Goal: Task Accomplishment & Management: Complete application form

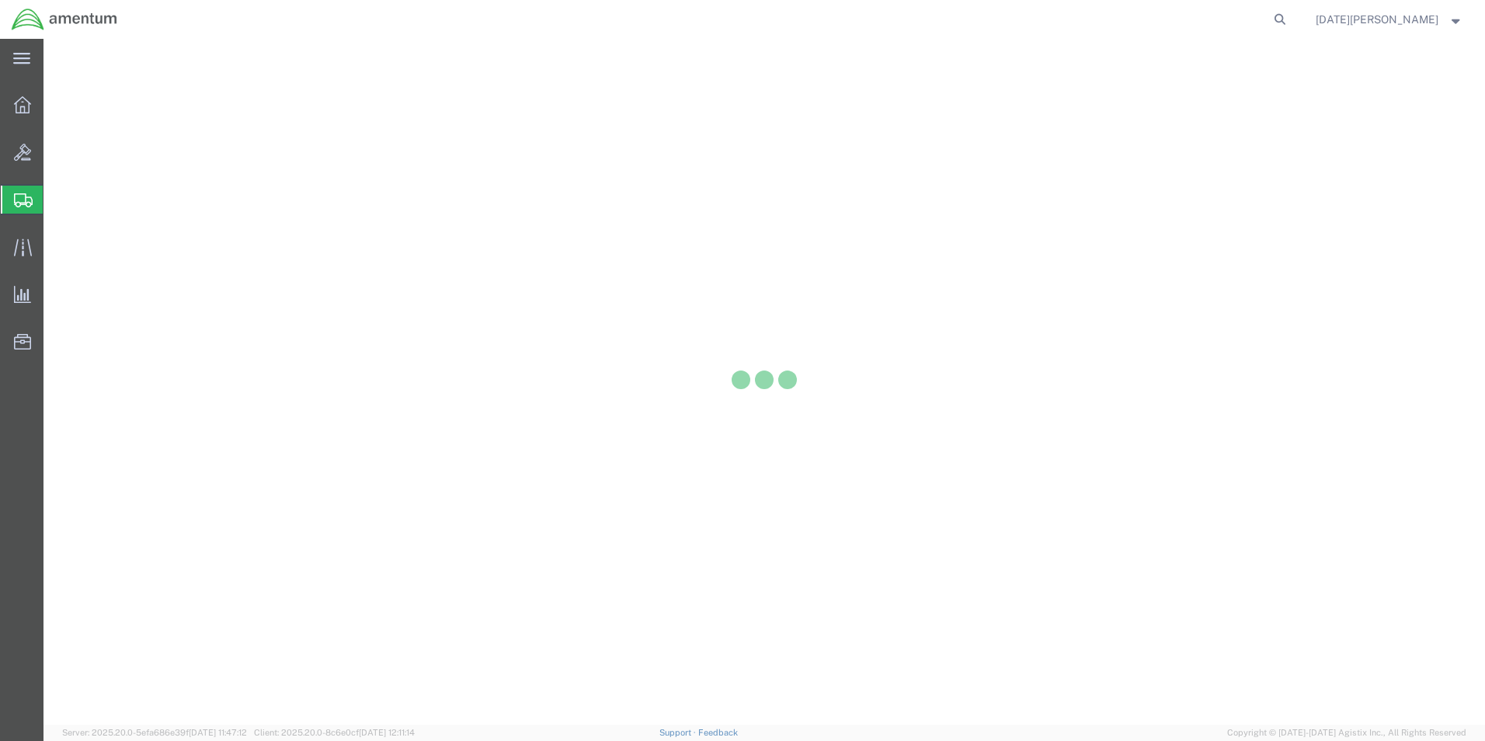
click at [36, 211] on div at bounding box center [22, 200] width 43 height 28
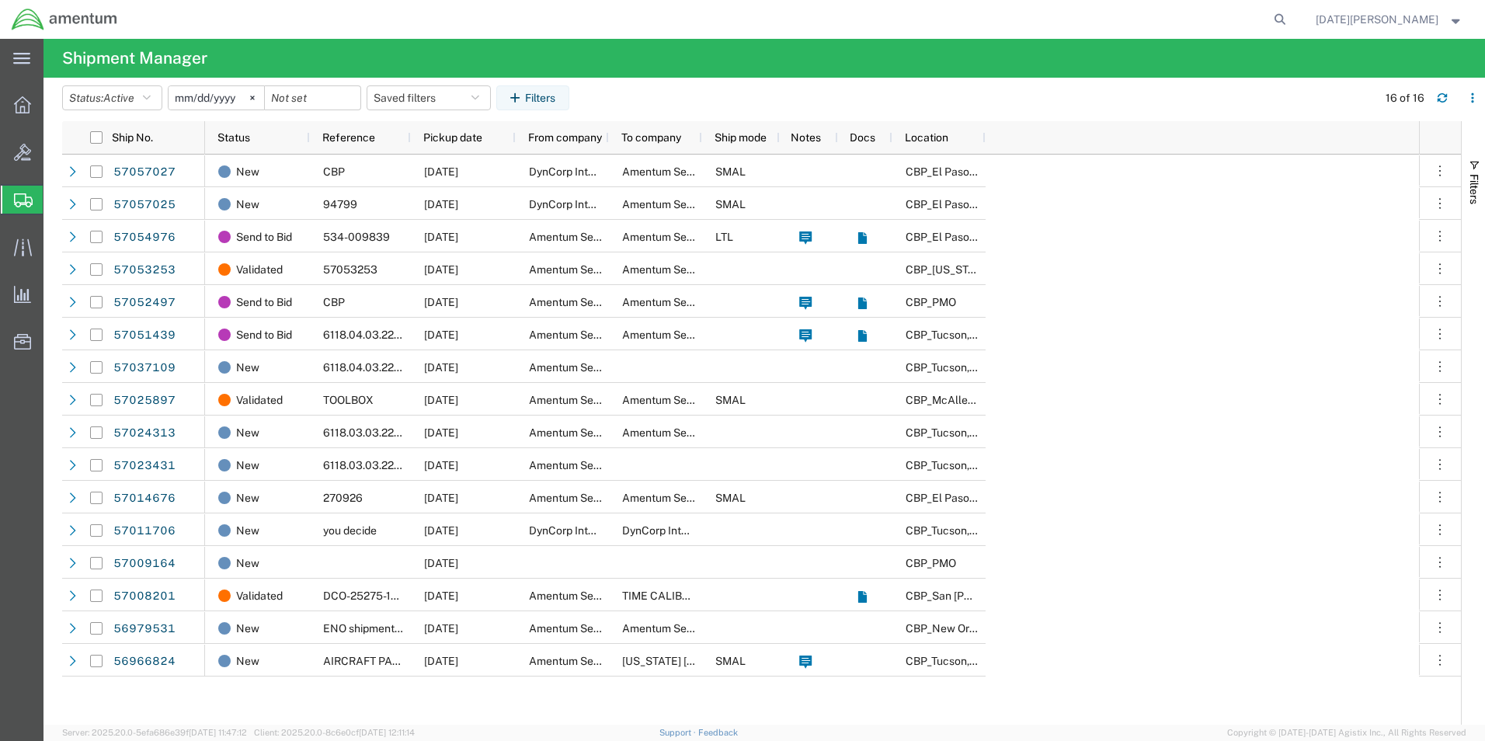
click at [0, 0] on span "Create from Template" at bounding box center [0, 0] width 0 height 0
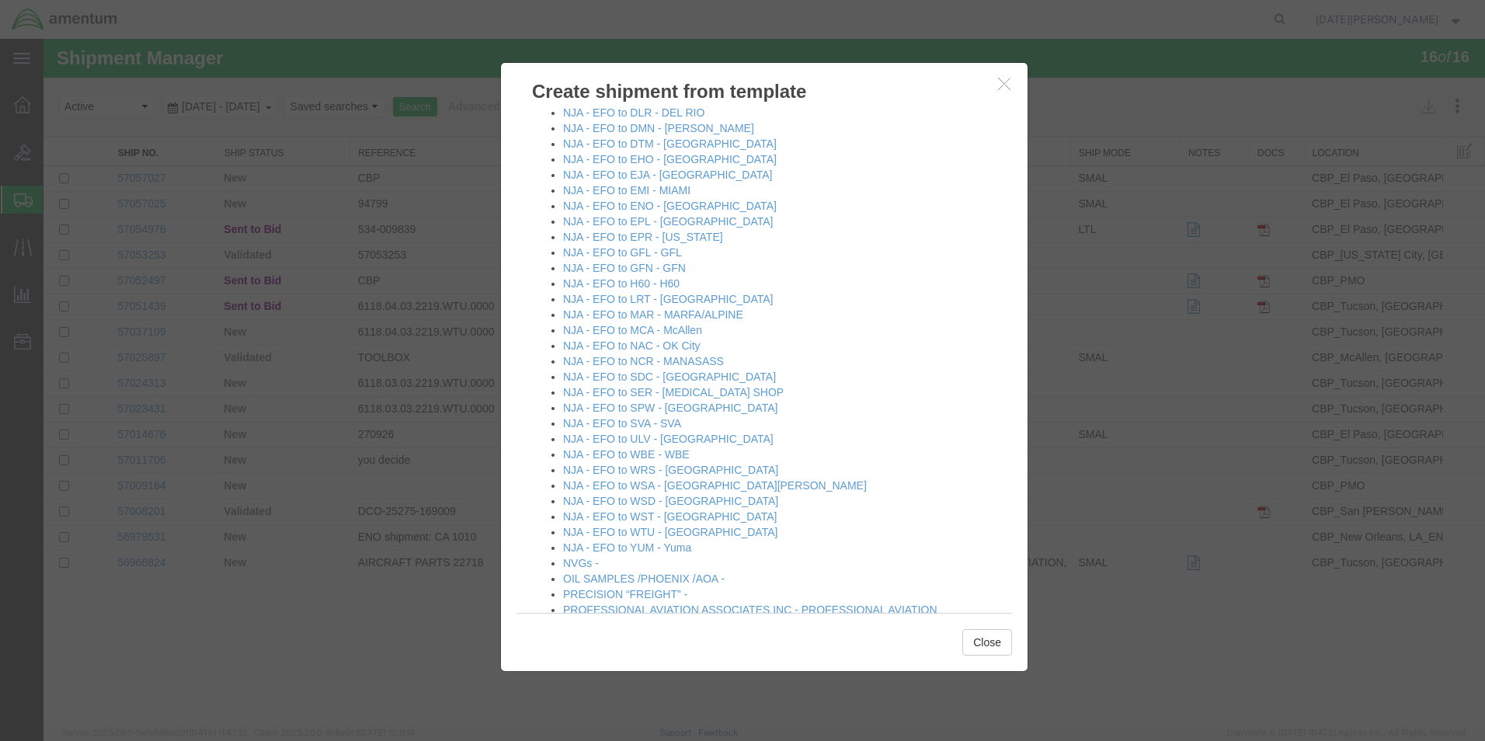
scroll to position [854, 0]
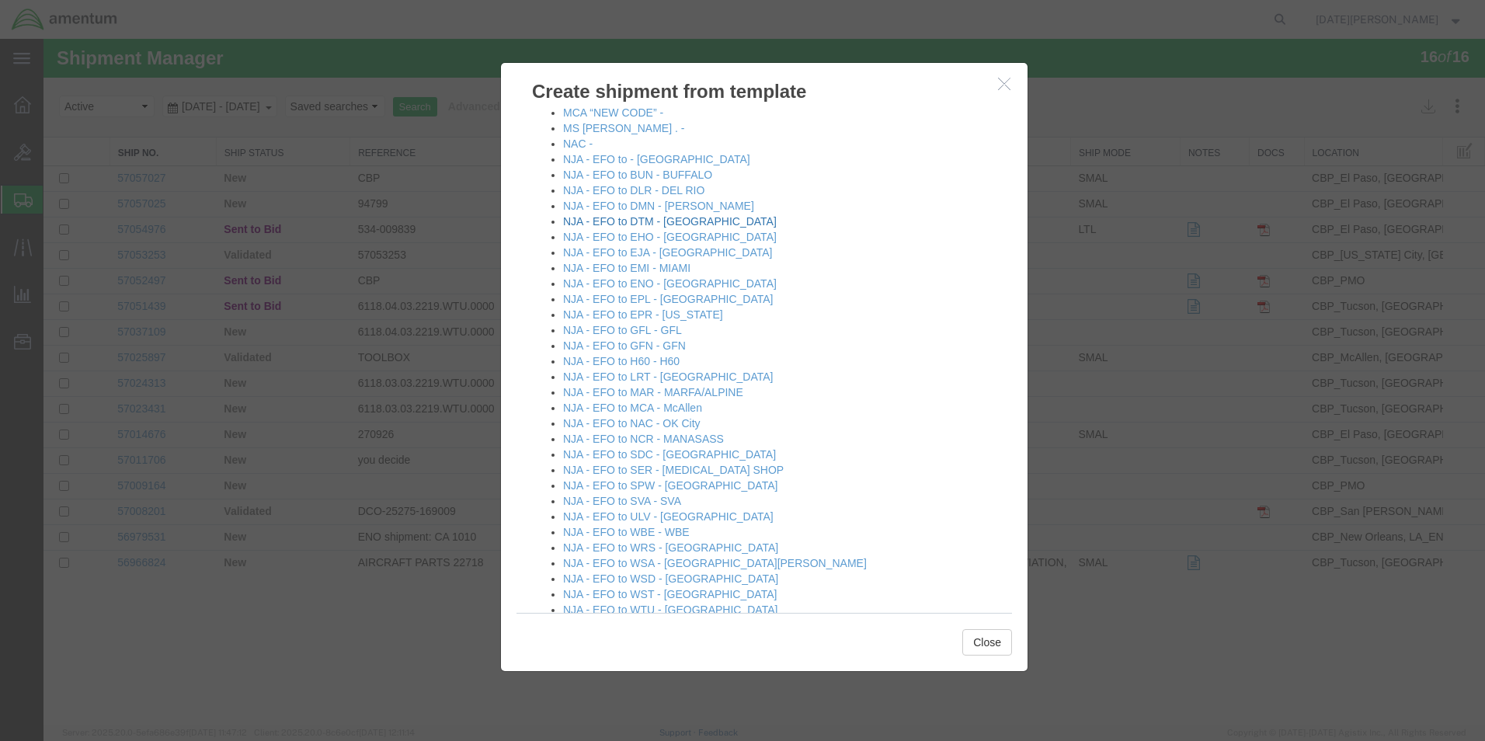
click at [639, 221] on link "NJA - EFO to DTM - [GEOGRAPHIC_DATA]" at bounding box center [670, 221] width 214 height 12
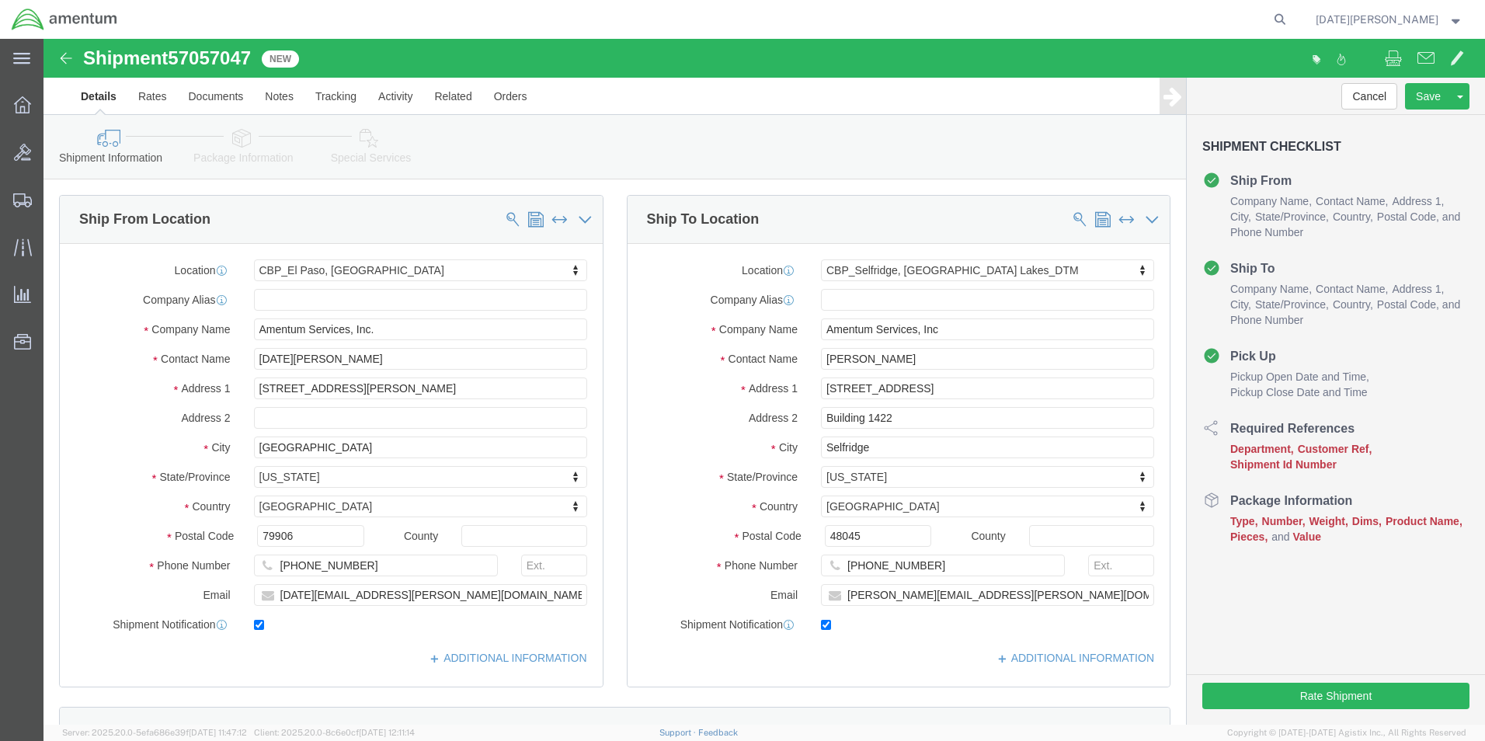
select select "49939"
select select "49921"
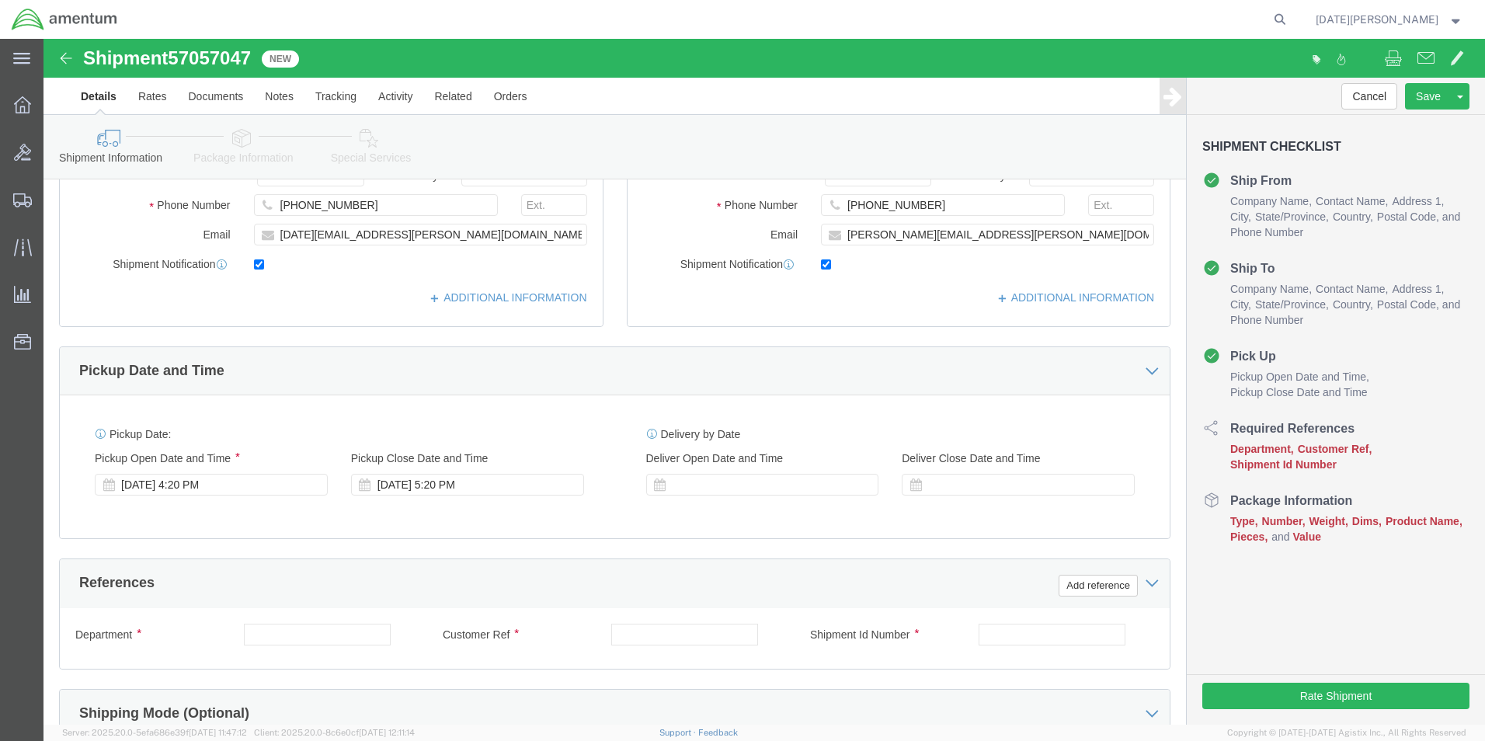
scroll to position [388, 0]
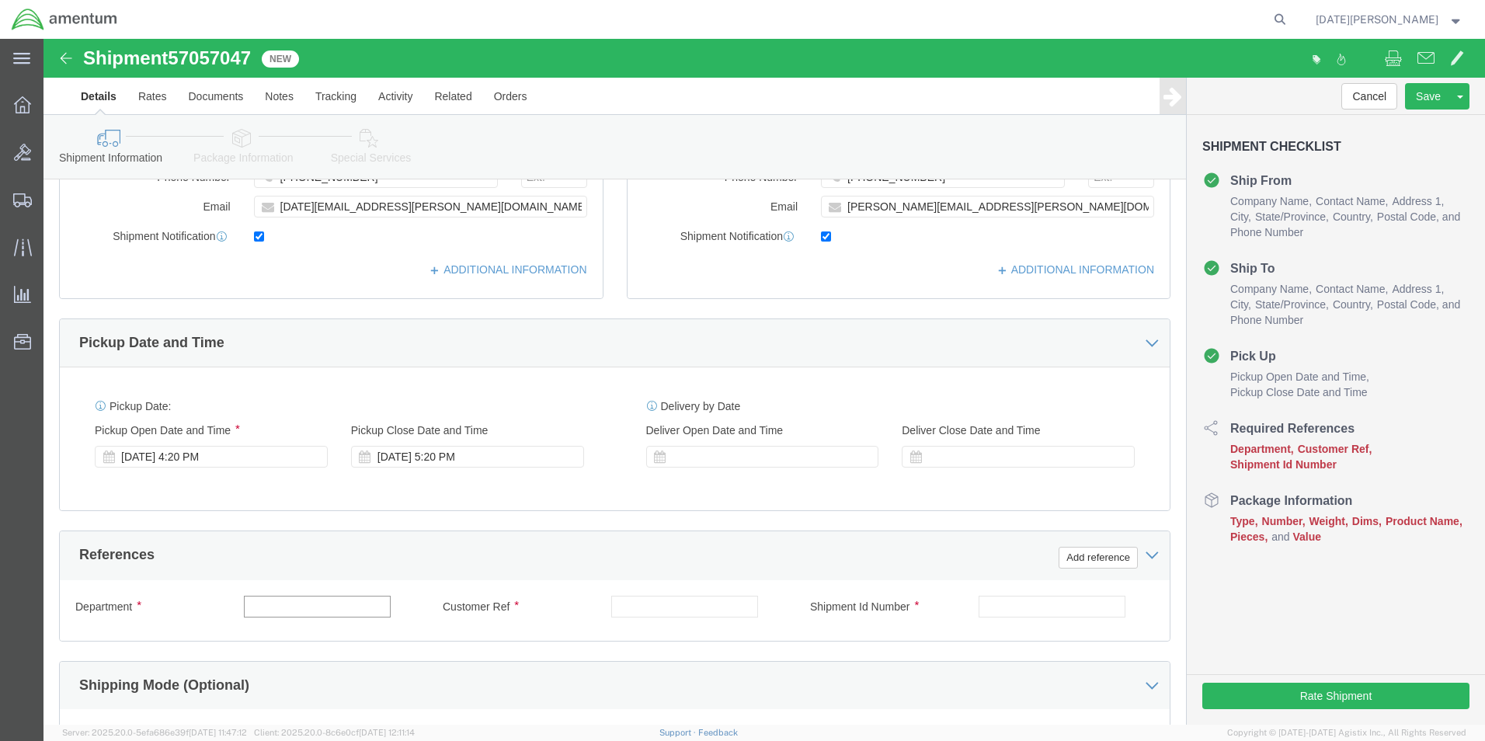
click input "text"
type input "c"
type input "CBP"
type input "A"
type input "DTM STARTER"
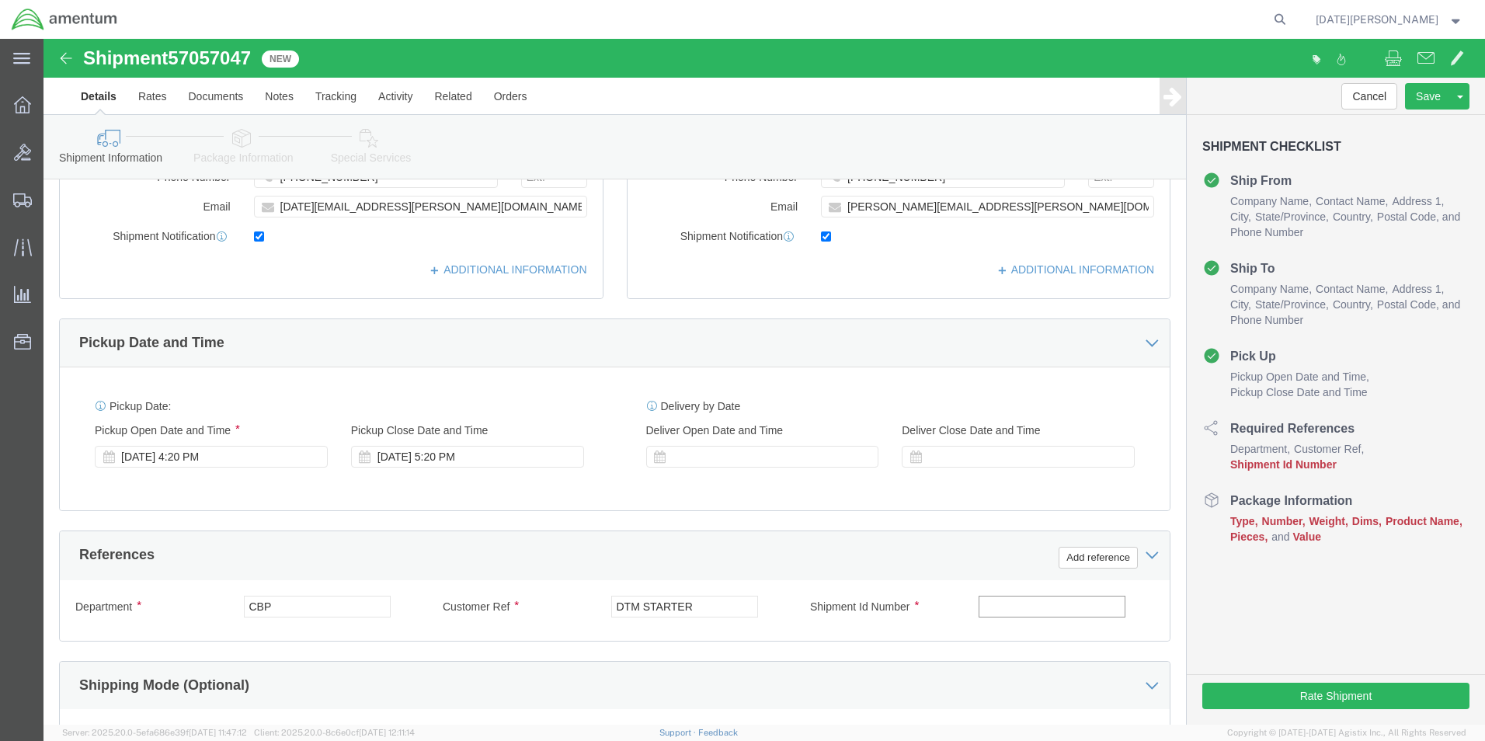
paste input "DTM STARTER"
type input "DTM STARTER"
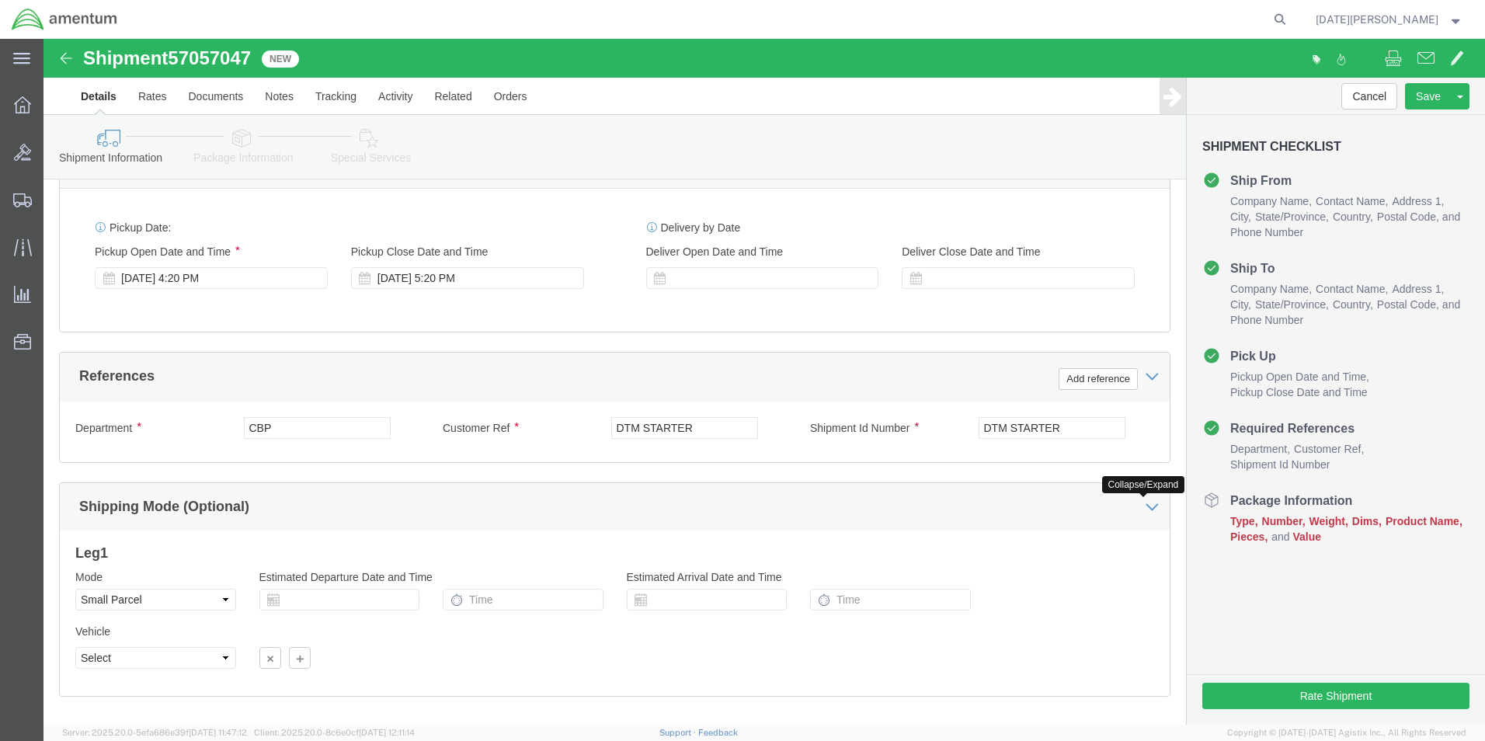
scroll to position [648, 0]
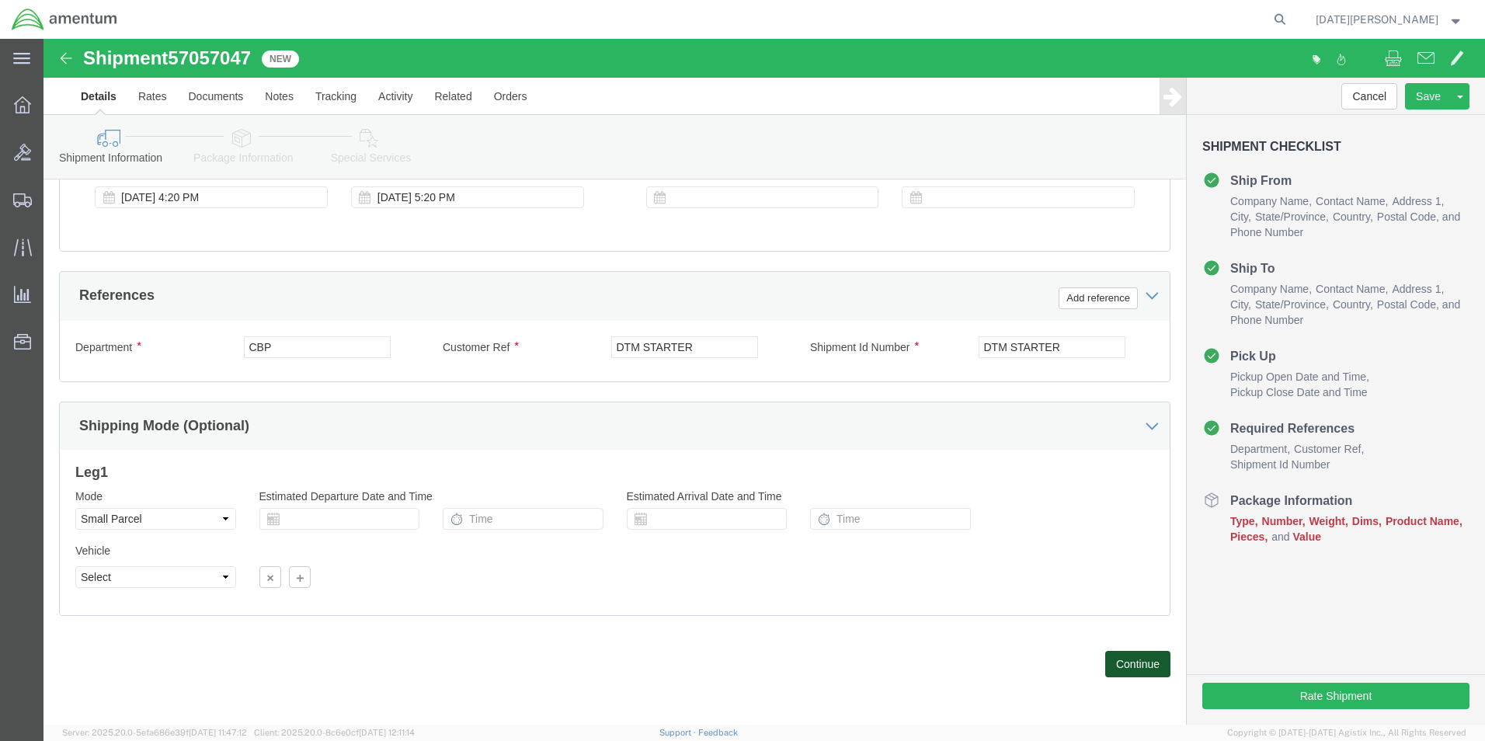
click button "Continue"
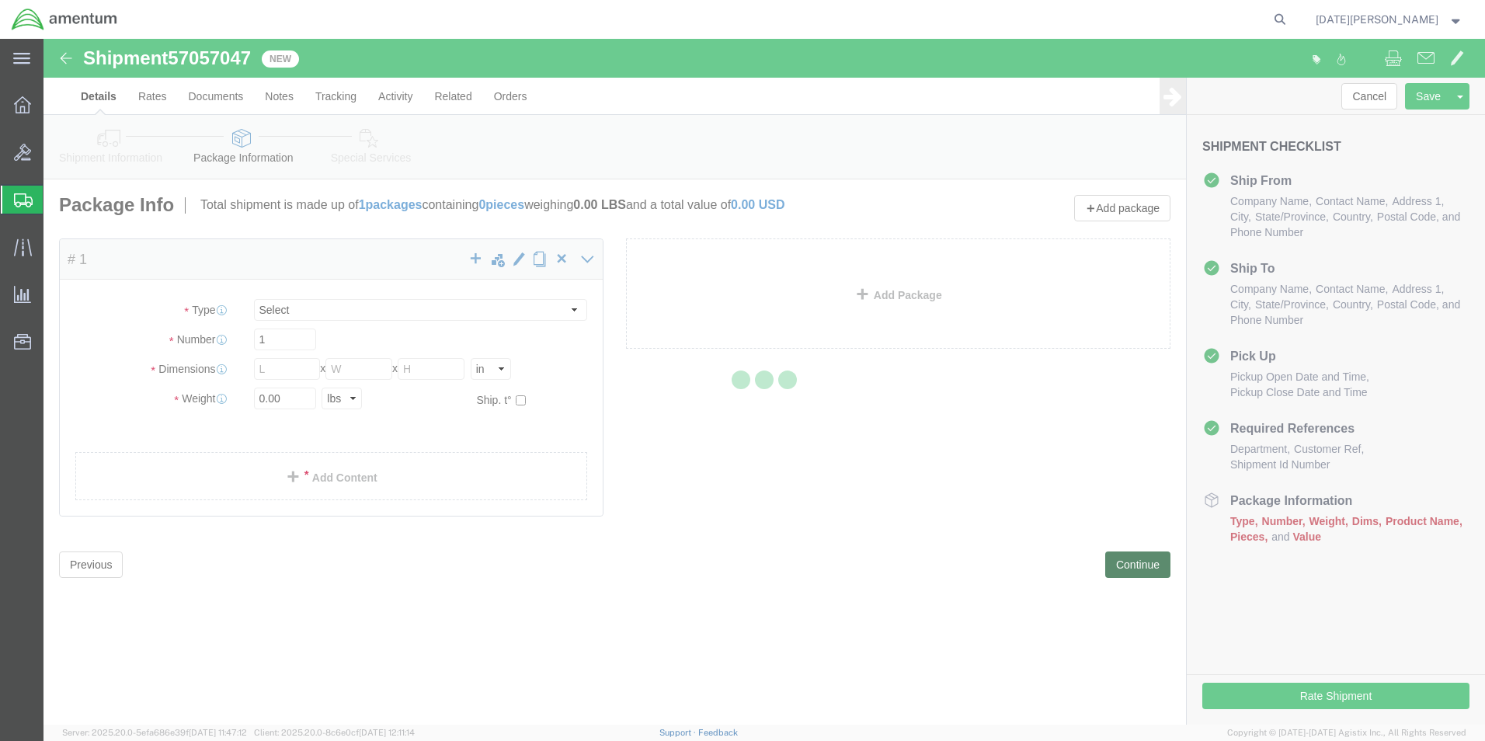
select select "YRPK"
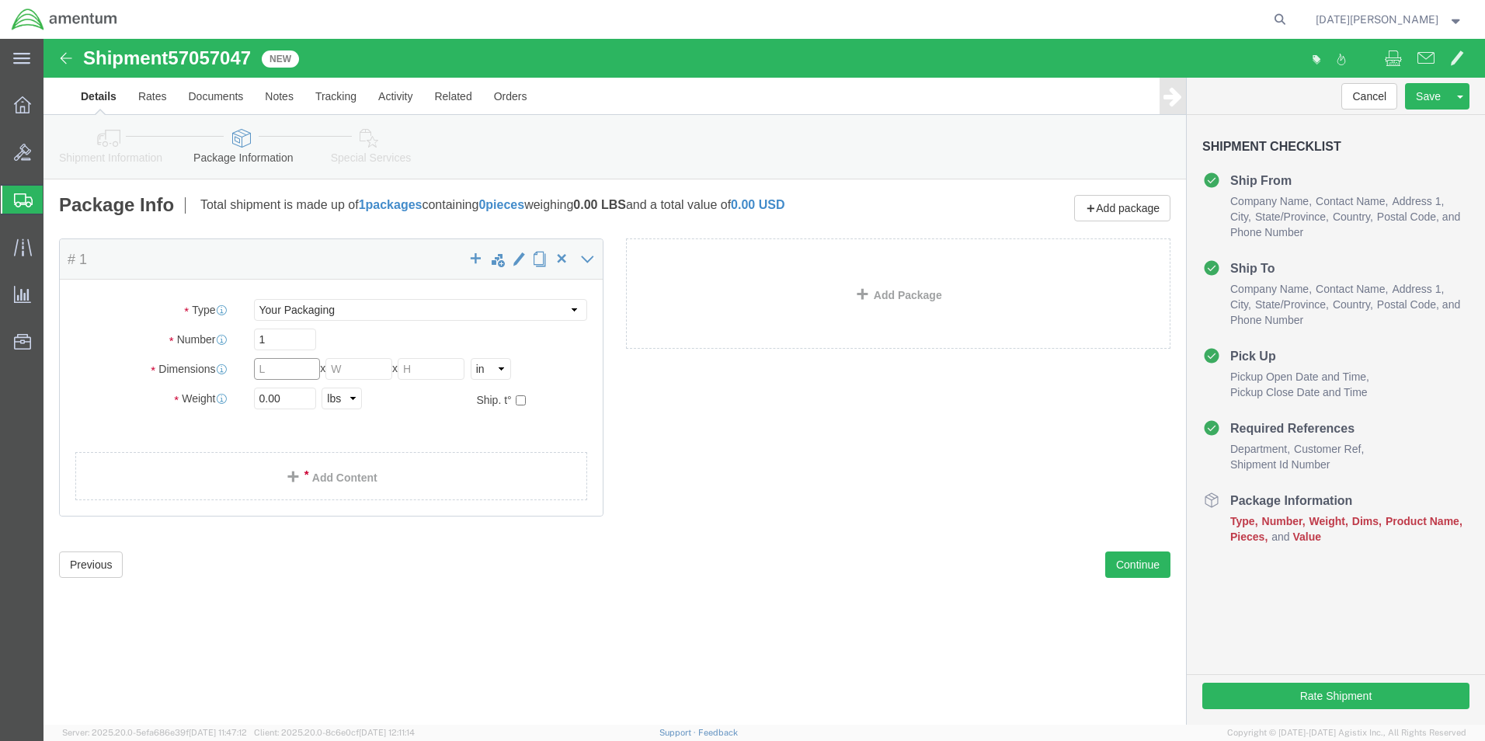
click input "text"
type input "14"
type input "24"
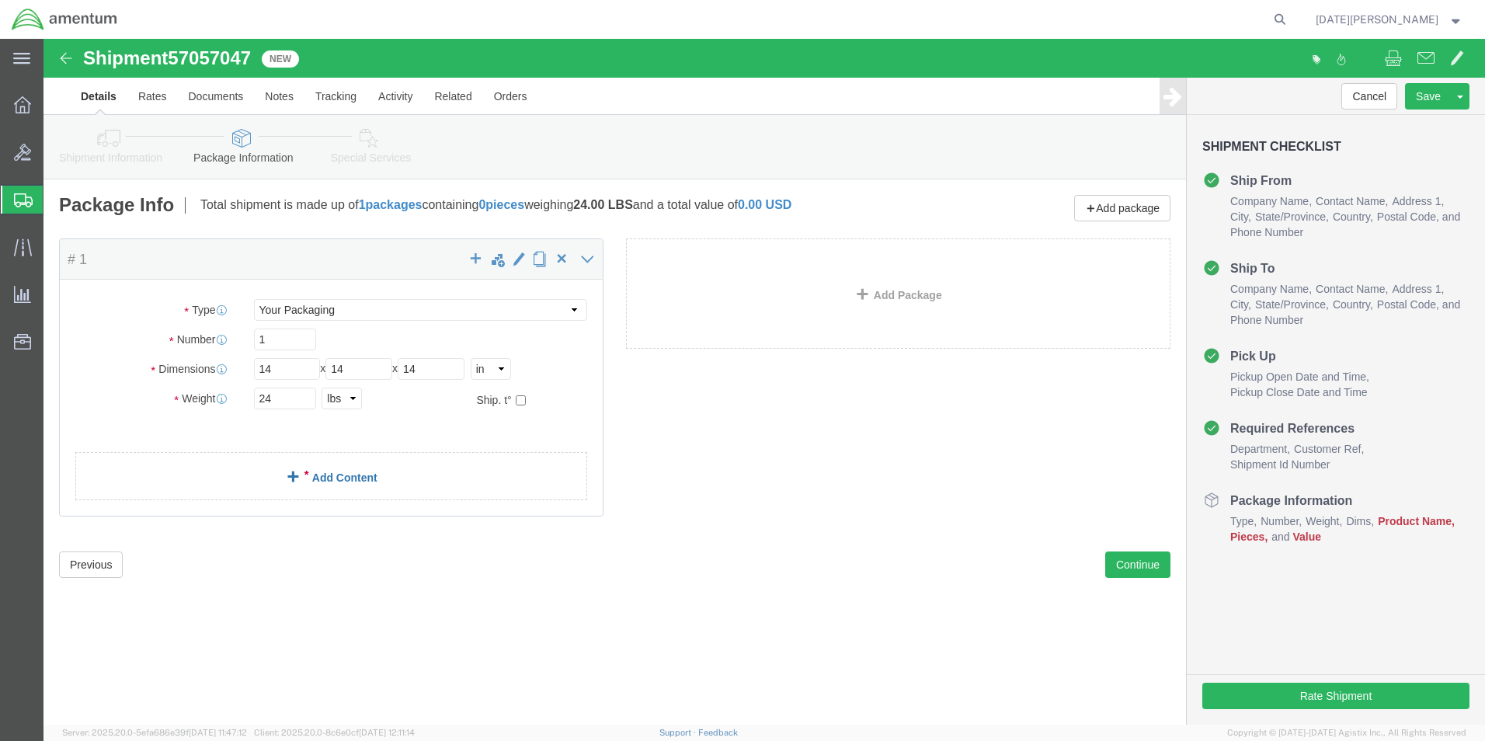
click link "Add Content"
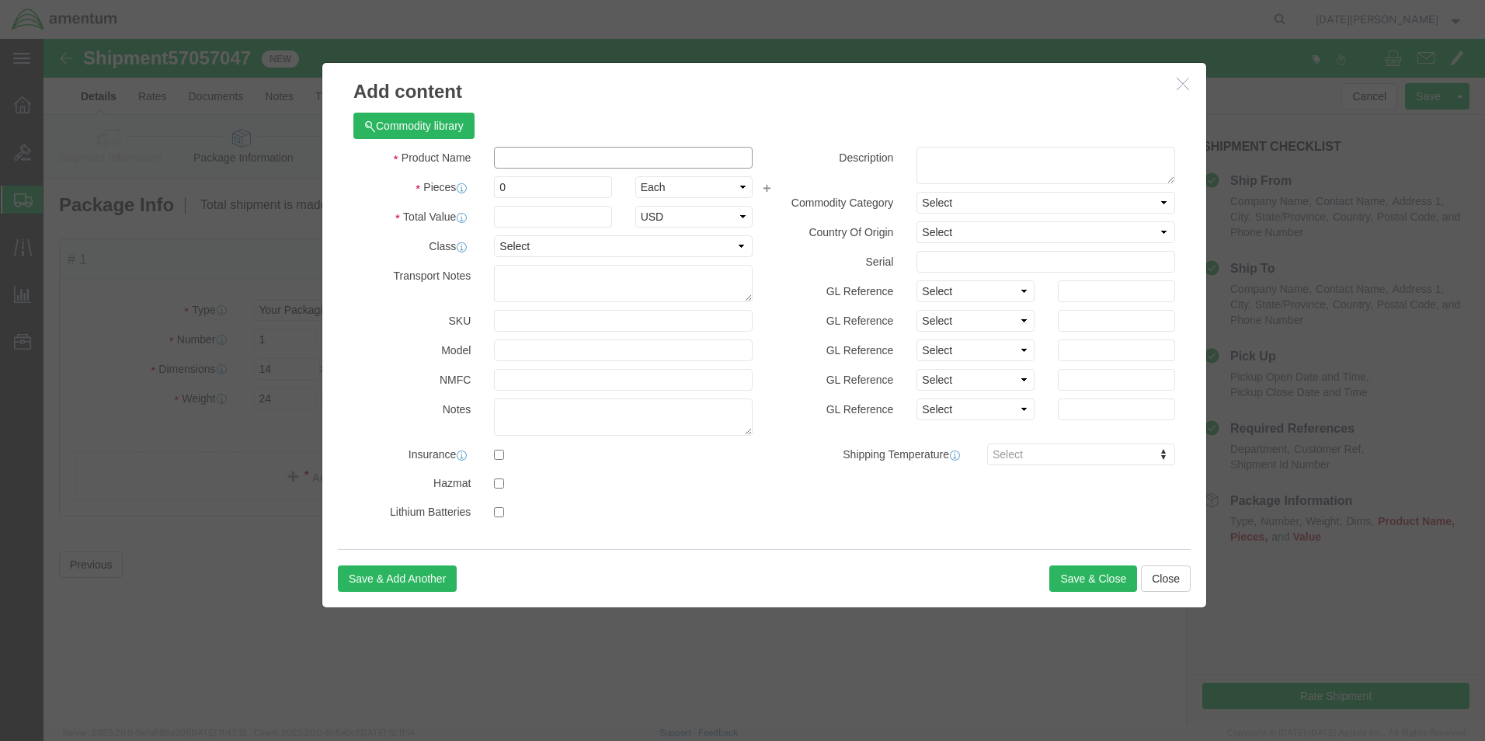
click input "text"
type input "STARTER GENERATOR"
type input "1"
type input "5"
type input "3000"
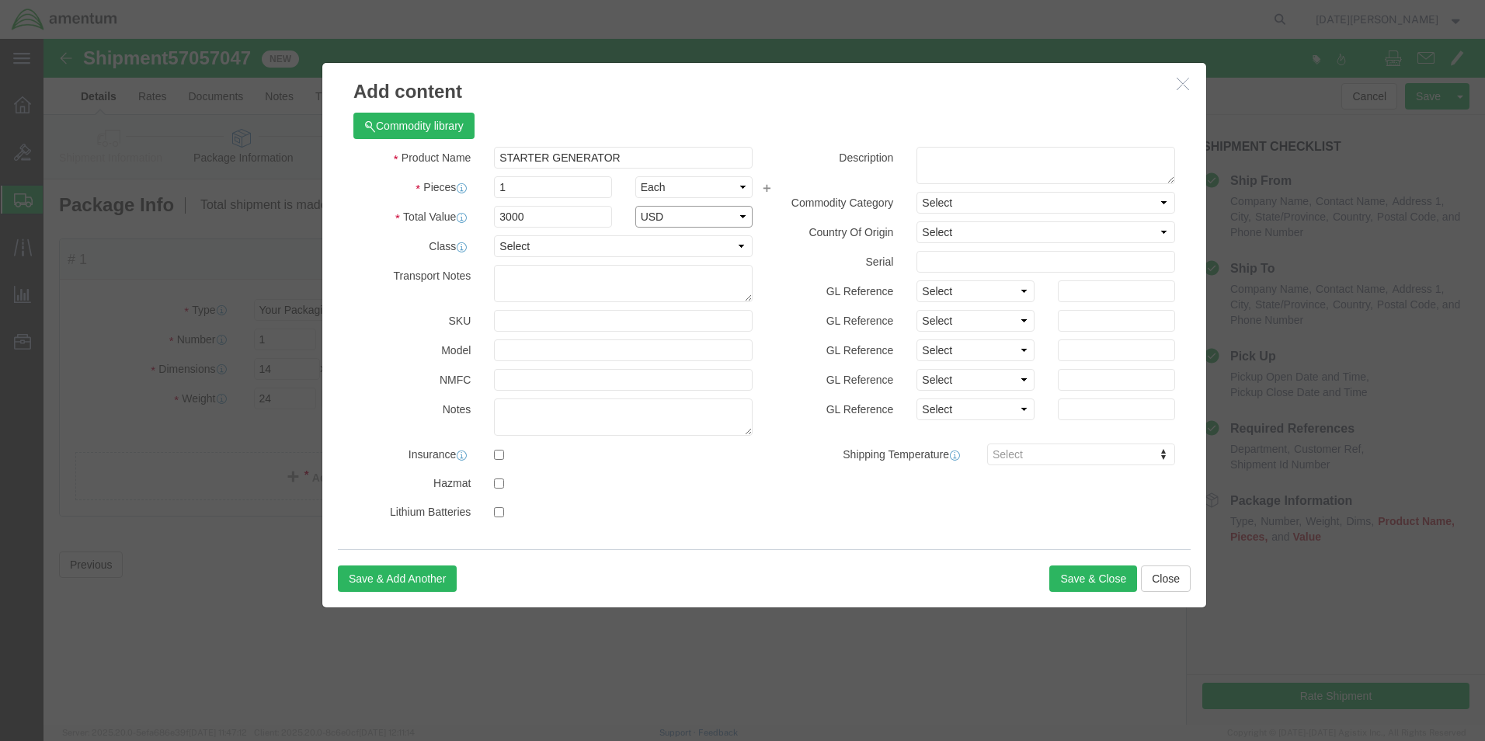
select select "USD"
click button "Save & Close"
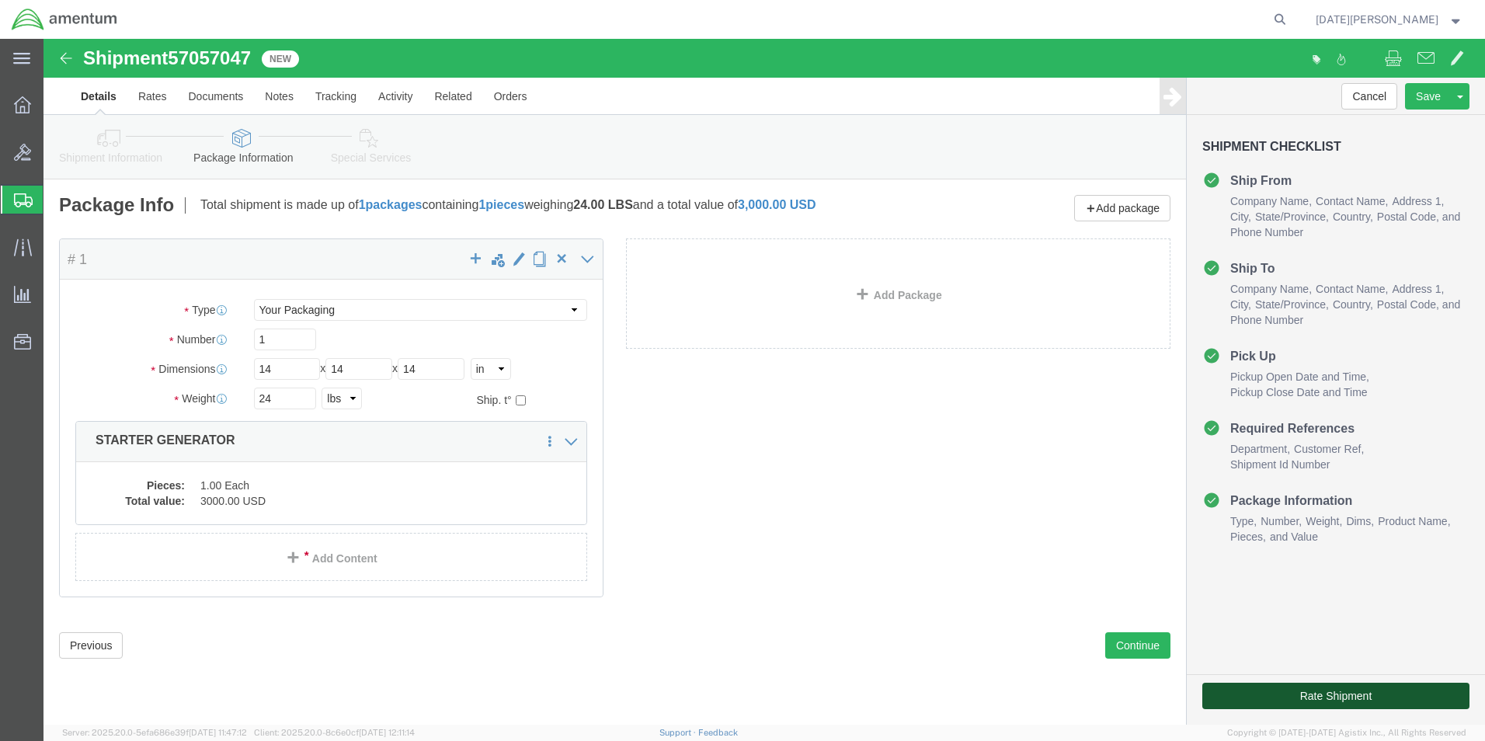
drag, startPoint x: 1275, startPoint y: 696, endPoint x: 1228, endPoint y: 656, distance: 61.2
click button "Rate Shipment"
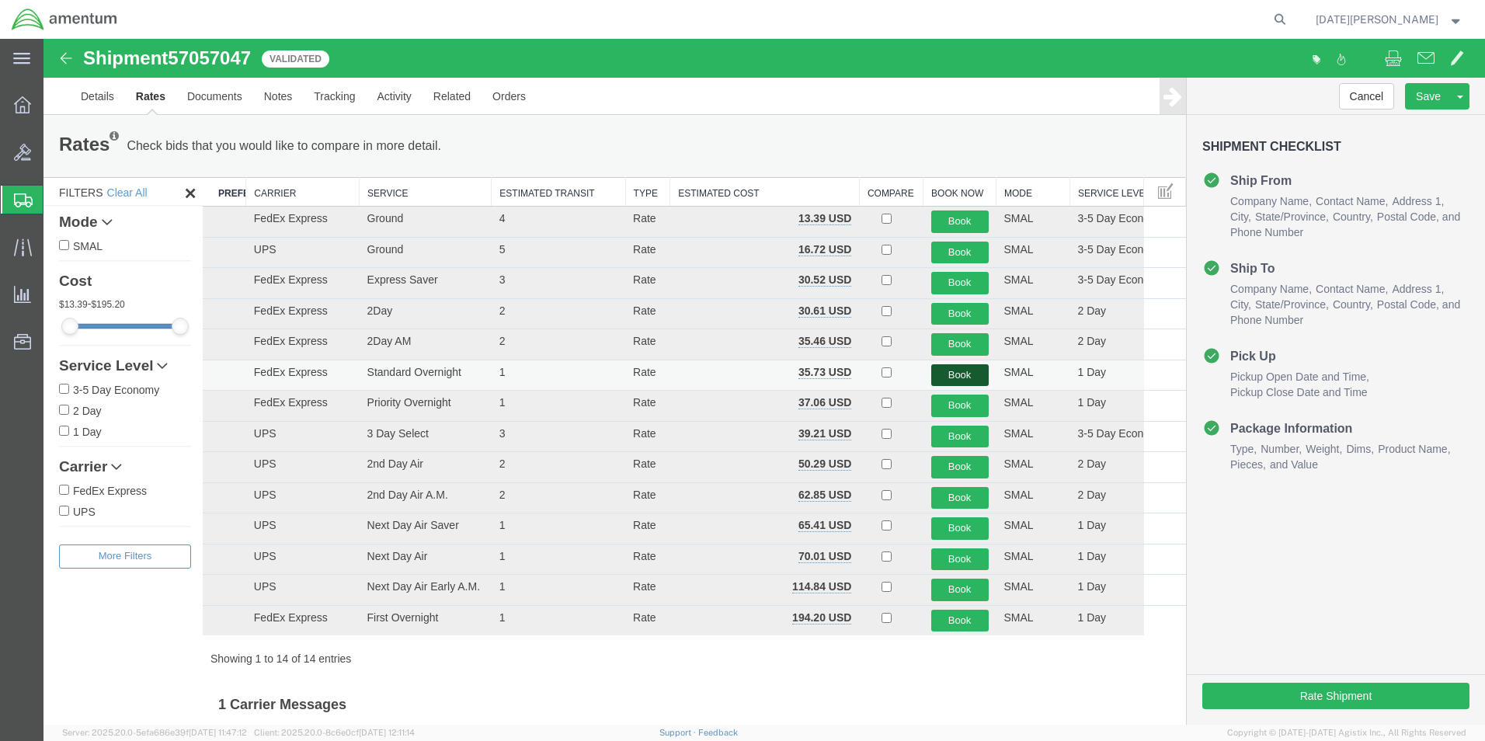
click at [950, 371] on button "Book" at bounding box center [959, 375] width 57 height 23
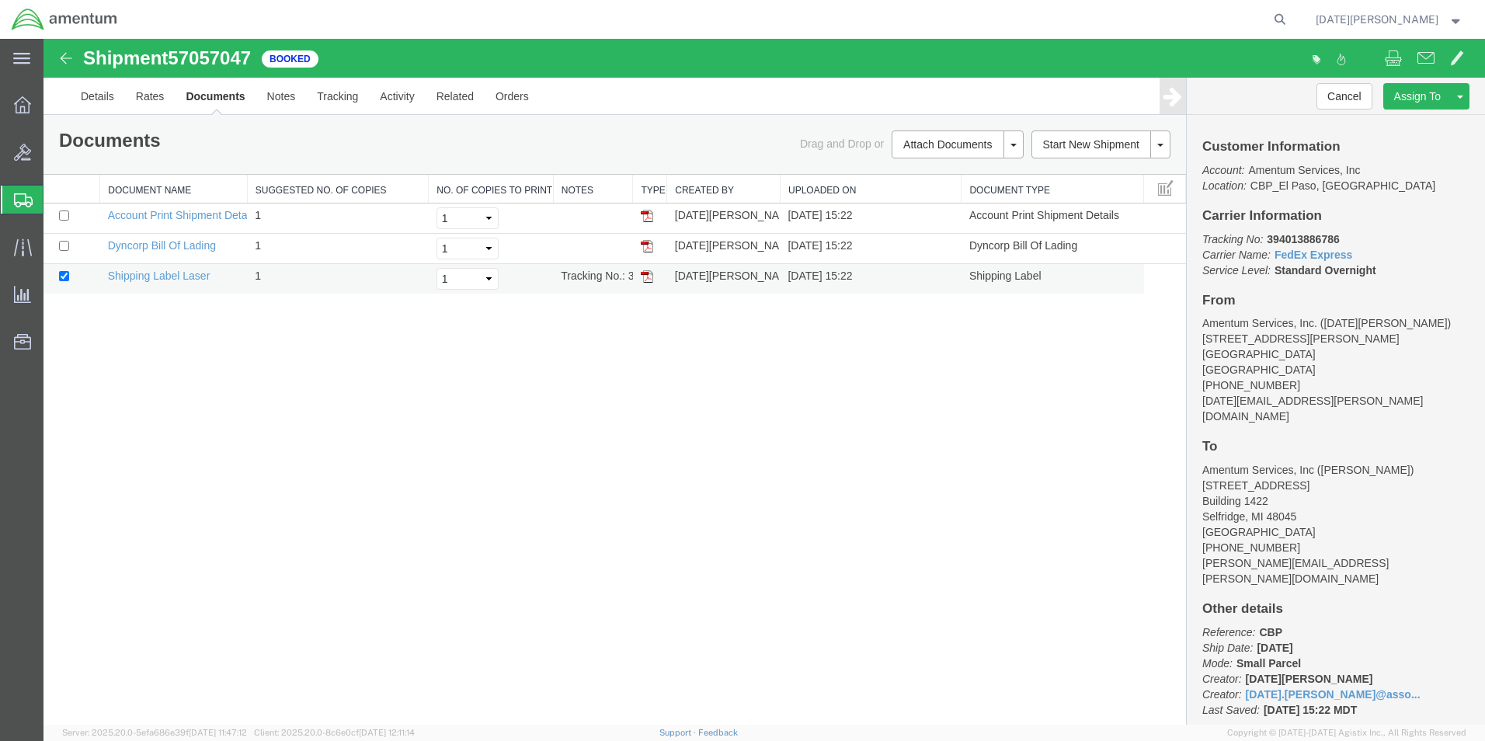
click at [644, 278] on img at bounding box center [647, 276] width 12 height 12
click at [0, 0] on span "Create from Template" at bounding box center [0, 0] width 0 height 0
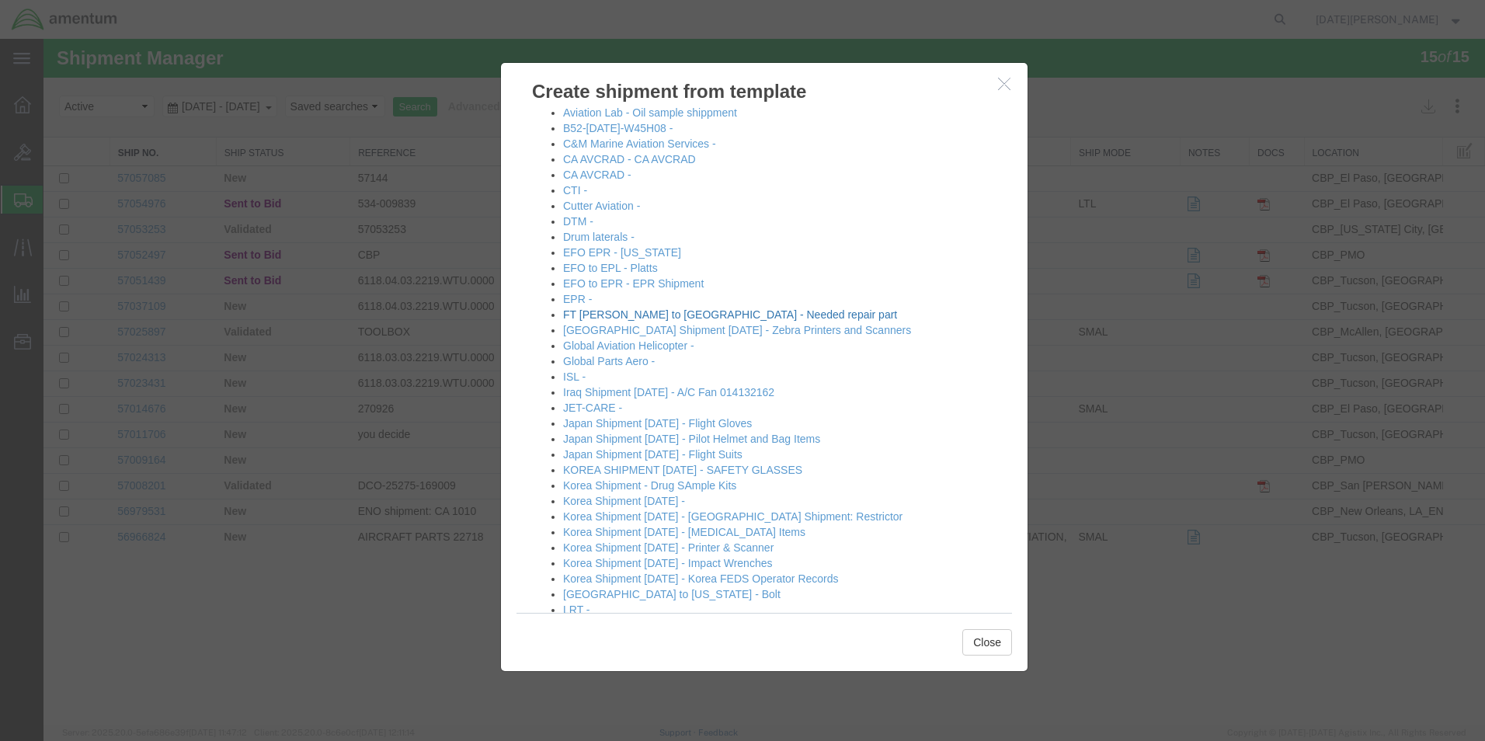
scroll to position [233, 0]
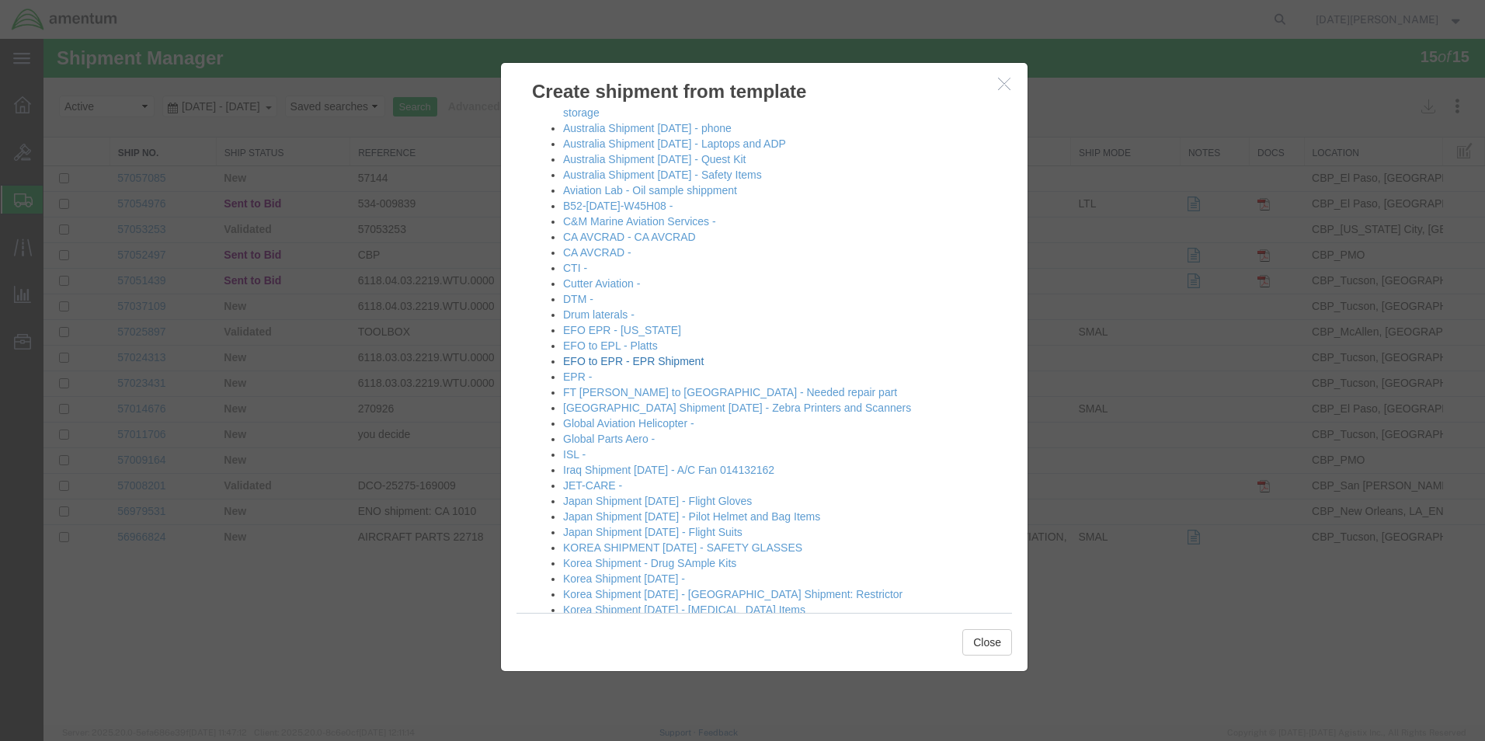
click at [617, 367] on link "EFO to EPR - EPR Shipment" at bounding box center [633, 361] width 141 height 12
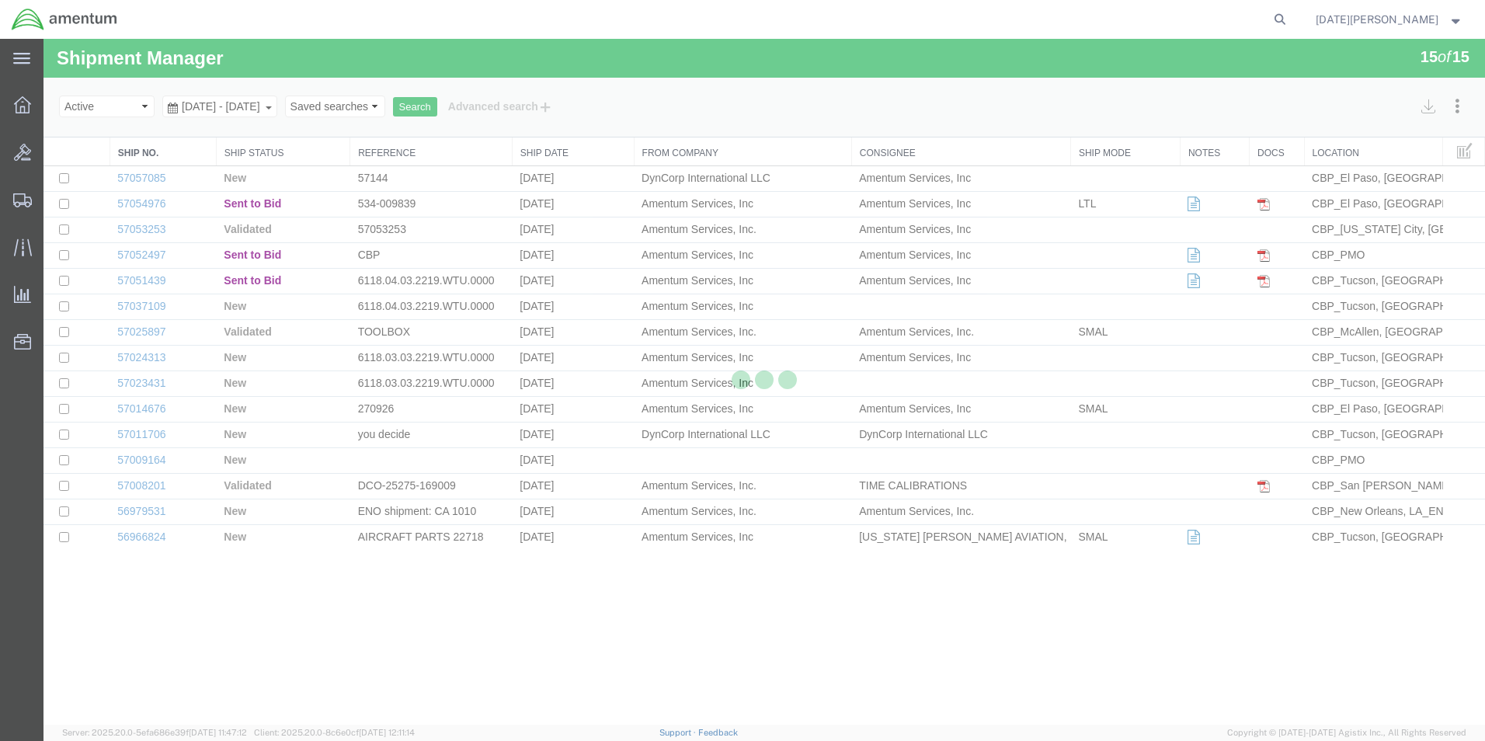
select select "49939"
select select "49933"
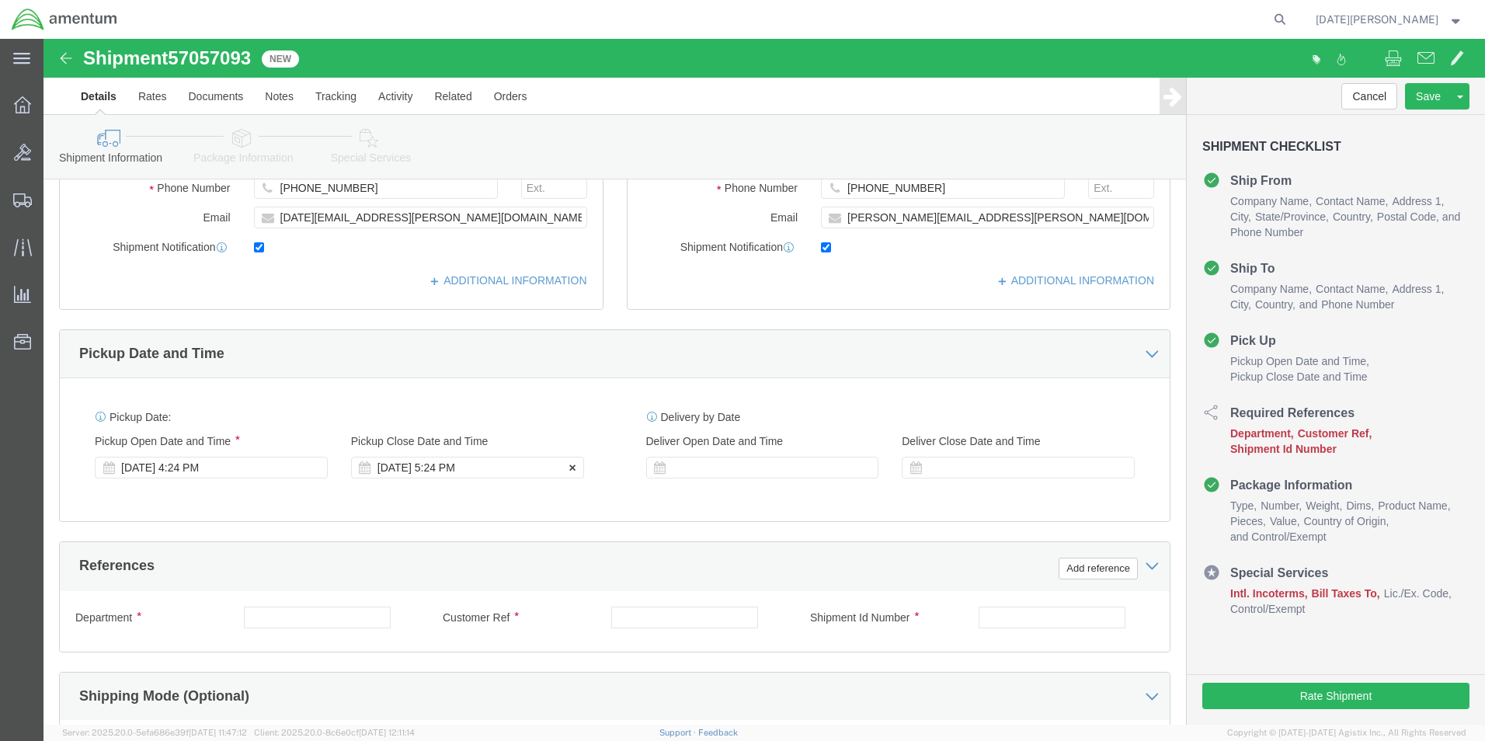
scroll to position [388, 0]
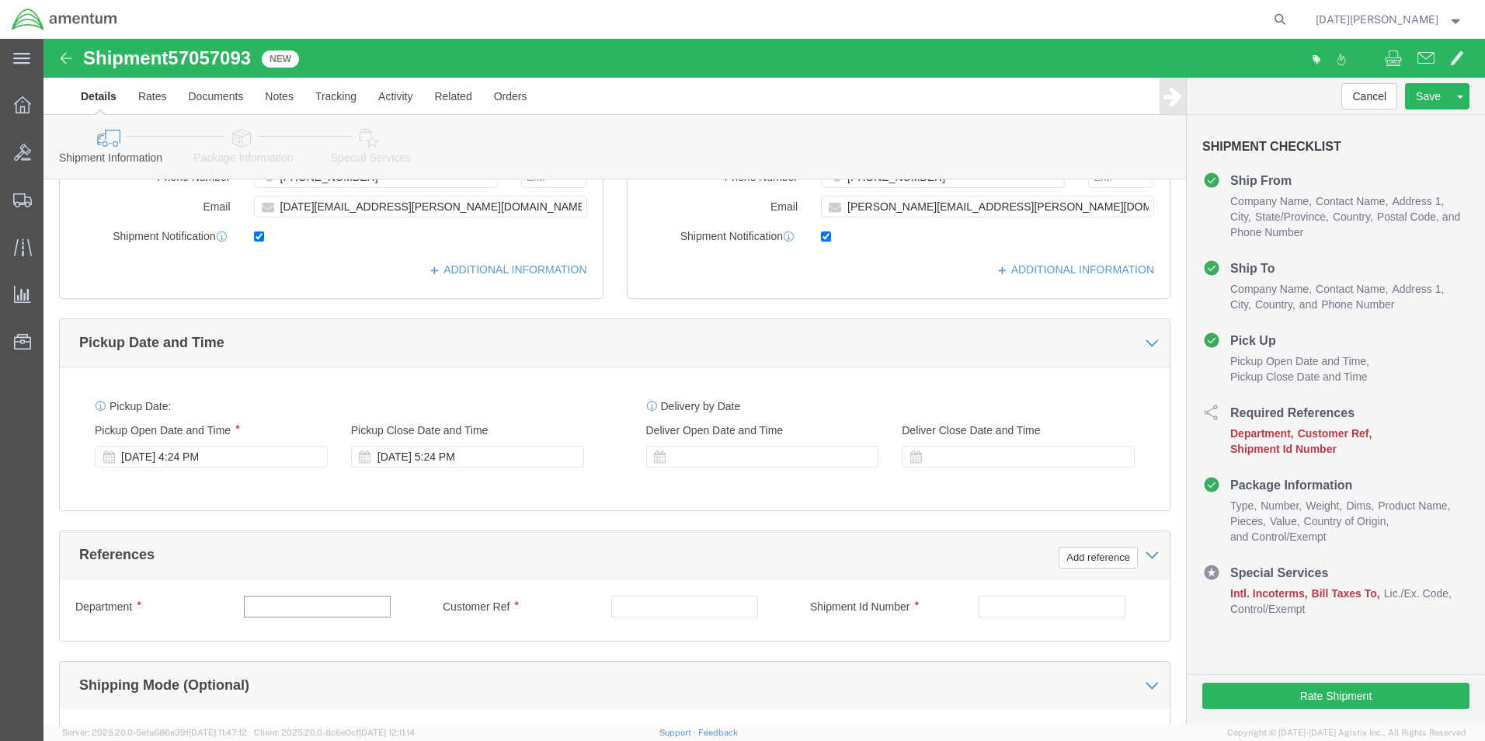
click input "text"
type input "CBP"
paste input "556-009903"
type input "556-009903"
paste input "556-009903"
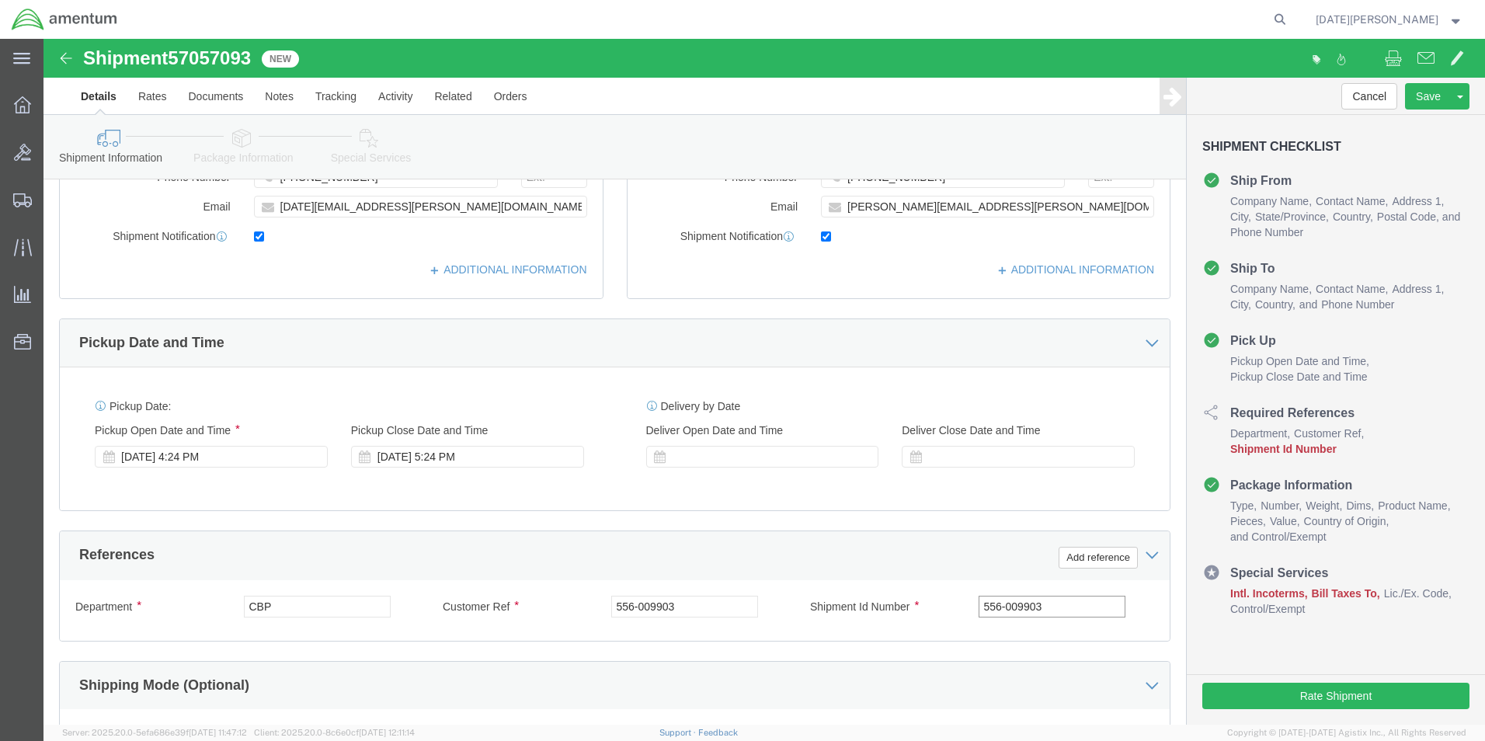
type input "556-009903"
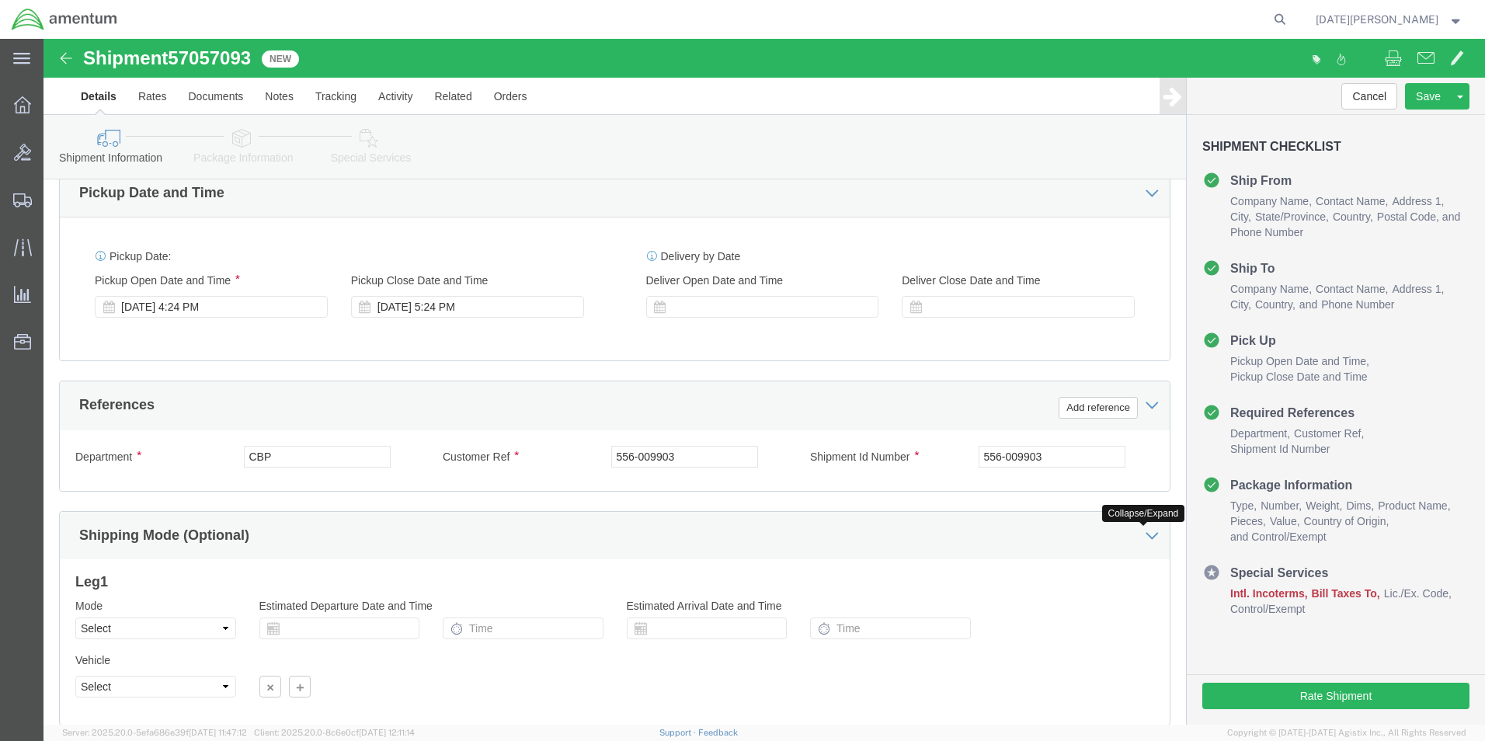
scroll to position [648, 0]
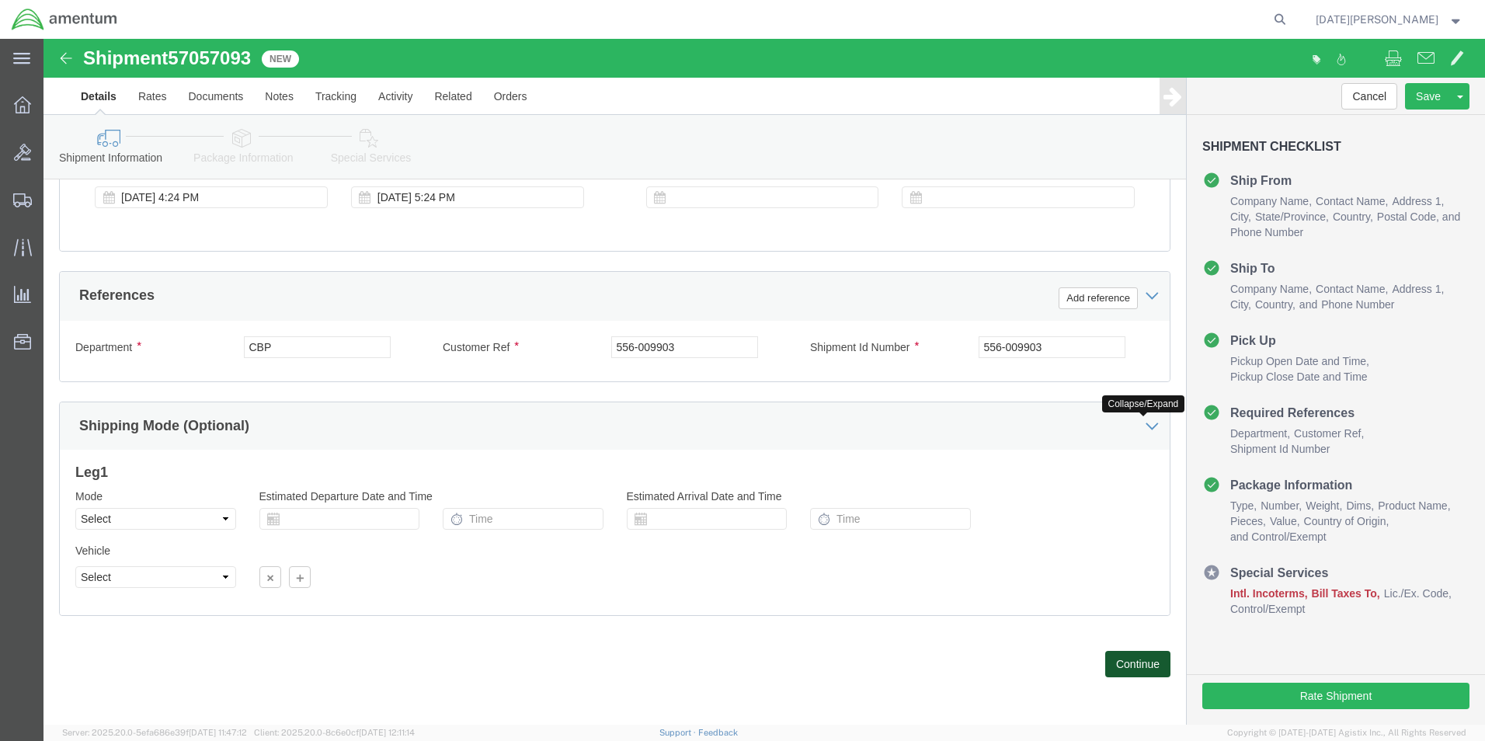
click button "Continue"
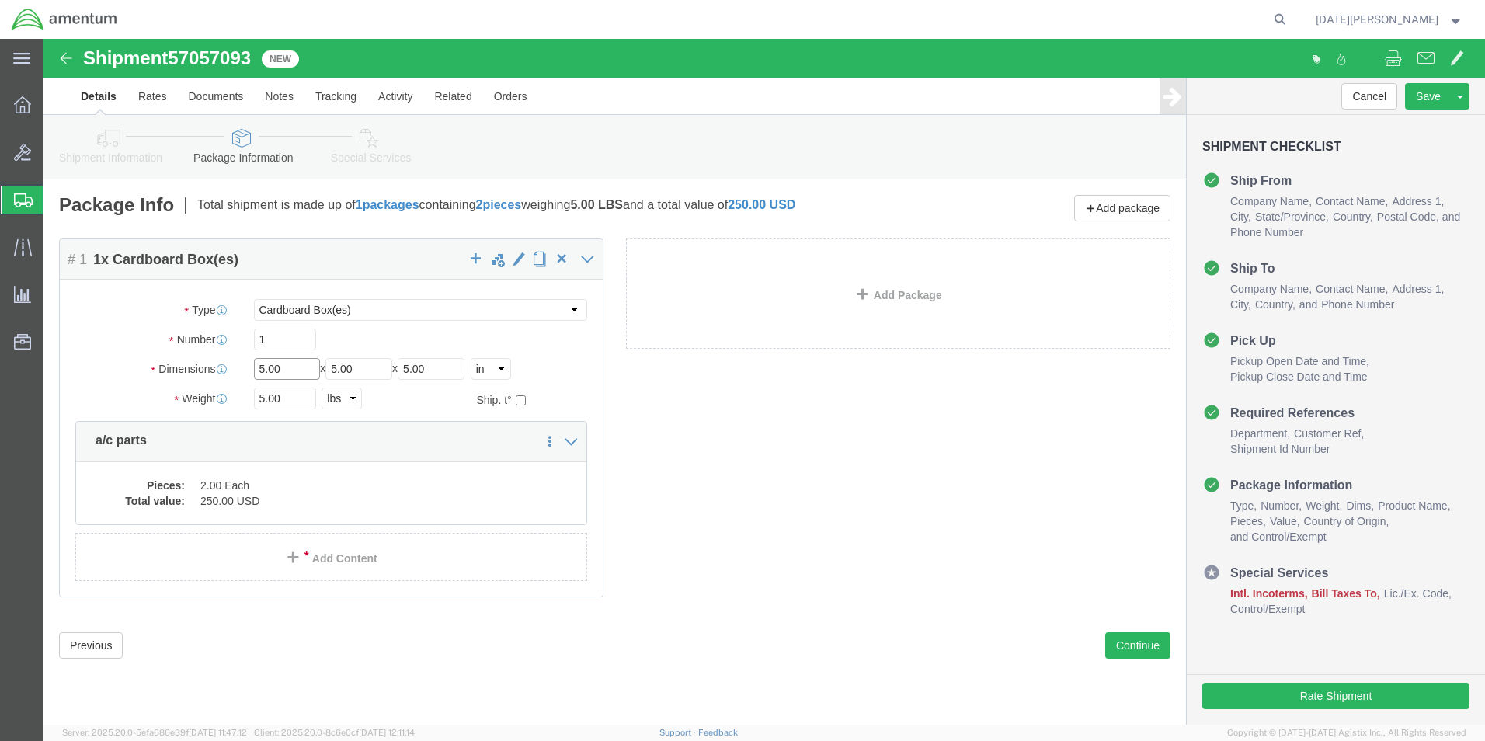
drag, startPoint x: 249, startPoint y: 325, endPoint x: 159, endPoint y: 317, distance: 89.7
click div "Dimensions Length 5.00 x Width 5.00 x Height 5.00 Select cm ft in"
type input "24"
type input "12"
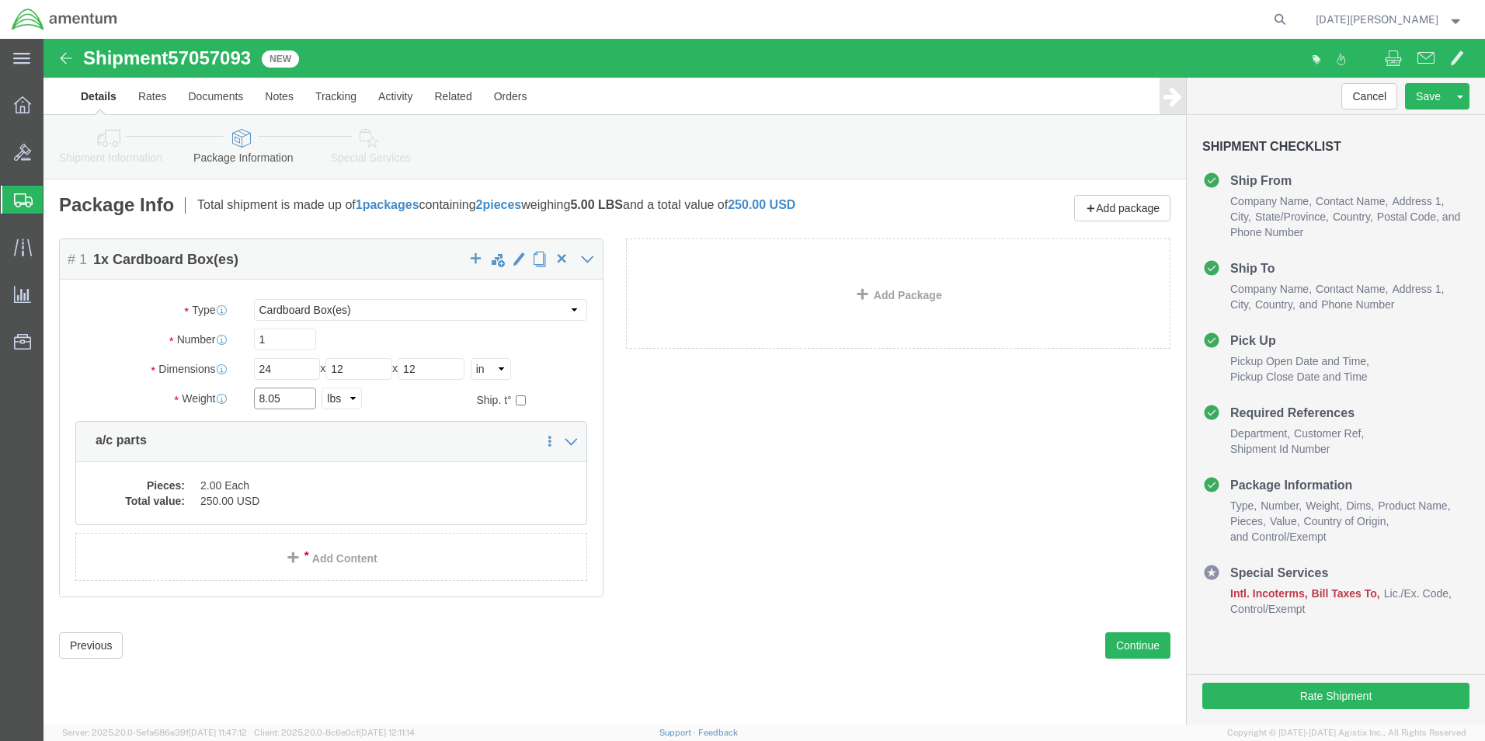
type input "8.05"
click dd "2.00 Each"
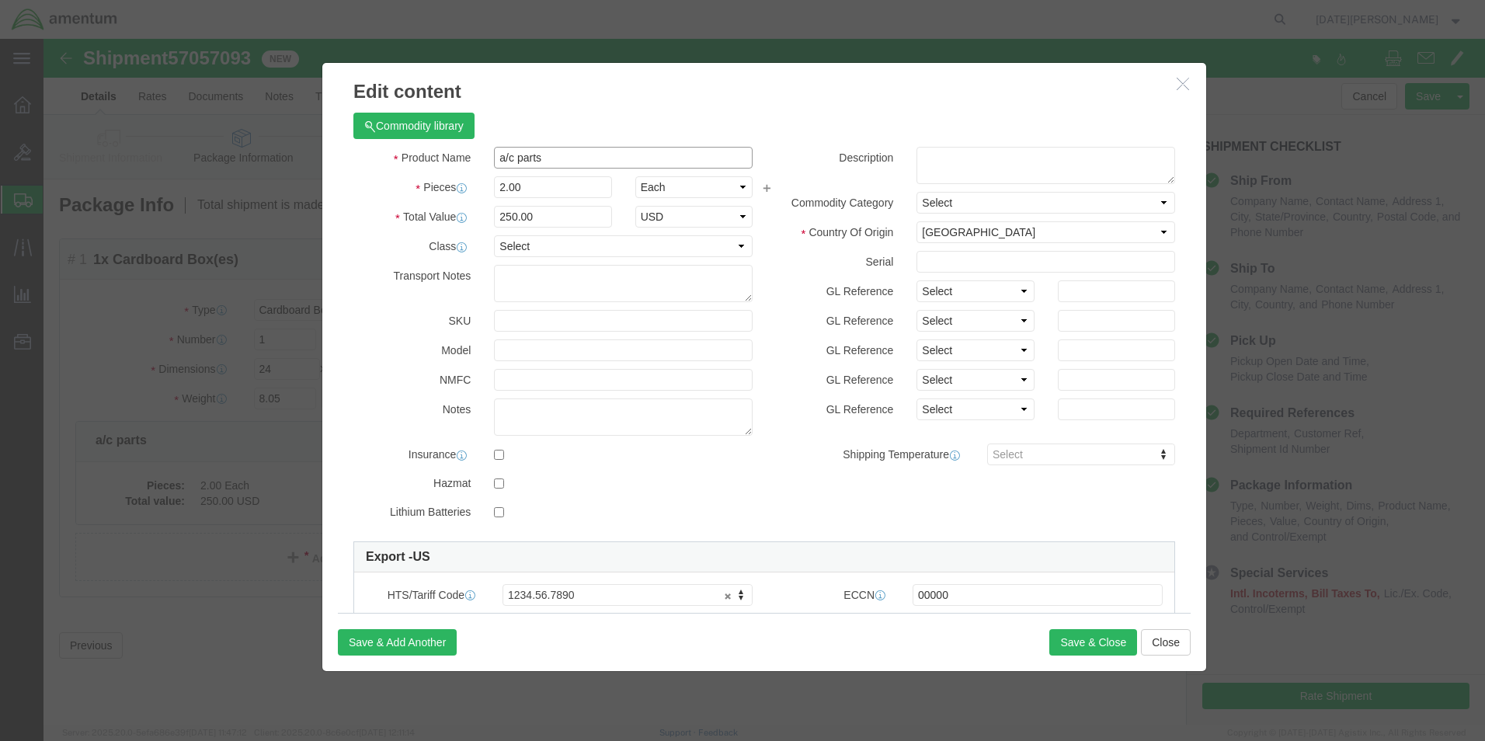
drag, startPoint x: 569, startPoint y: 155, endPoint x: 374, endPoint y: 127, distance: 196.8
click div "Product Name a/c parts"
type input "SUPPORT ASSY"
type input "1"
type input "125"
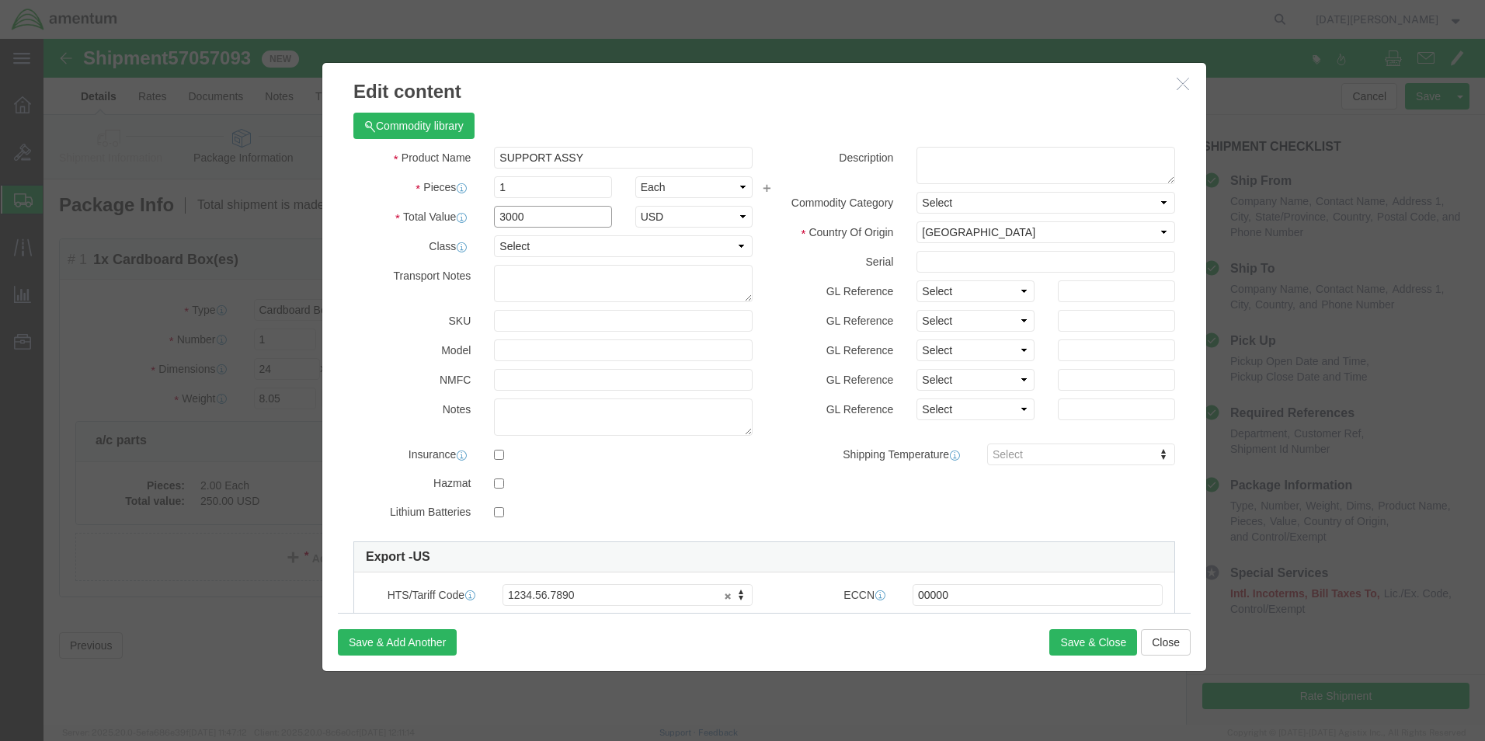
type input "3000"
select select "USD"
drag, startPoint x: 534, startPoint y: 178, endPoint x: 9, endPoint y: 134, distance: 526.9
click div "Edit content Commodity library Product Name SUPPORT ASSY Pieces 1 Select Bag Ba…"
type input "1000"
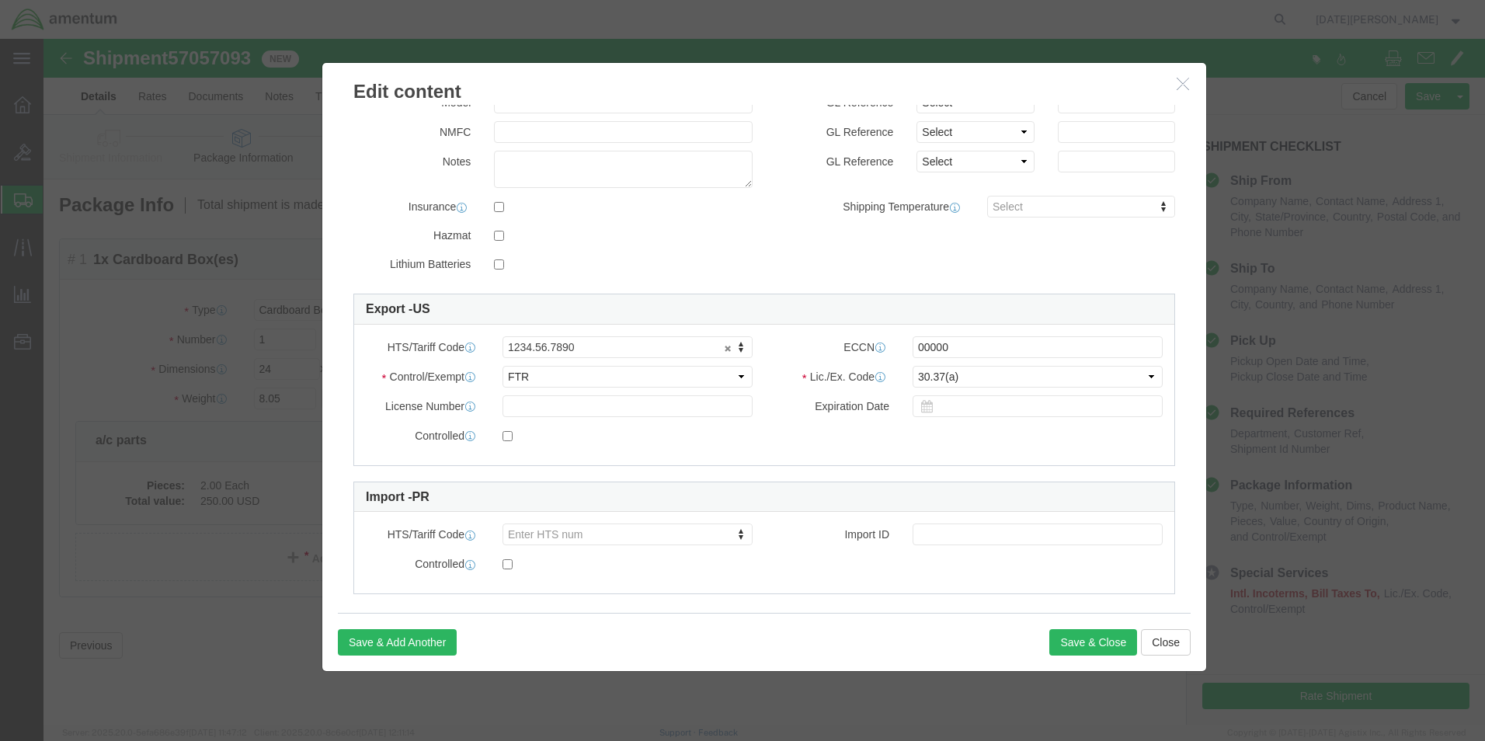
scroll to position [264, 0]
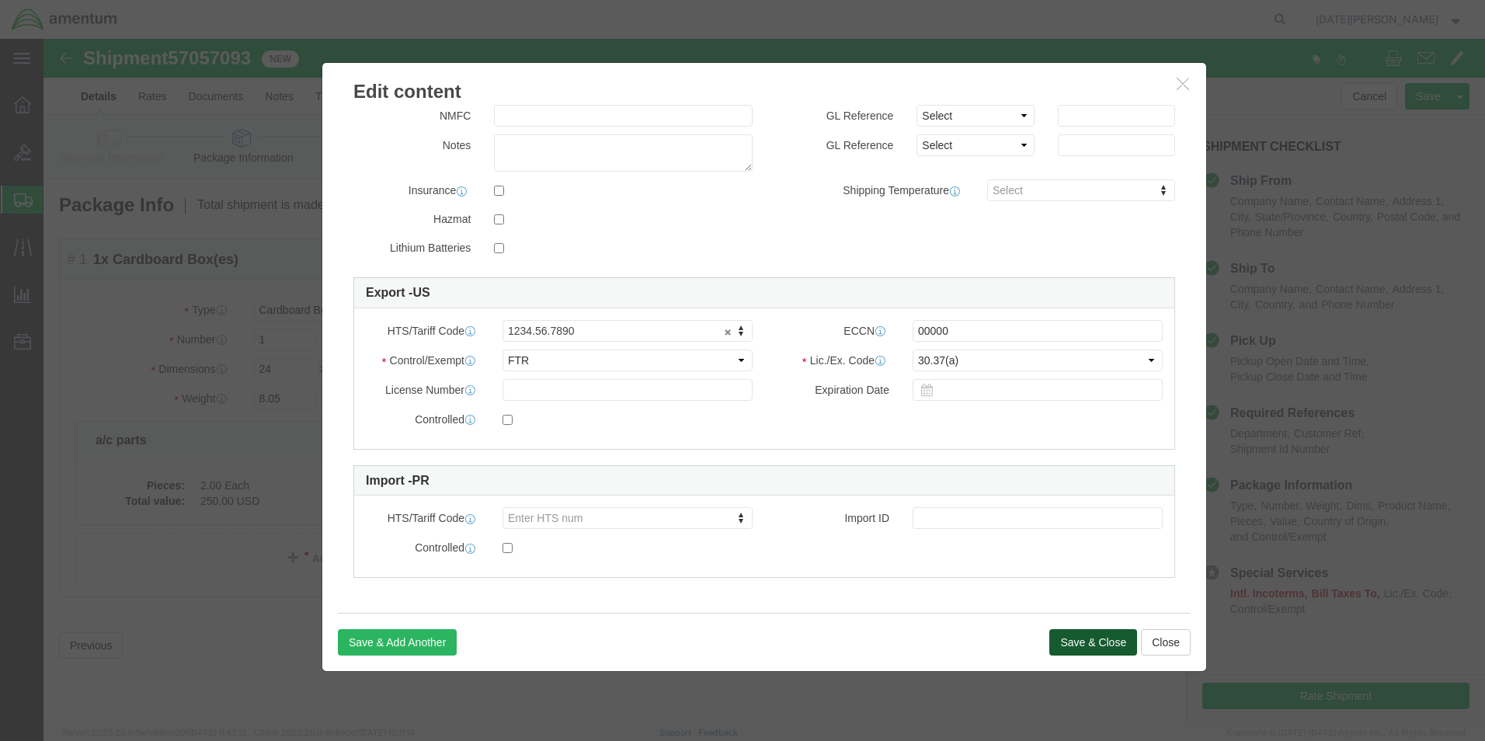
click button "Save & Close"
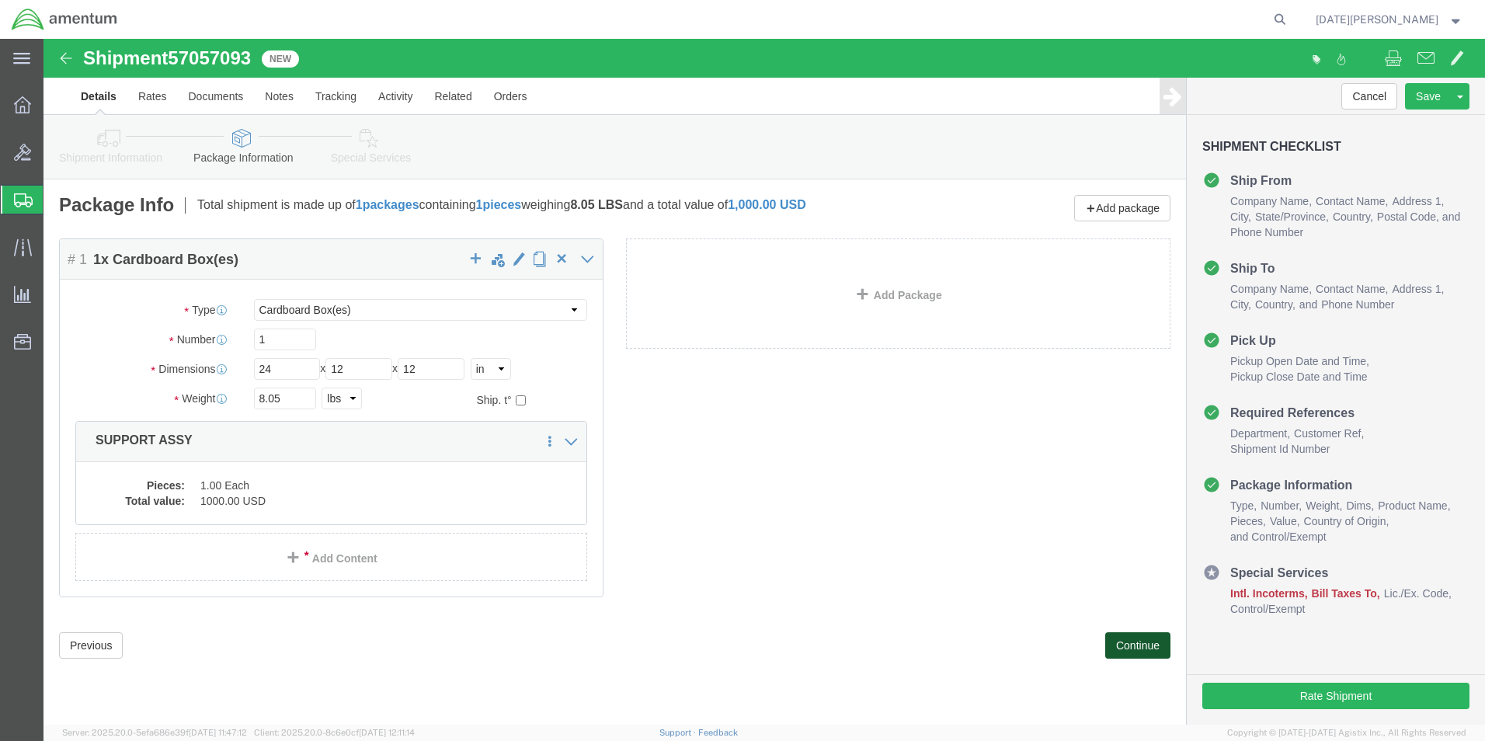
click button "Continue"
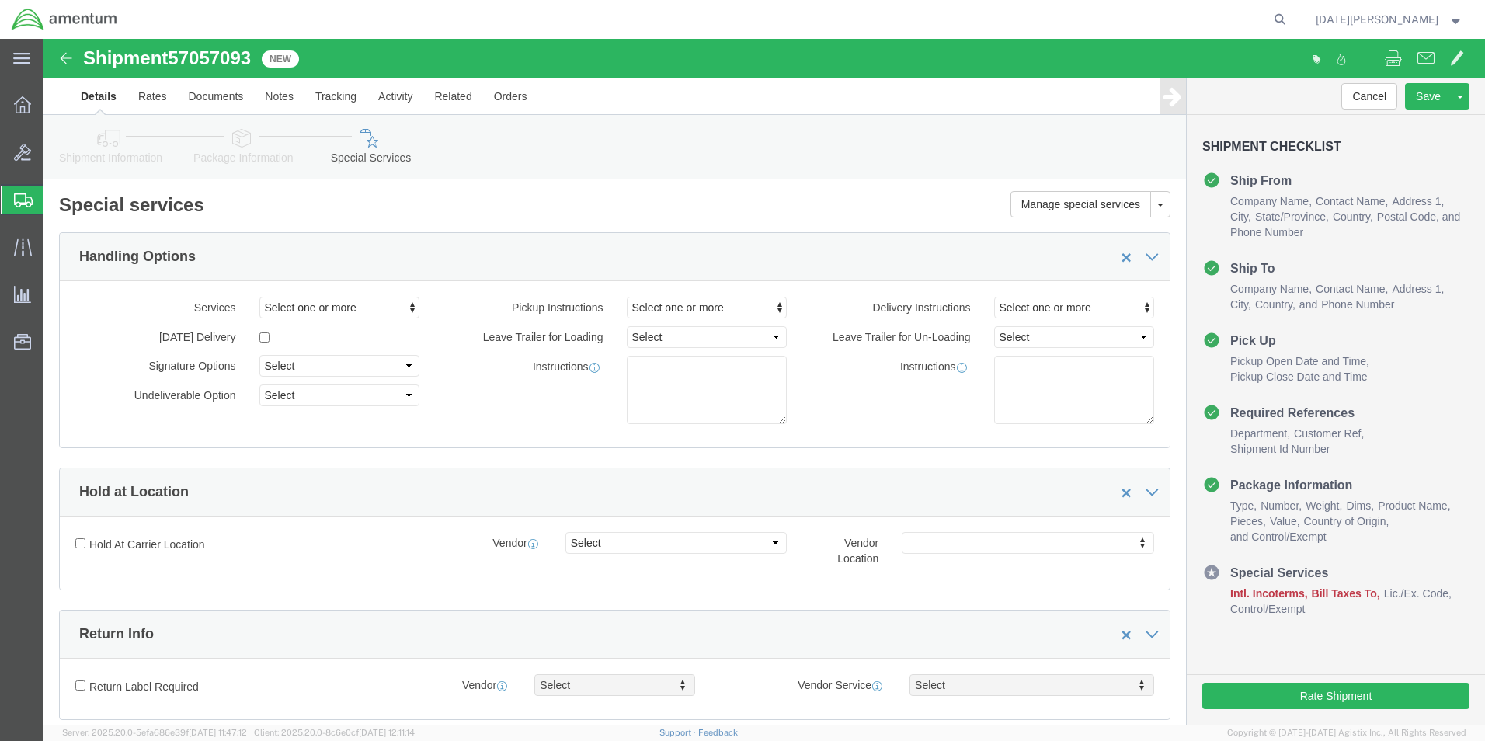
scroll to position [544, 0]
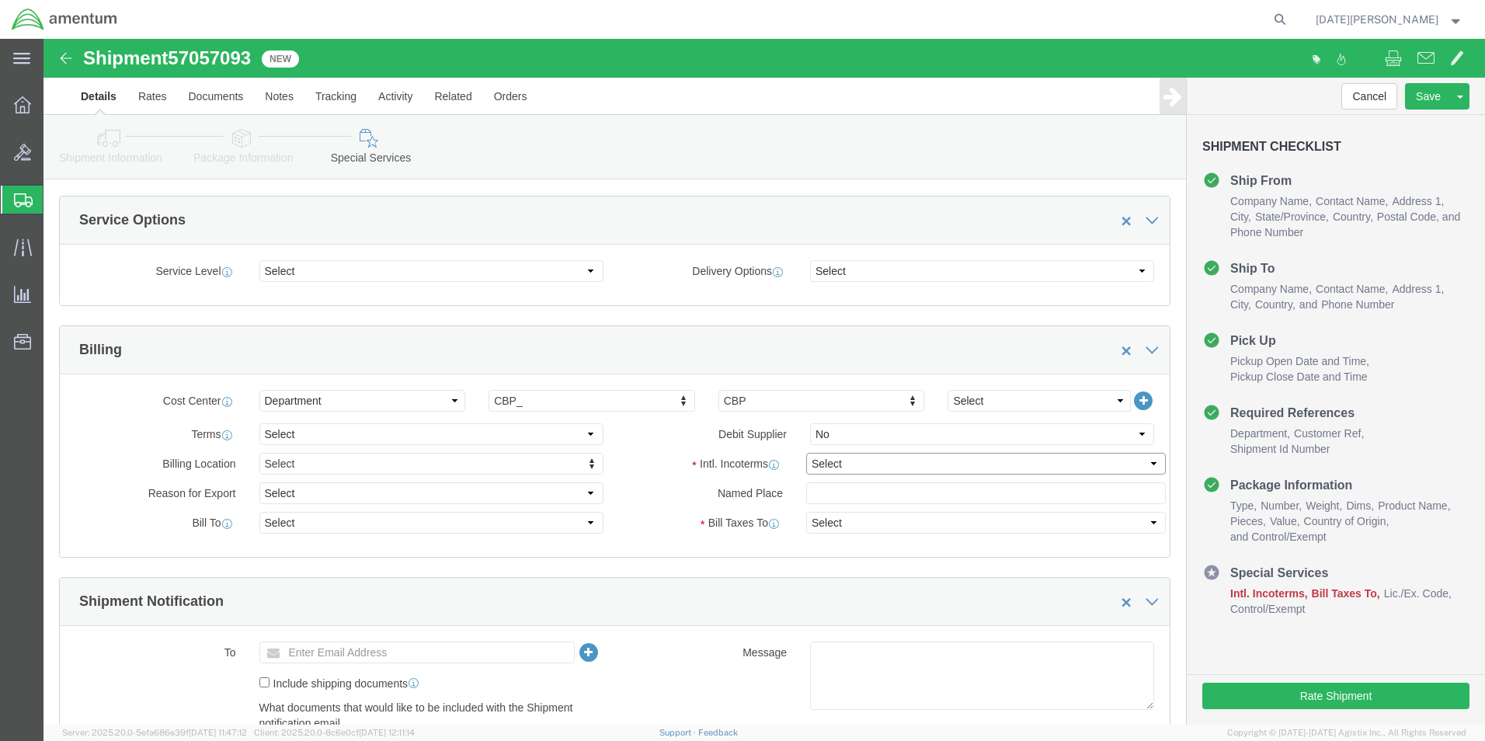
click select "Select Carriage Insurance Paid Carriage Paid To Cost and Freight Cost Insurance…"
select select "DDP"
click select "Select Carriage Insurance Paid Carriage Paid To Cost and Freight Cost Insurance…"
select select "SHIP"
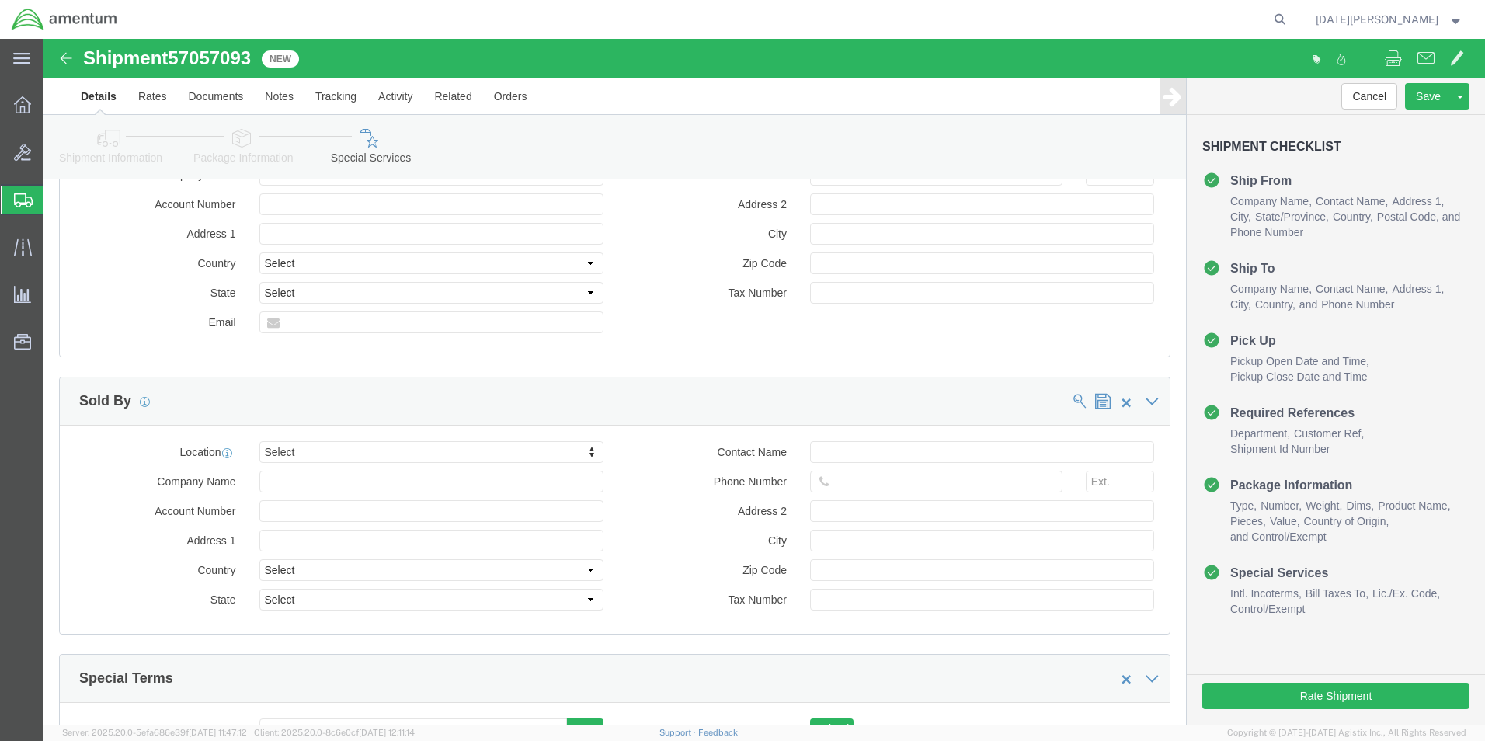
scroll to position [1631, 0]
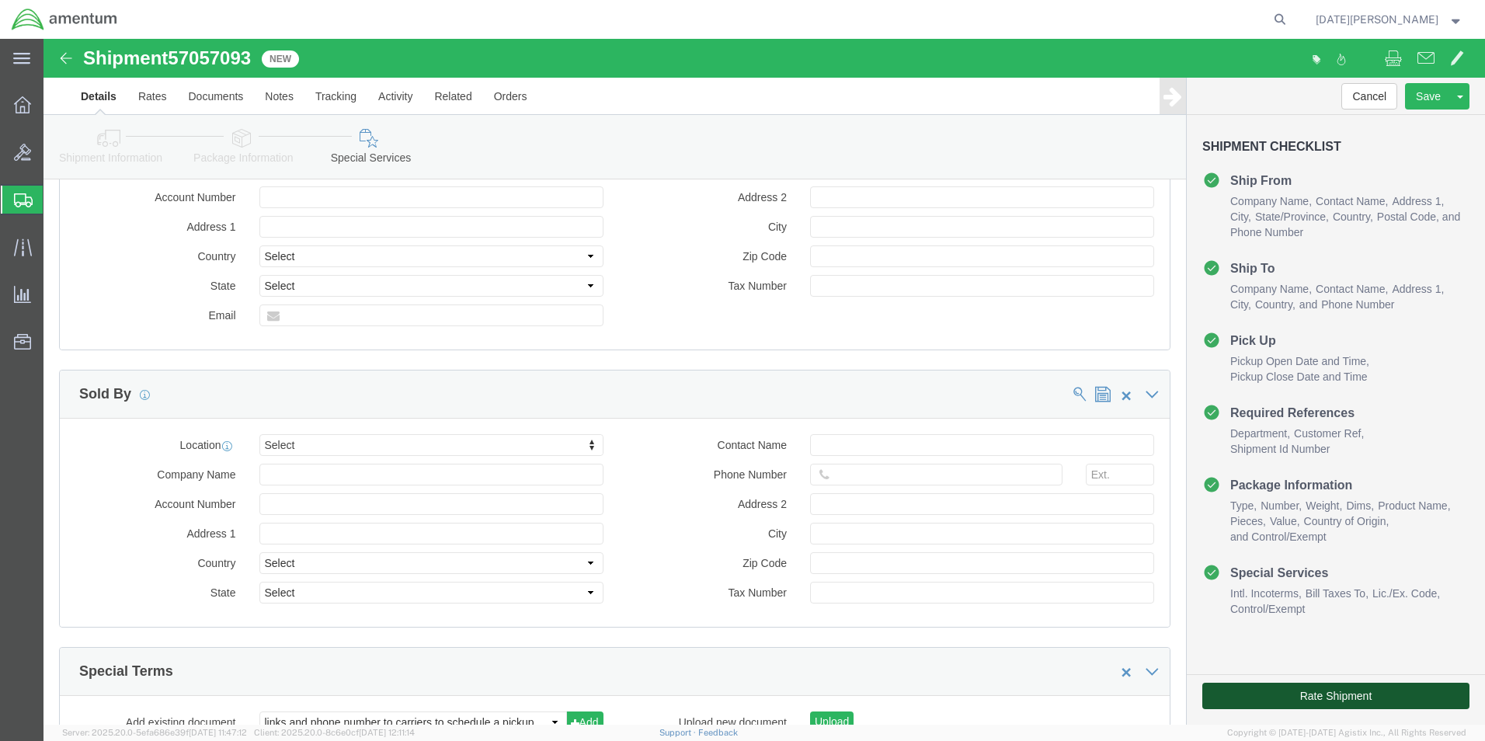
click button "Rate Shipment"
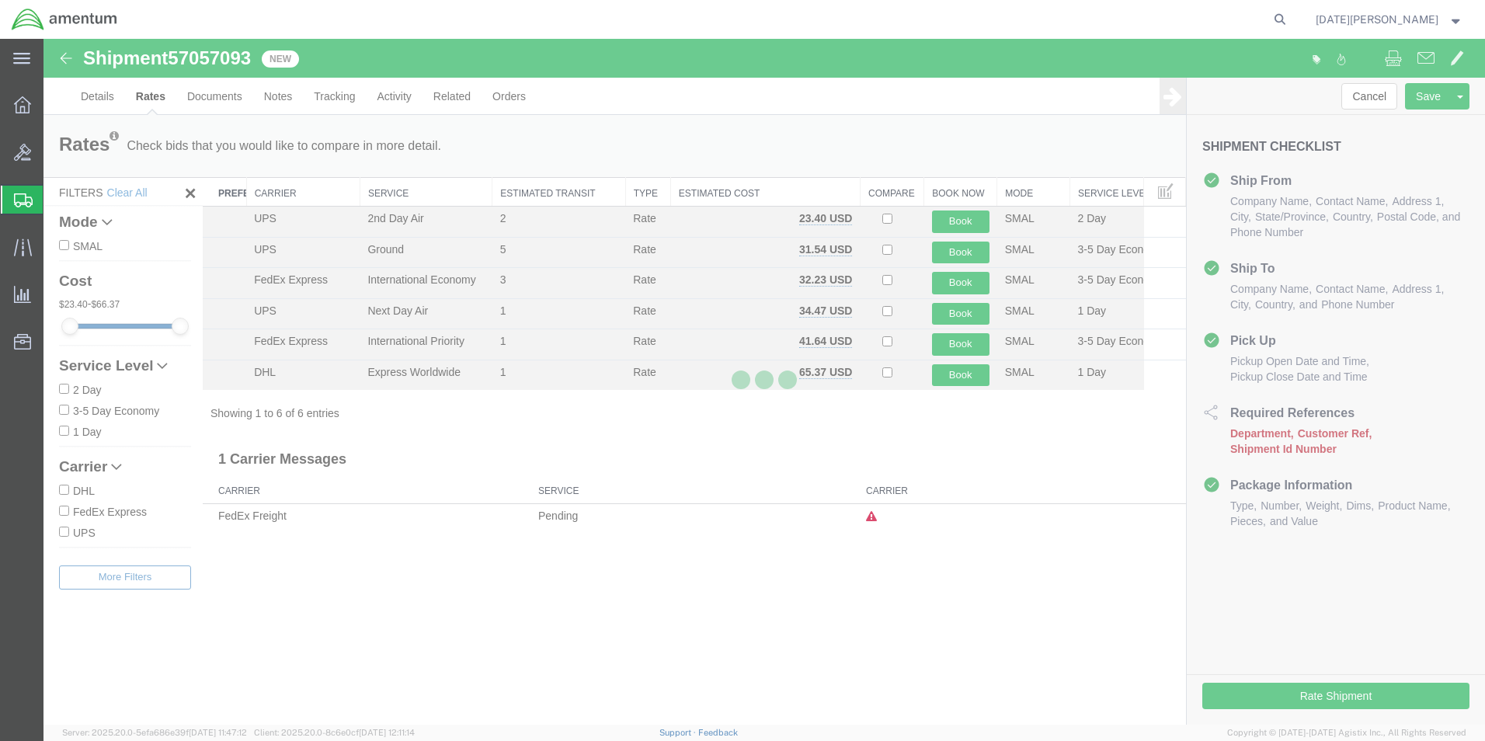
scroll to position [0, 0]
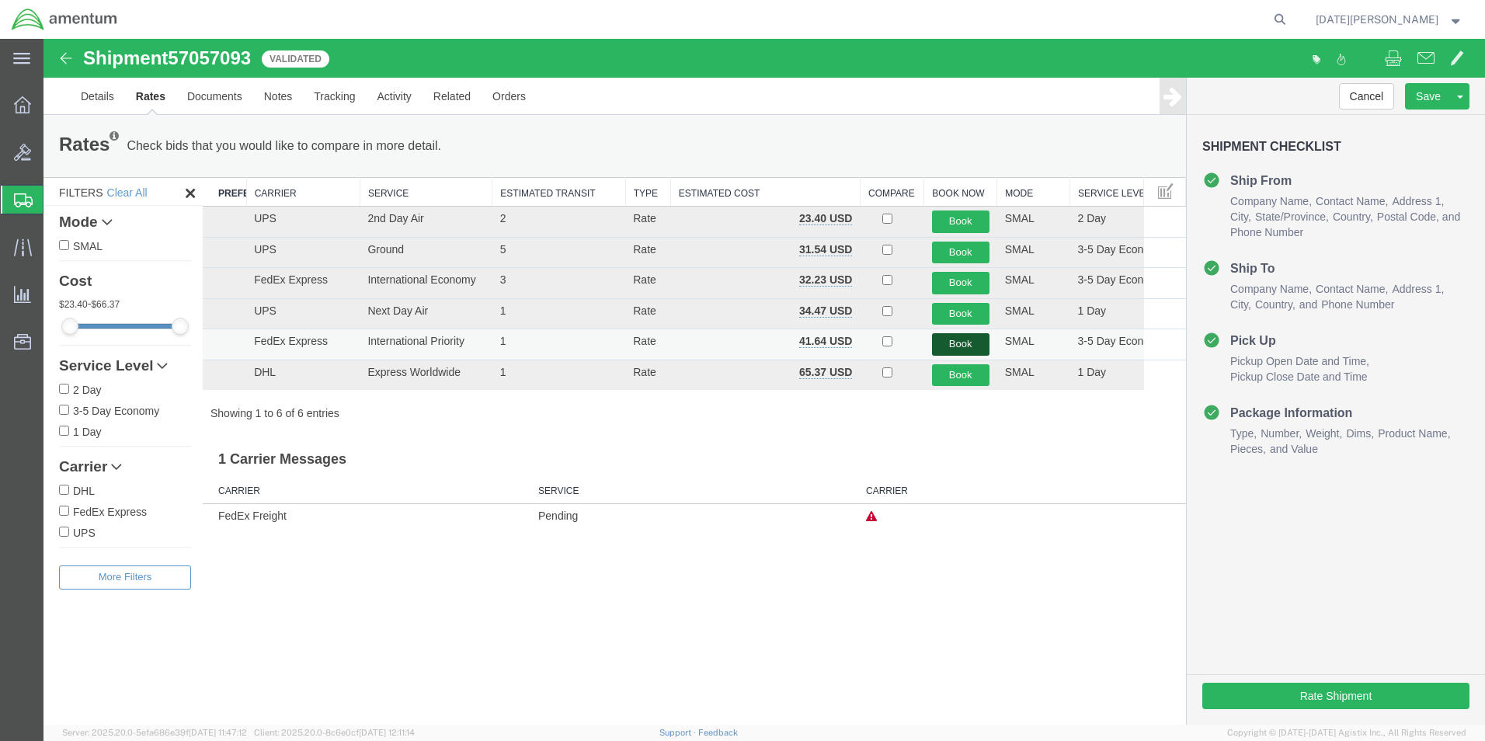
click at [932, 343] on button "Book" at bounding box center [960, 344] width 57 height 23
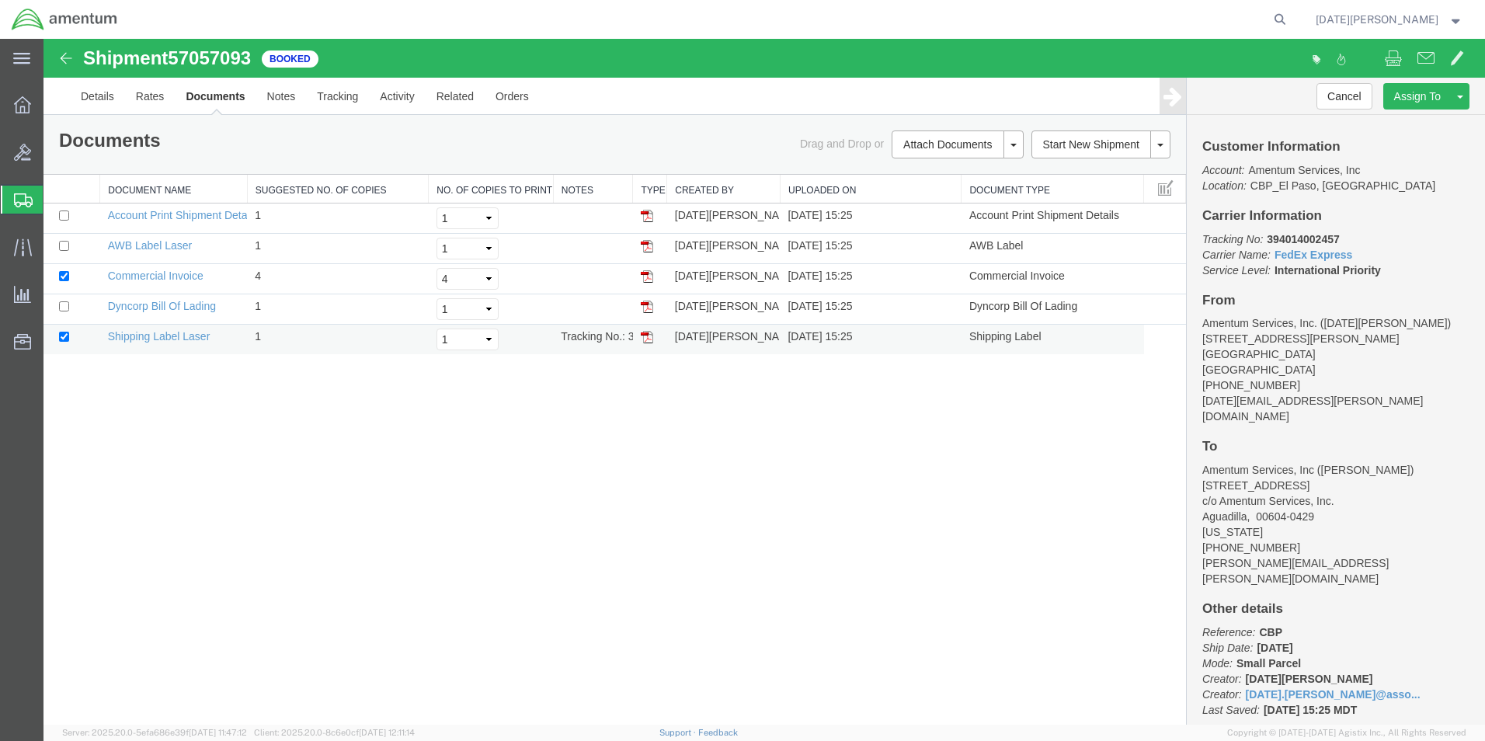
click at [645, 343] on img at bounding box center [647, 337] width 12 height 12
click at [651, 273] on img at bounding box center [647, 276] width 12 height 12
drag, startPoint x: 646, startPoint y: 244, endPoint x: 419, endPoint y: 336, distance: 245.3
click at [646, 244] on img at bounding box center [647, 246] width 12 height 12
click at [0, 0] on span "Create from Template" at bounding box center [0, 0] width 0 height 0
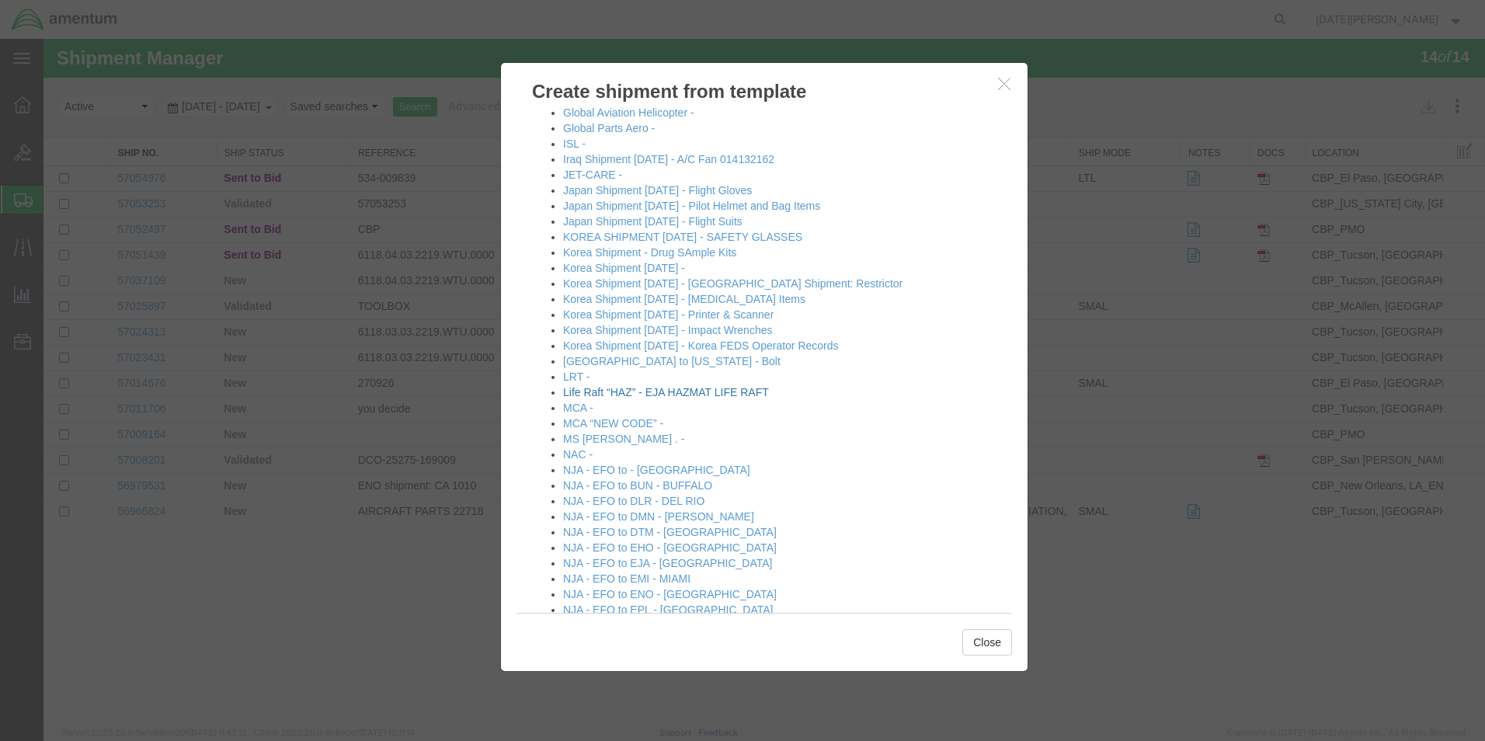
scroll to position [621, 0]
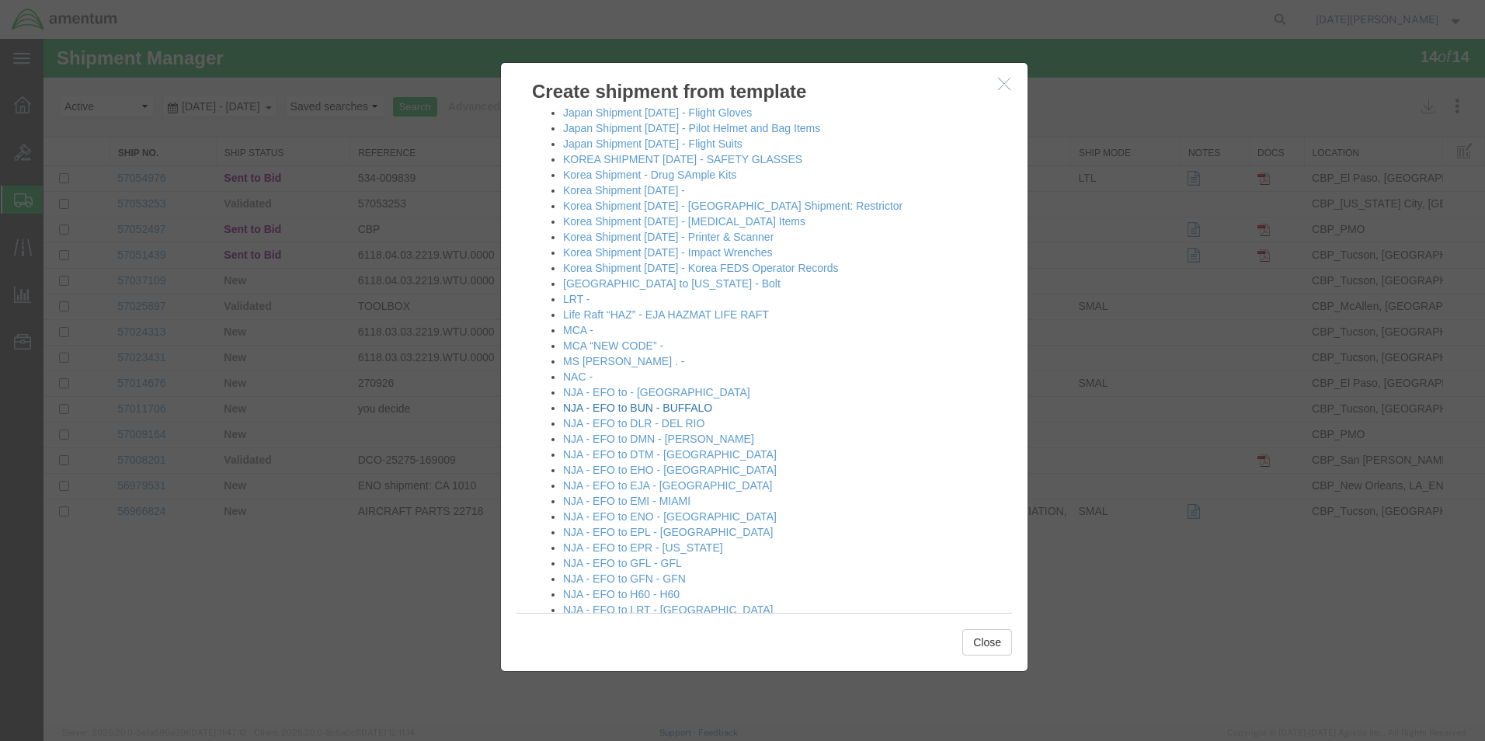
click at [642, 410] on link "NJA - EFO to BUN - BUFFALO" at bounding box center [637, 408] width 149 height 12
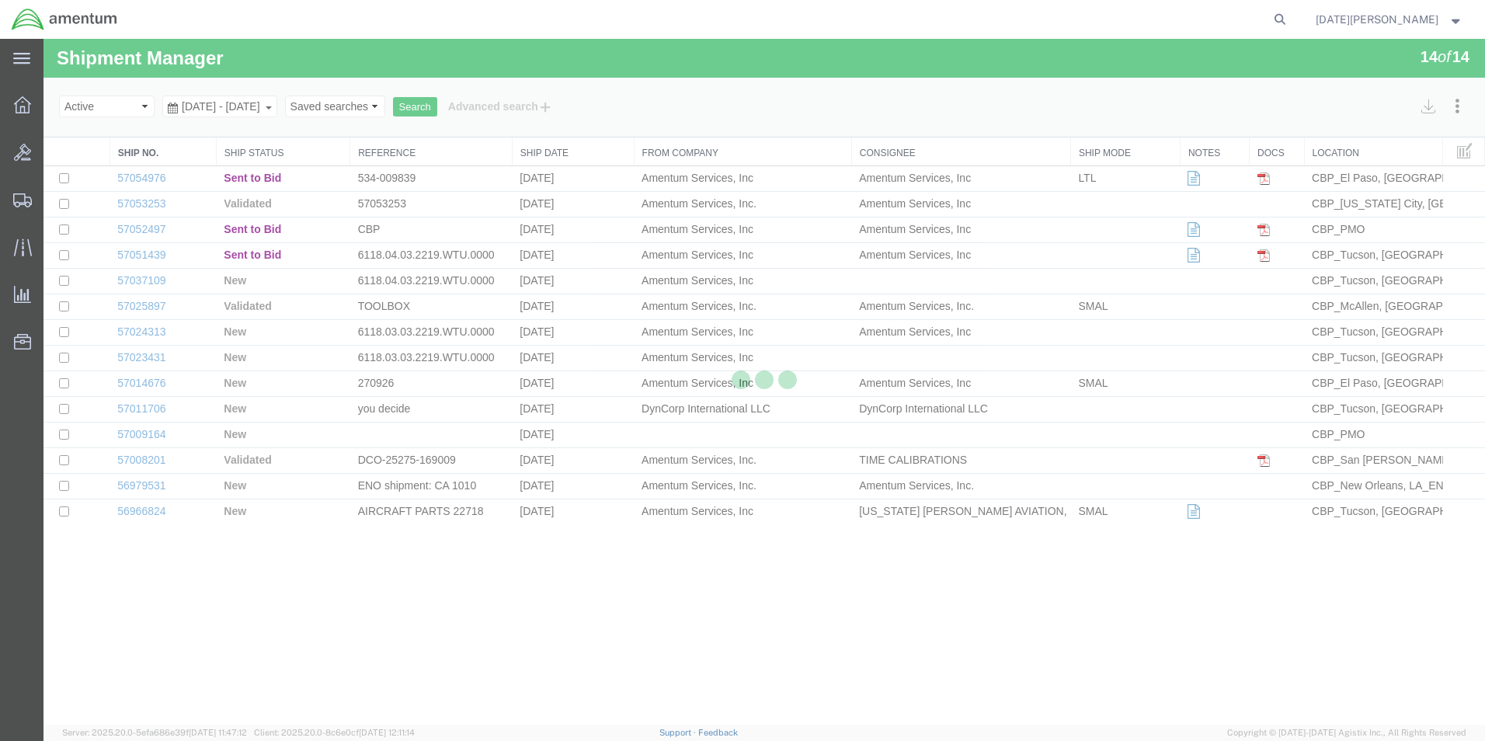
select select "49939"
select select "49919"
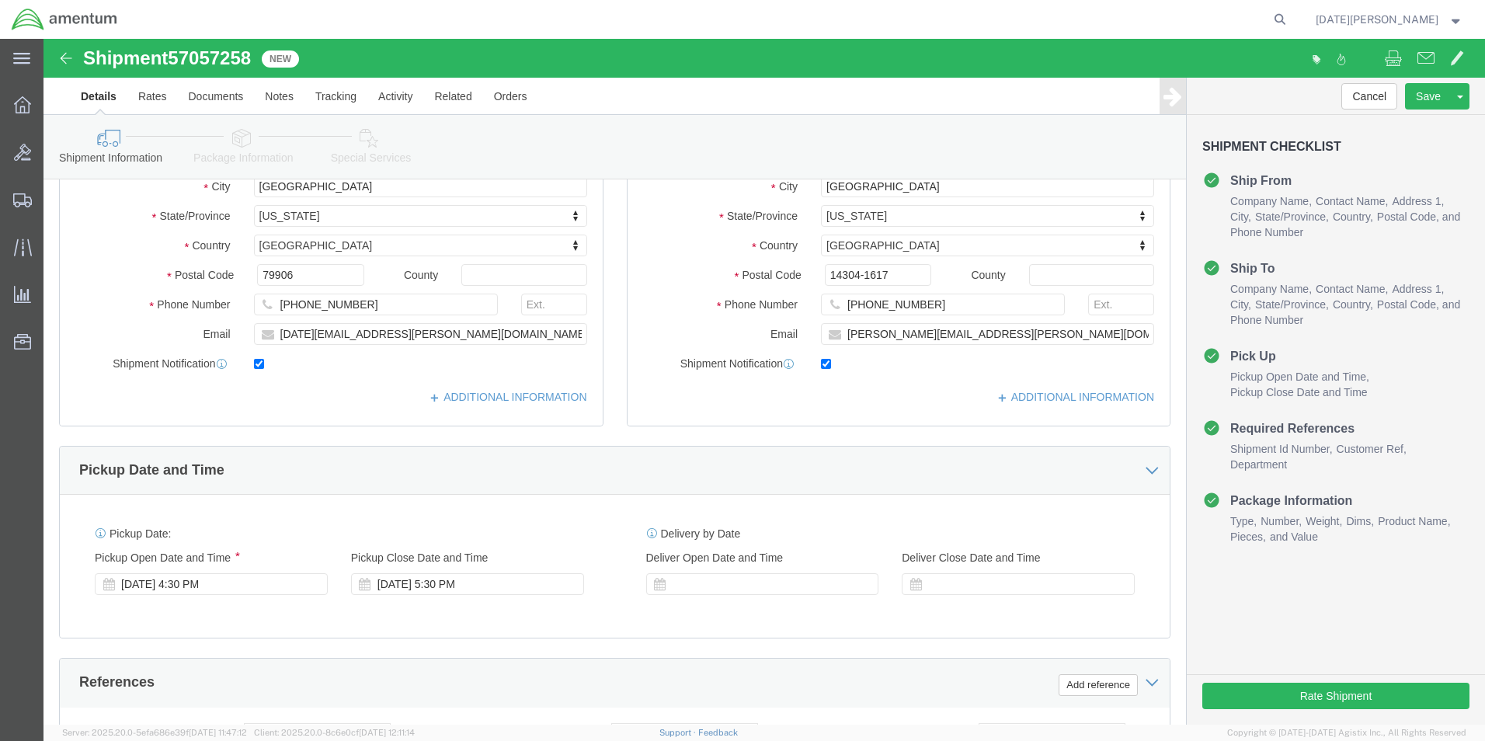
scroll to position [466, 0]
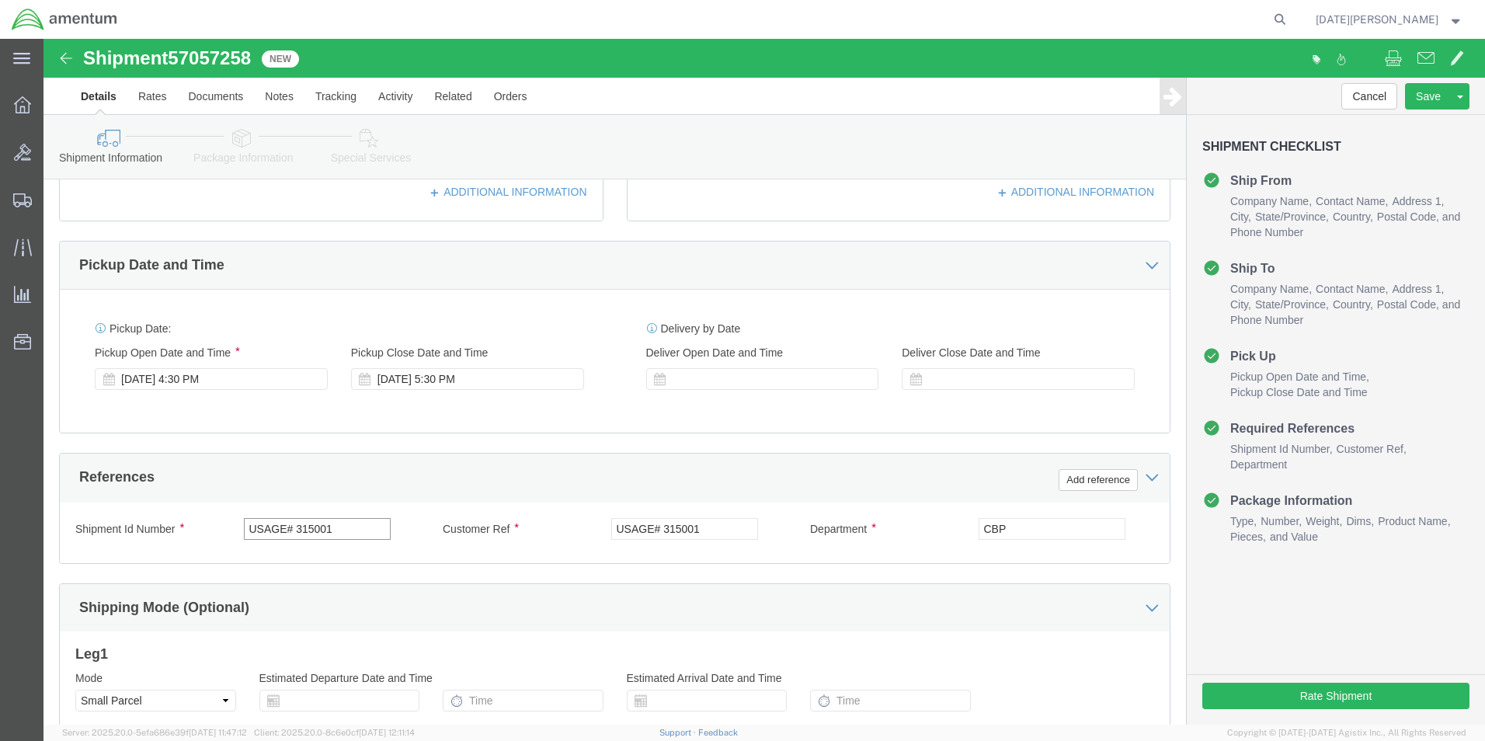
drag, startPoint x: 318, startPoint y: 482, endPoint x: 96, endPoint y: 477, distance: 223.0
click div "Shipment Id Number USAGE# 315001 Customer Ref USAGE# 315001 Department CBP Sele…"
type input "BUN AIRCRAFT HARDWARE"
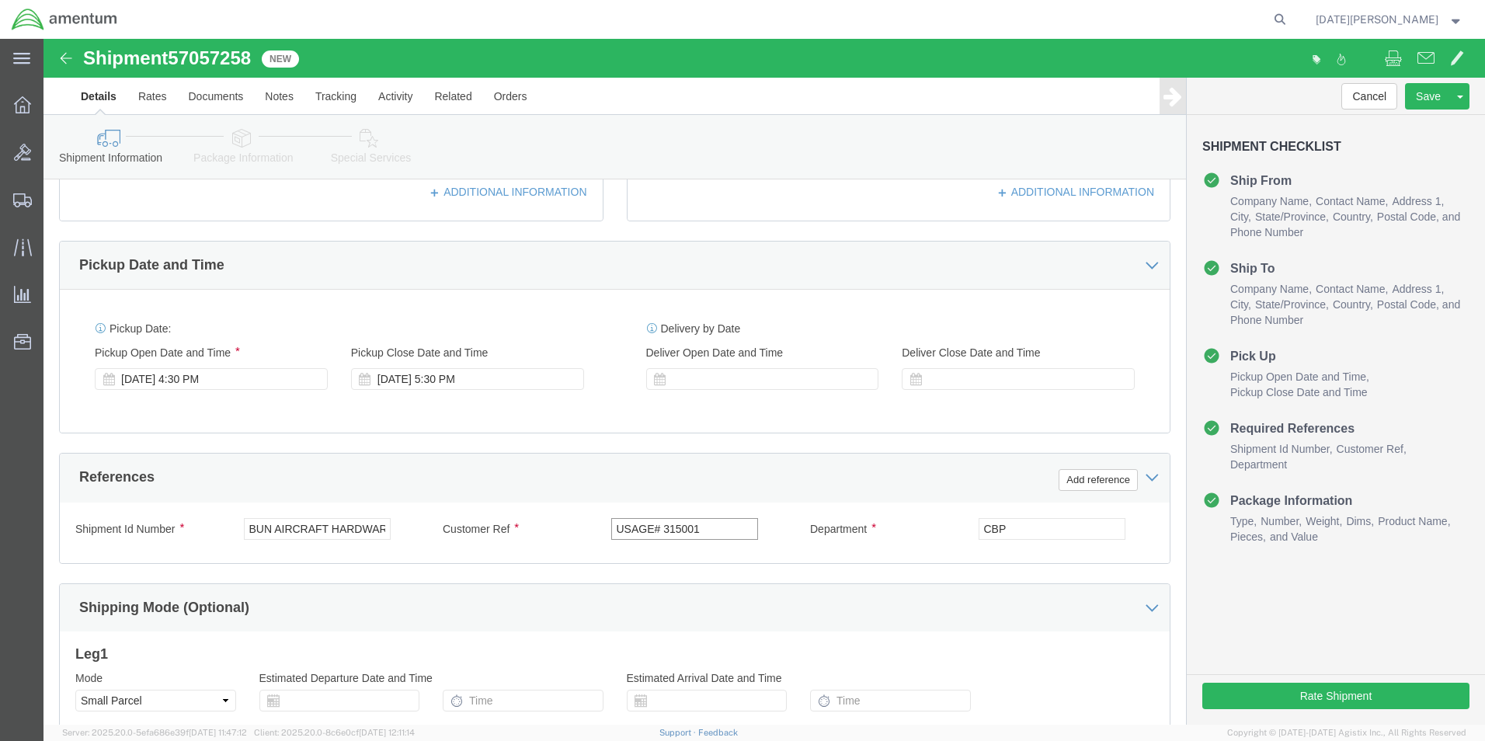
paste input "BUN AIRCRAFT HARDWARE"
type input "BUN AIRCRAFT HARDWARE"
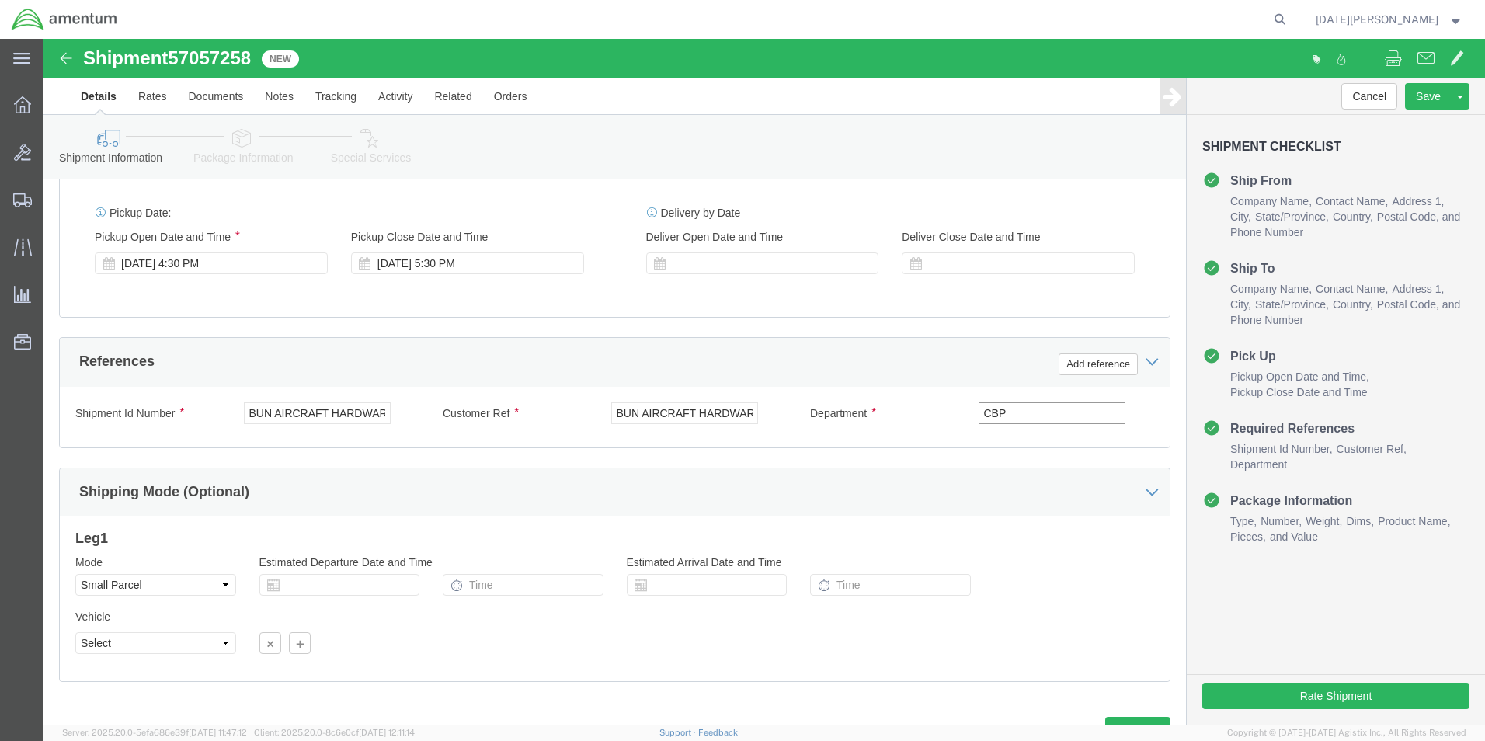
scroll to position [648, 0]
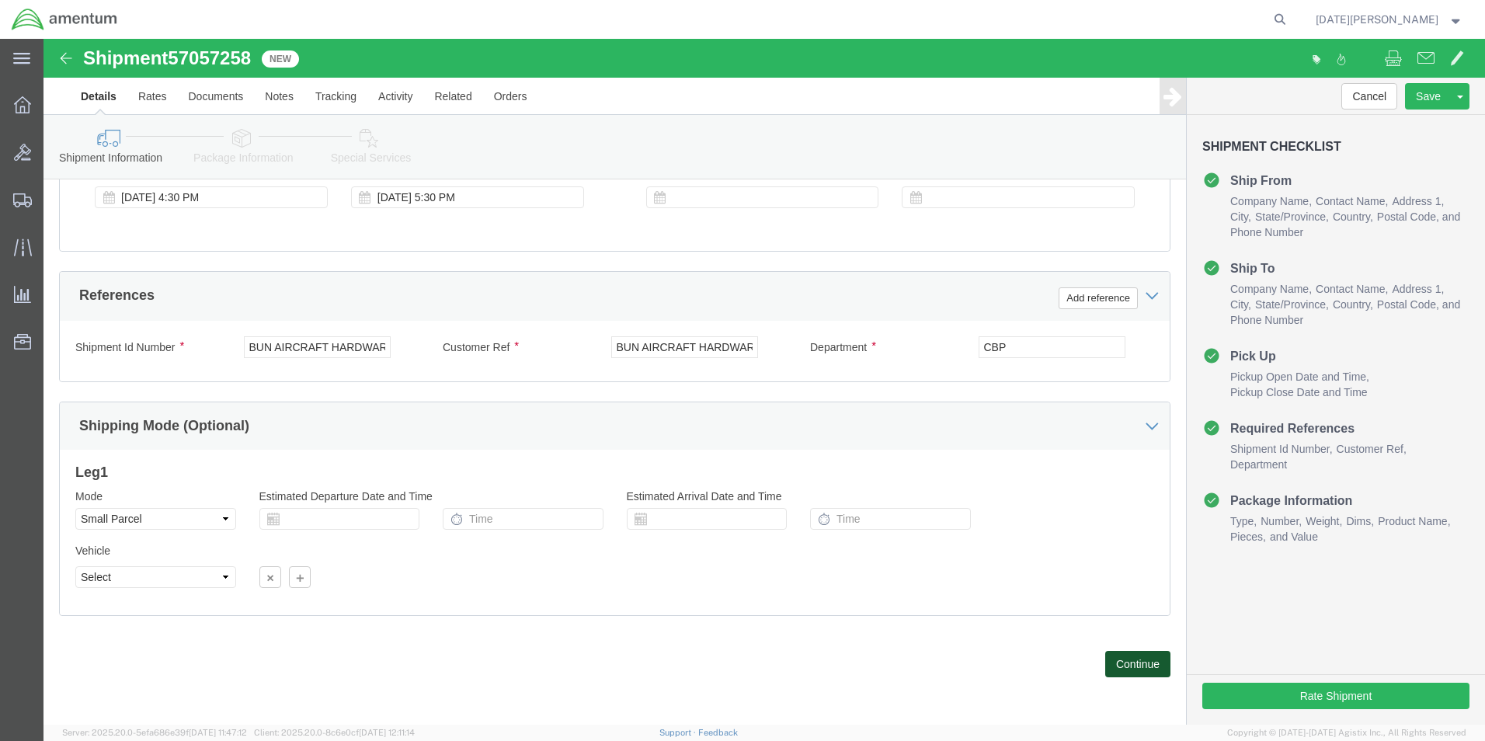
click button "Continue"
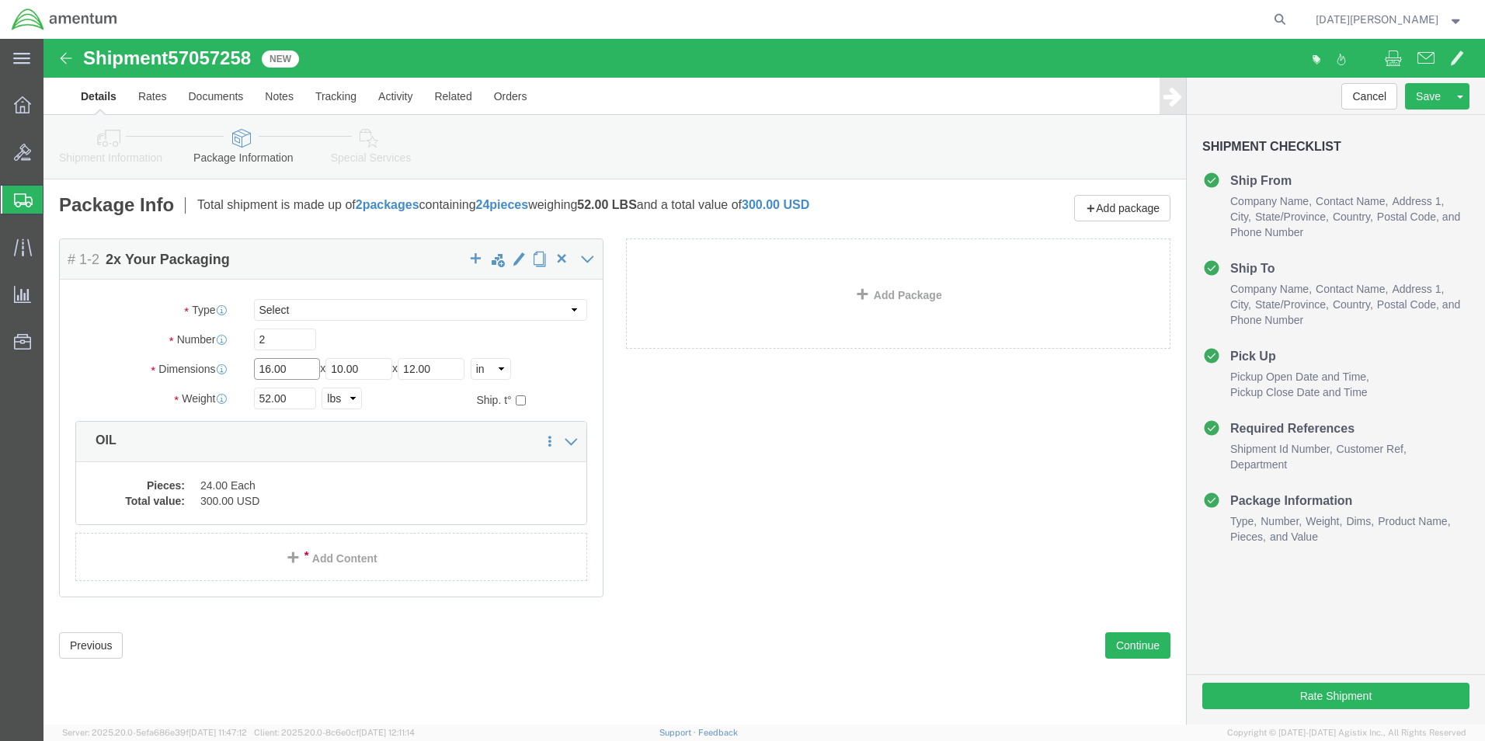
click input "16.00"
type input "8"
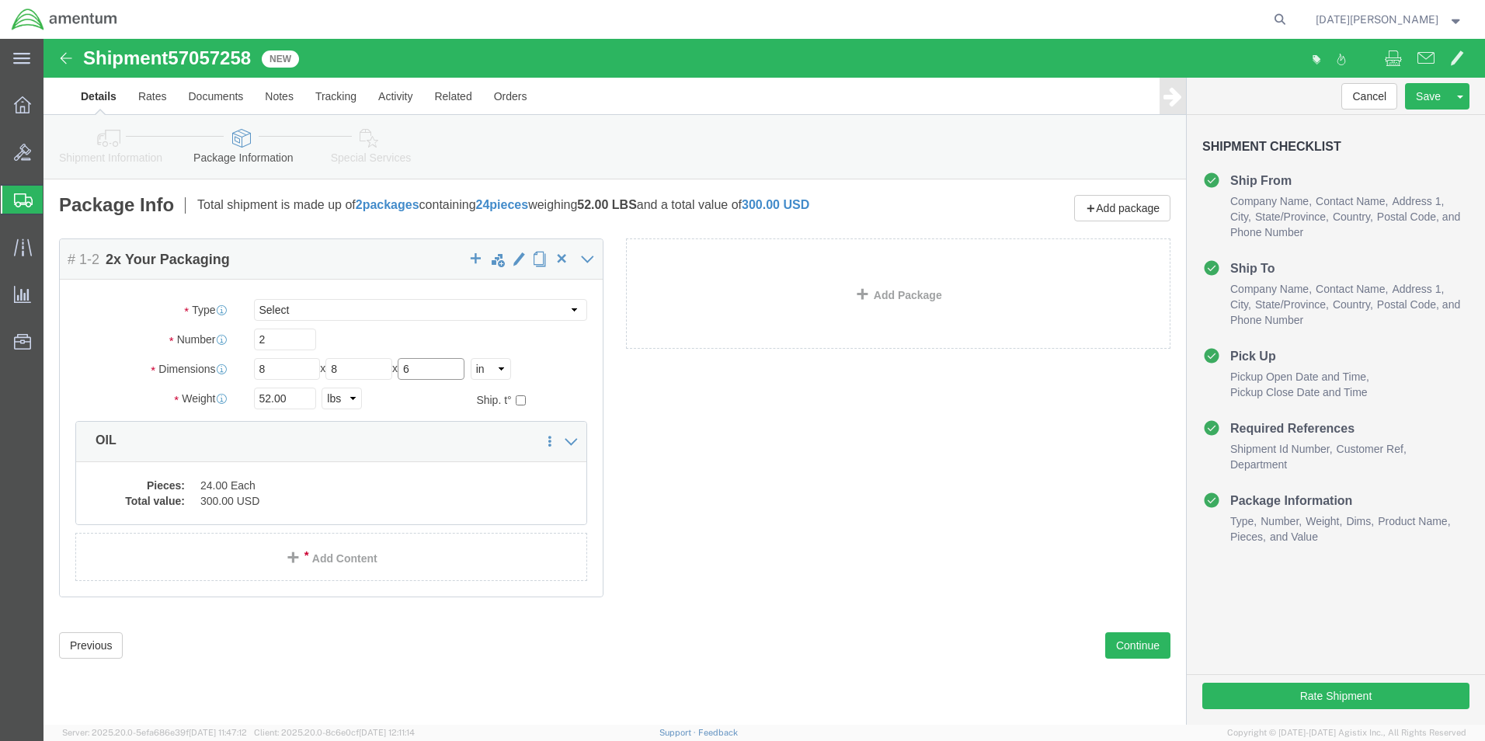
type input "6"
type input "2.15"
drag, startPoint x: 238, startPoint y: 302, endPoint x: 182, endPoint y: 301, distance: 56.7
click div "Number Number of packages of specified package type and dimensions 2"
type input "1"
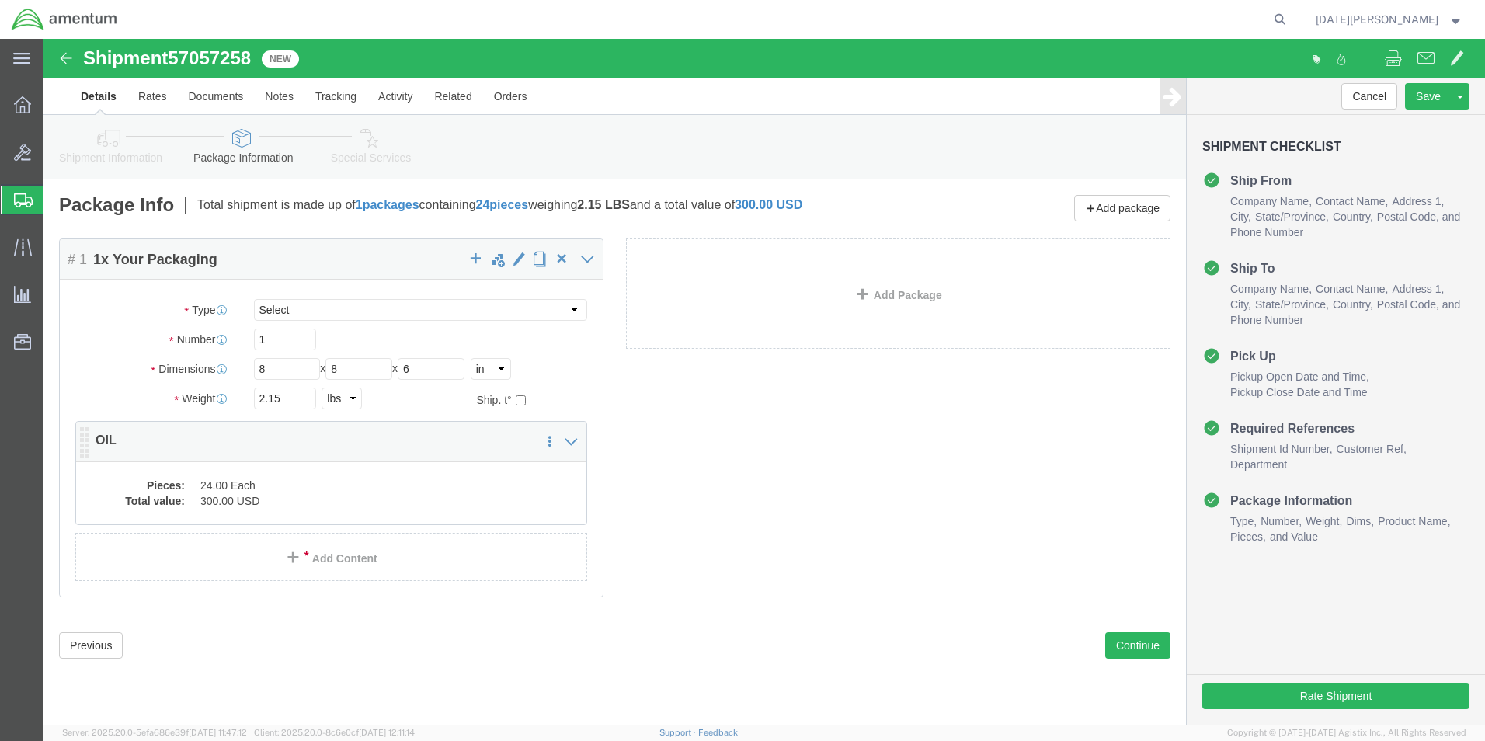
click div "Pieces: 24.00 Each Total value: 300.00 USD"
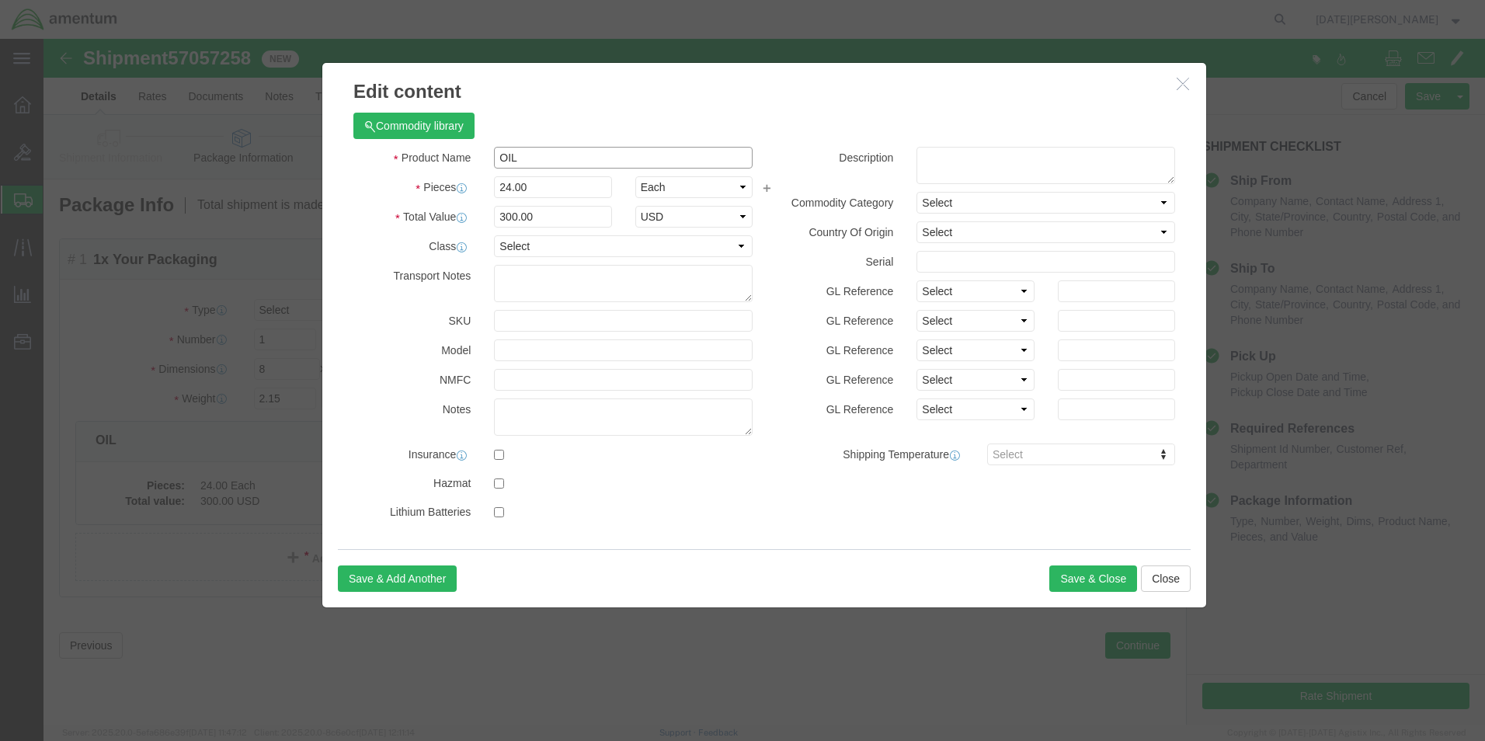
click input "OIL"
type input "OIL FILTER"
type input "1"
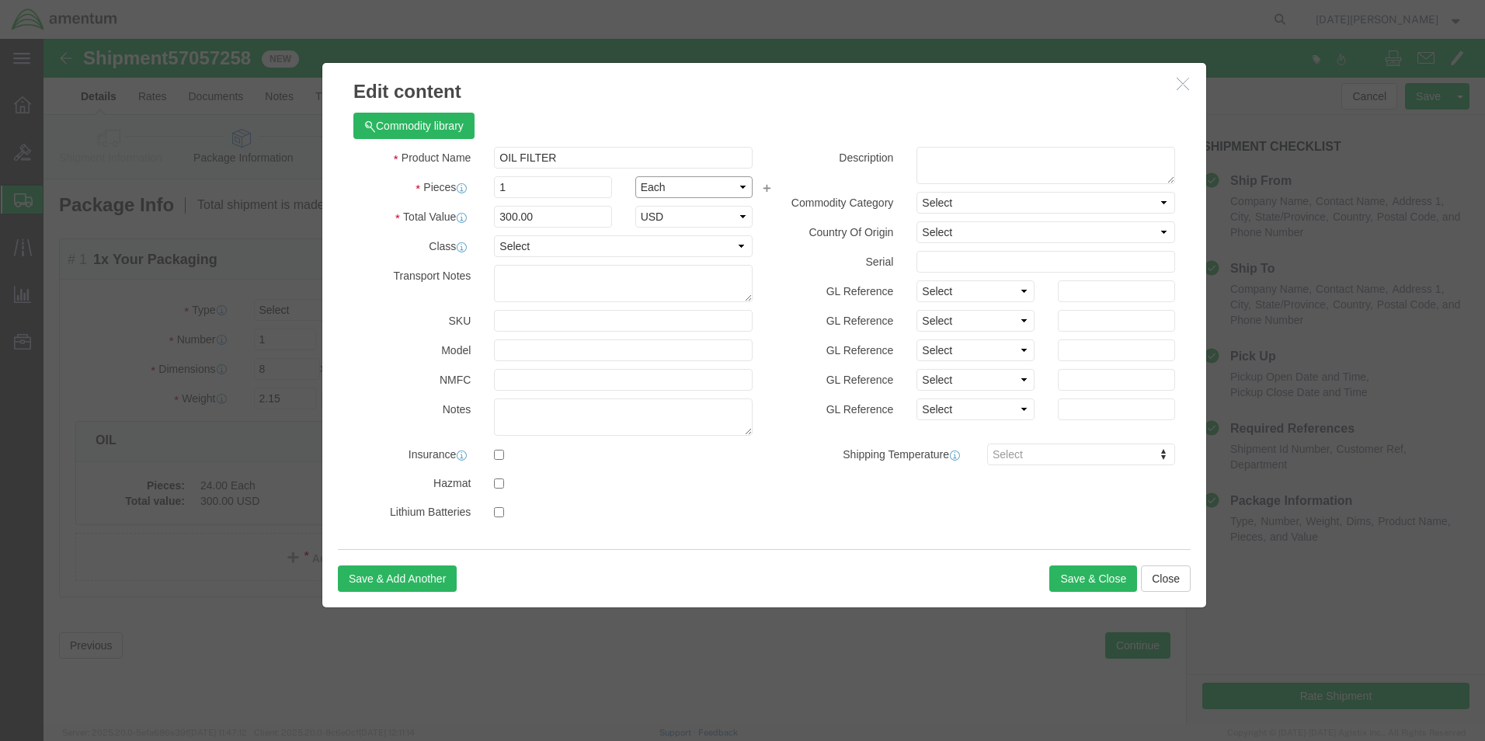
type input "12.5"
type input "150"
select select "USD"
click div "Save & Add Another Save & Close Close"
click button "Save & Close"
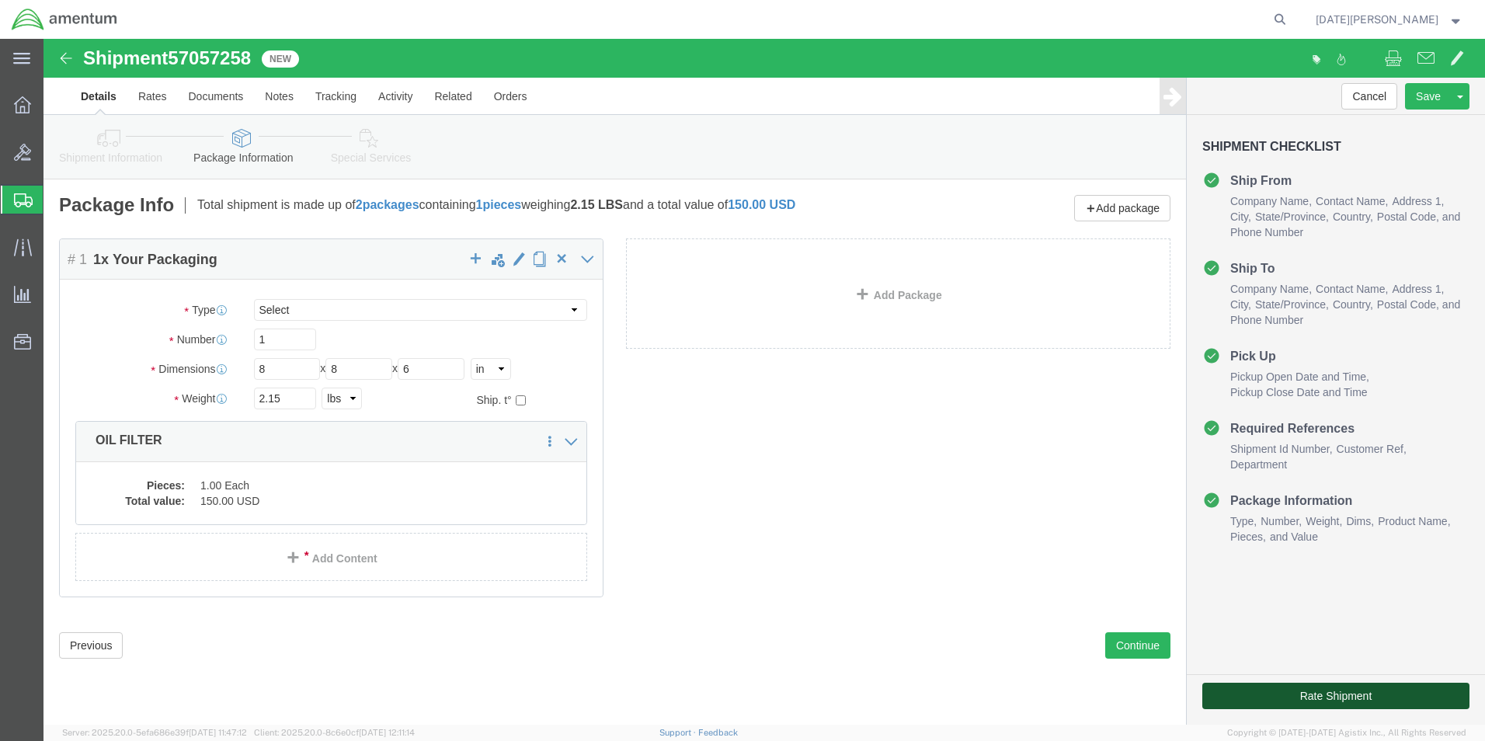
click button "Rate Shipment"
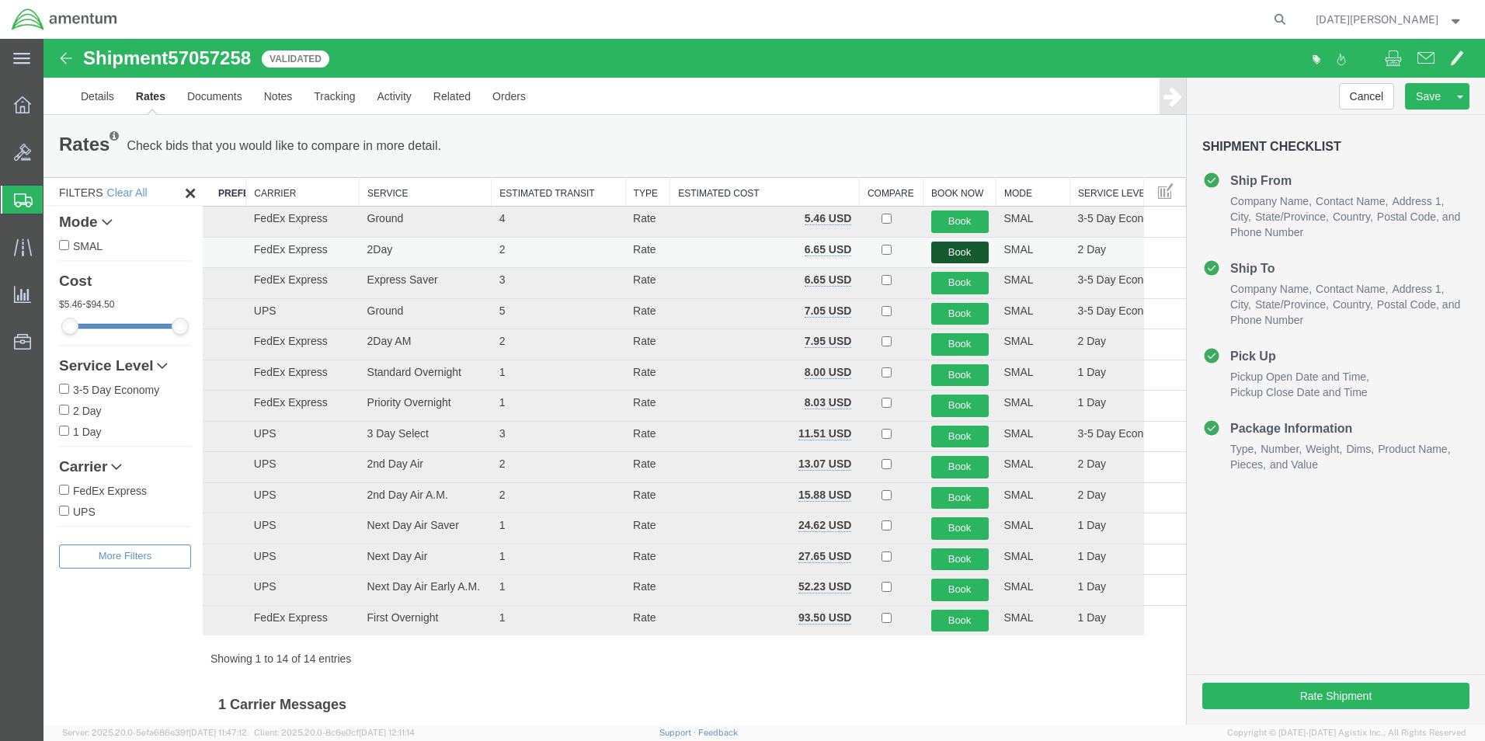
click at [948, 254] on button "Book" at bounding box center [959, 253] width 57 height 23
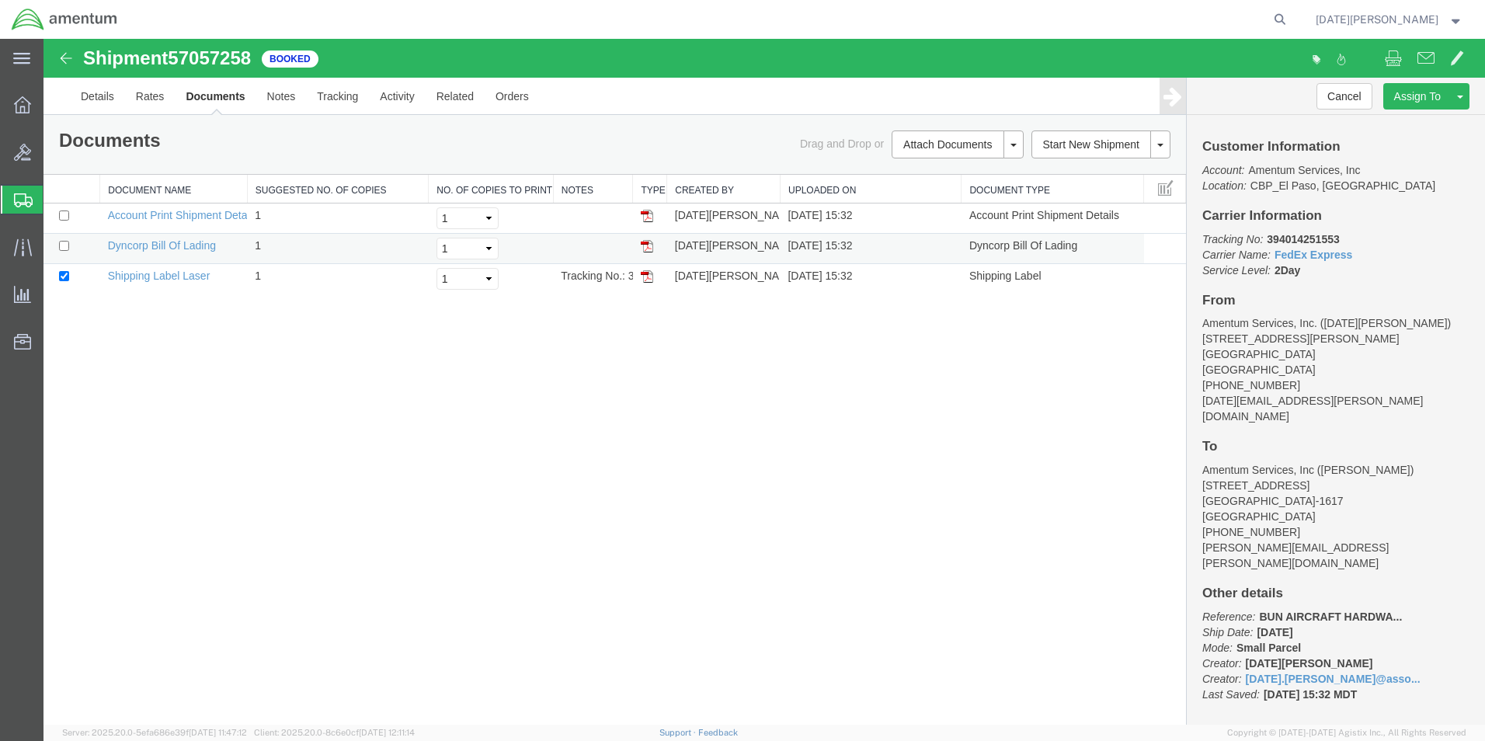
drag, startPoint x: 650, startPoint y: 272, endPoint x: 652, endPoint y: 249, distance: 23.4
click at [650, 272] on img at bounding box center [647, 276] width 12 height 12
click at [0, 0] on span "Create from Template" at bounding box center [0, 0] width 0 height 0
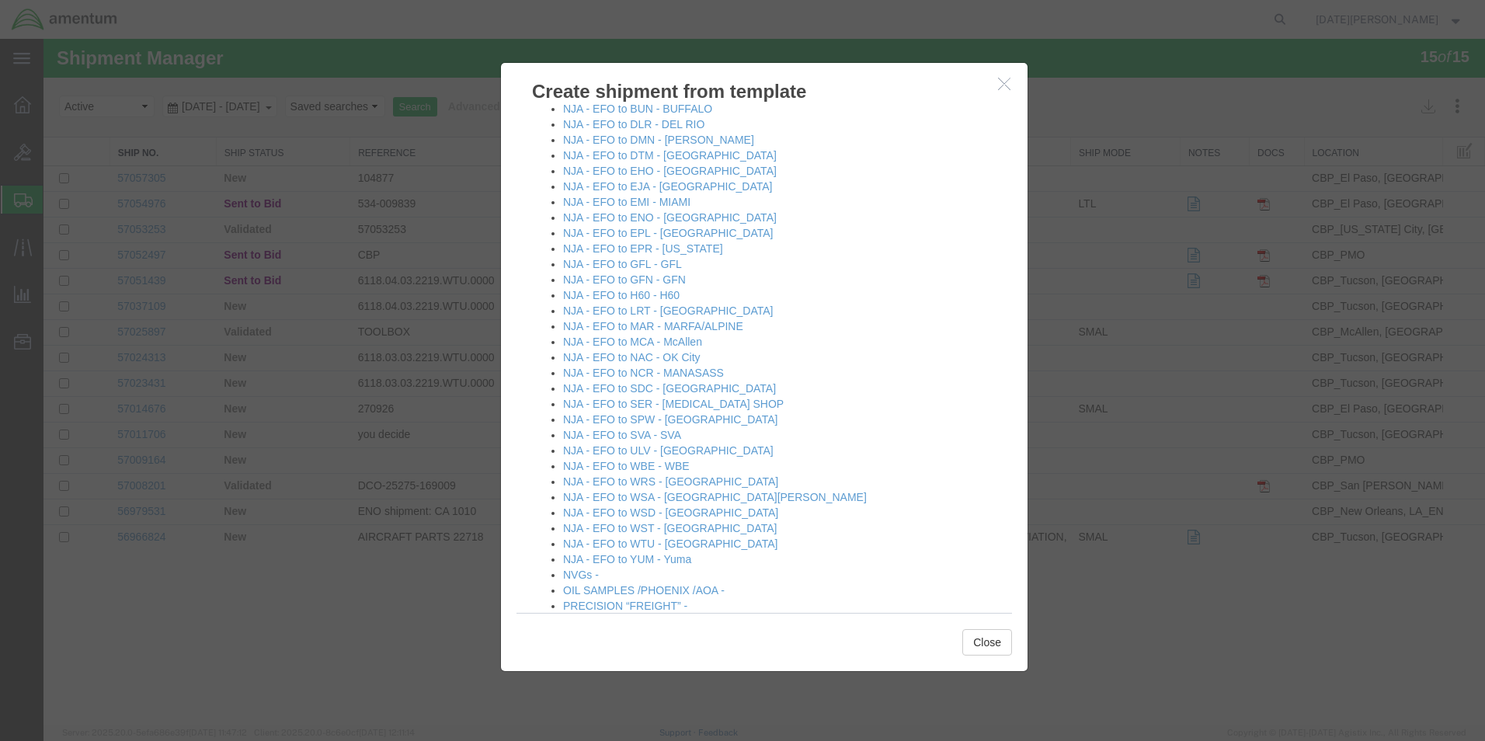
scroll to position [932, 0]
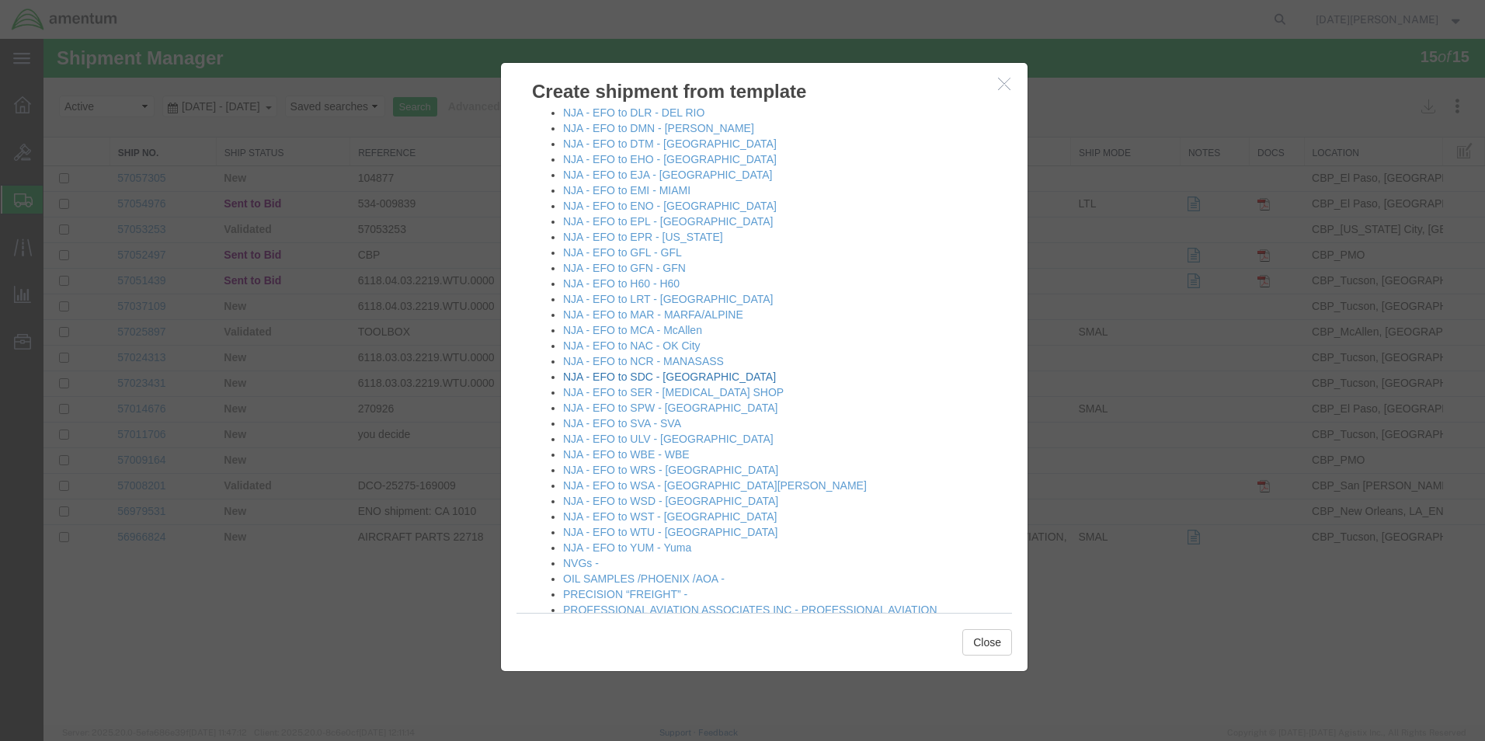
click at [694, 381] on link "NJA - EFO to SDC - [GEOGRAPHIC_DATA]" at bounding box center [669, 376] width 213 height 12
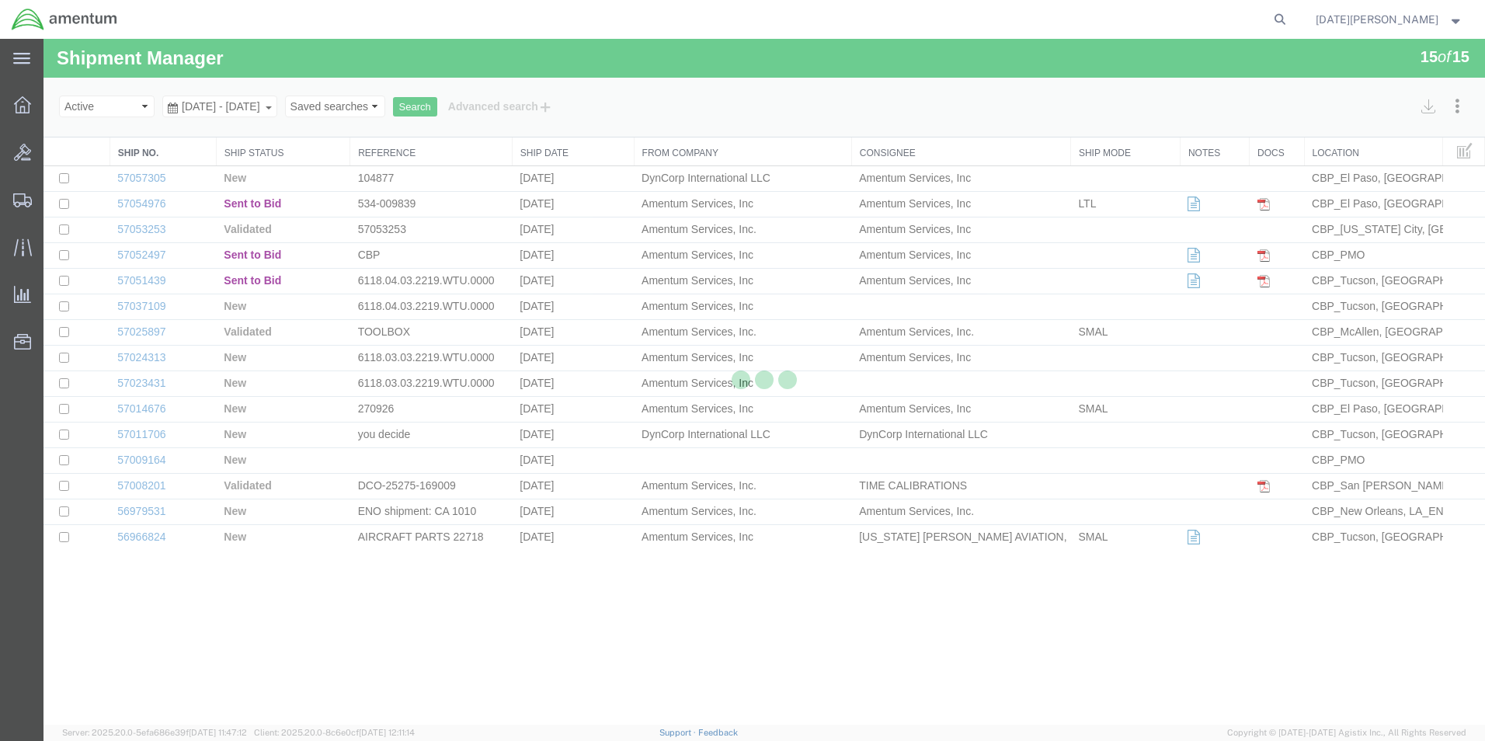
select select "49939"
select select "49947"
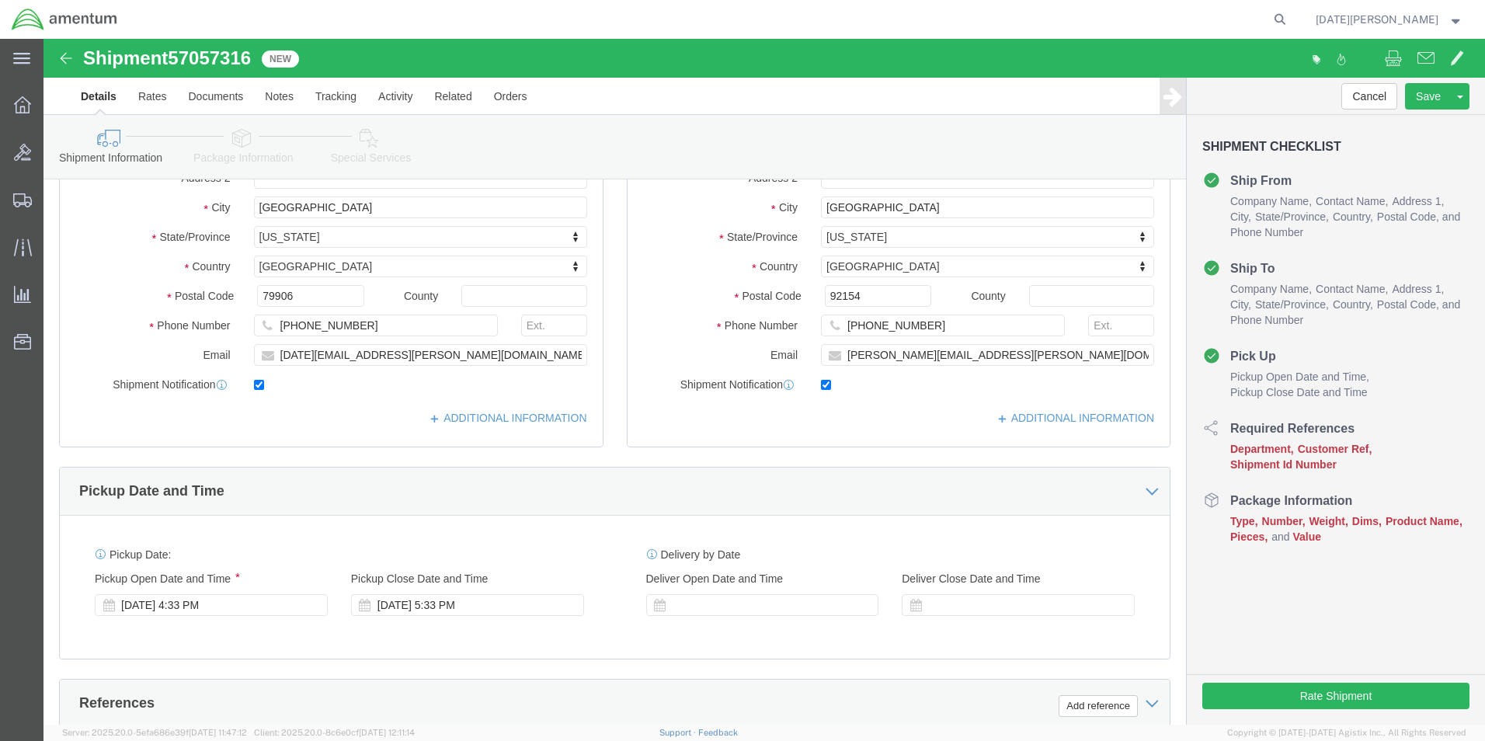
scroll to position [544, 0]
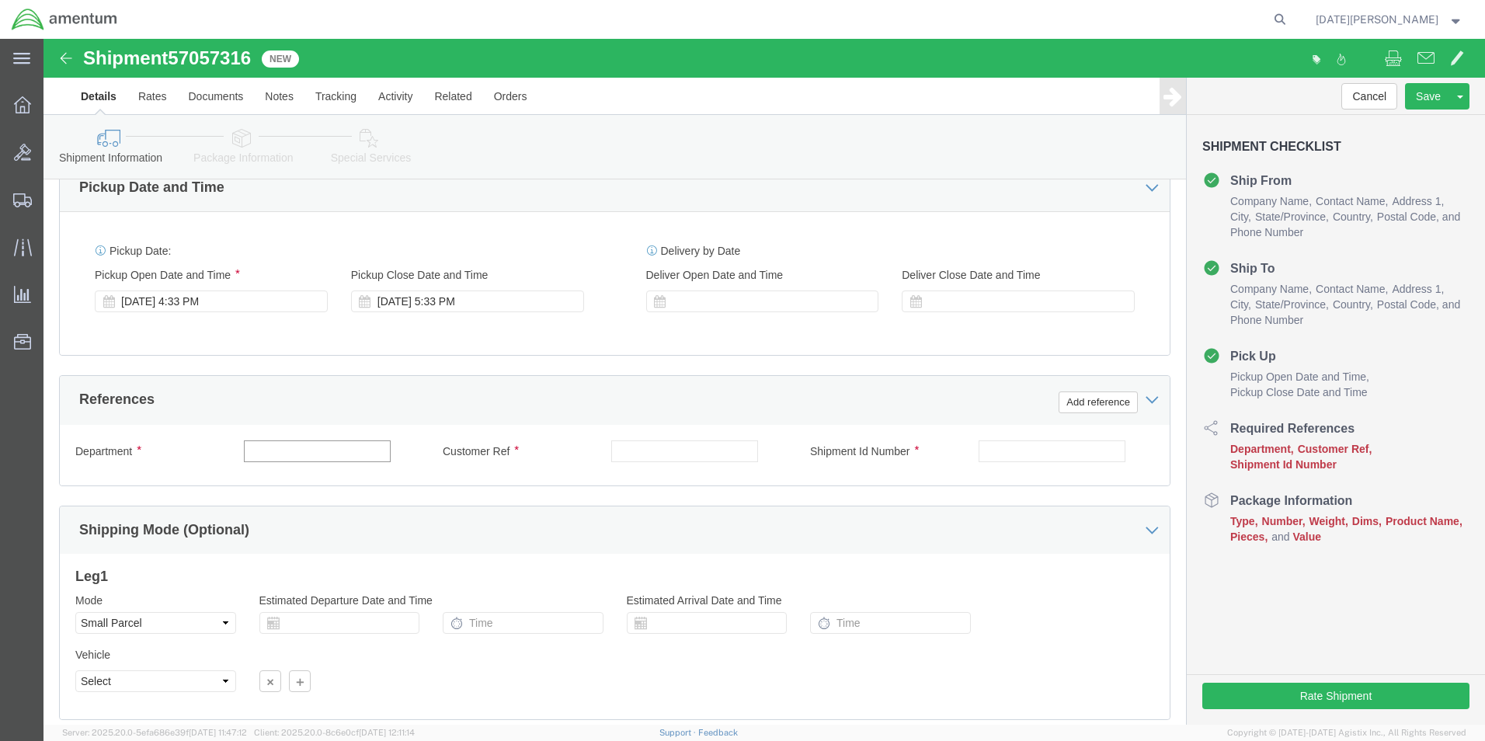
click input "text"
type input "CBP"
type input "540-009941"
paste input "540-009941"
type input "540-009941"
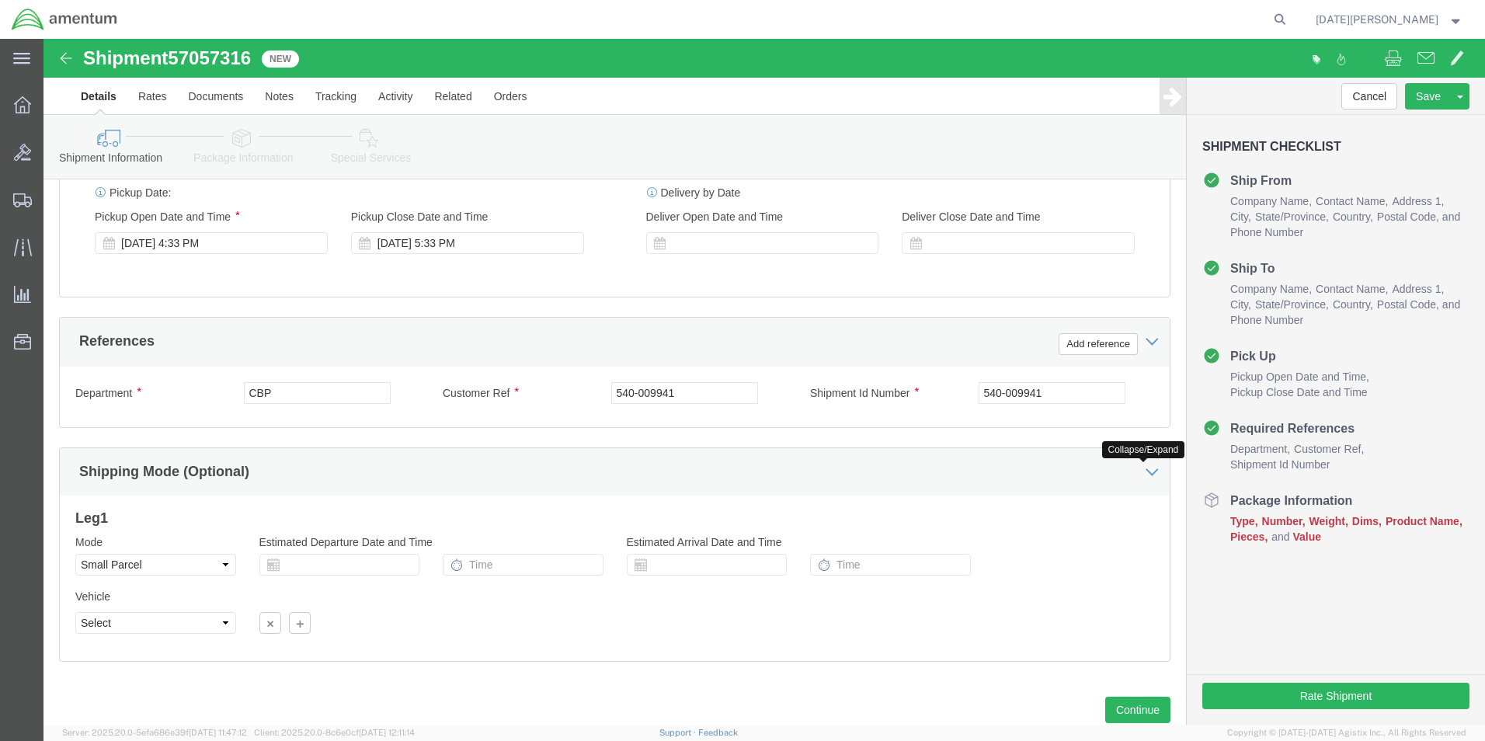
scroll to position [648, 0]
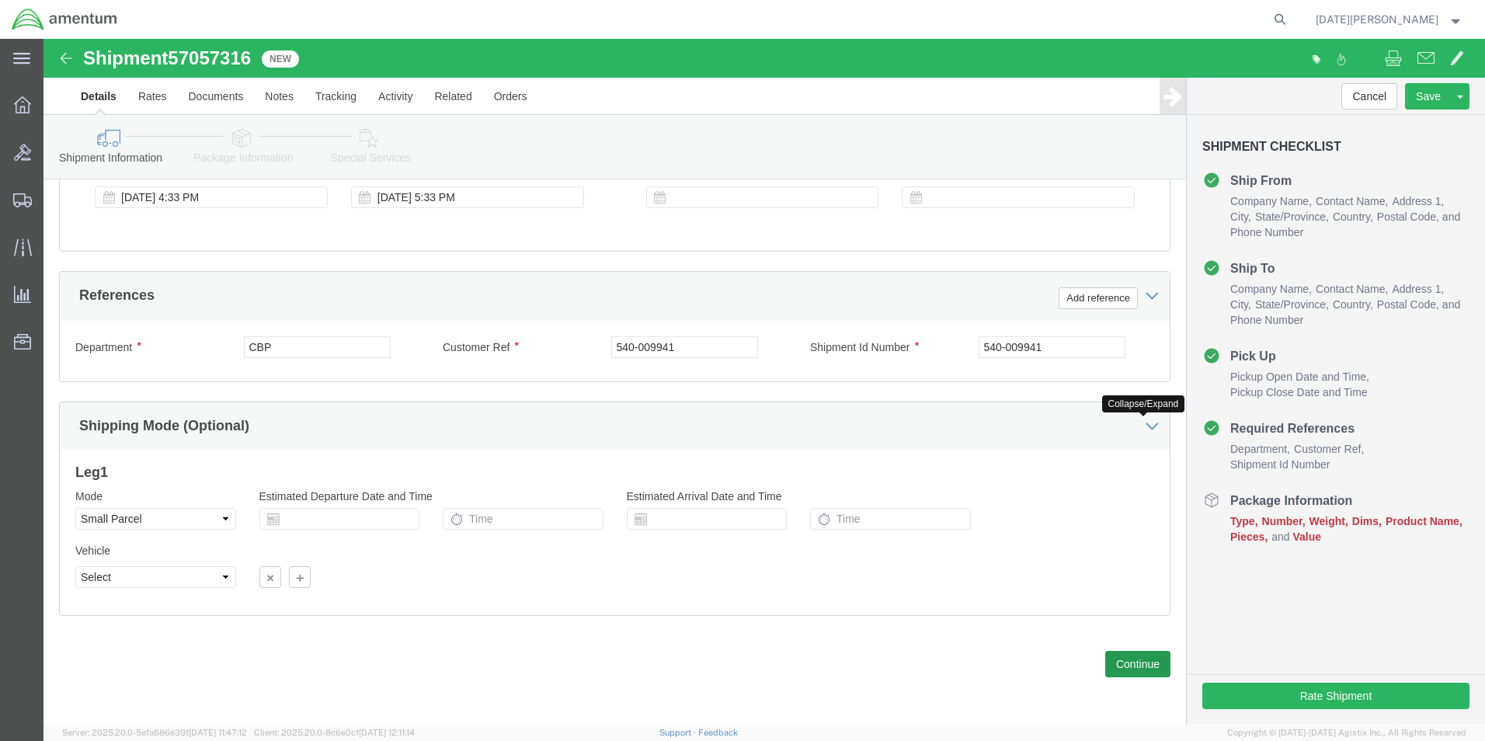
click div "Previous Continue"
click button "Continue"
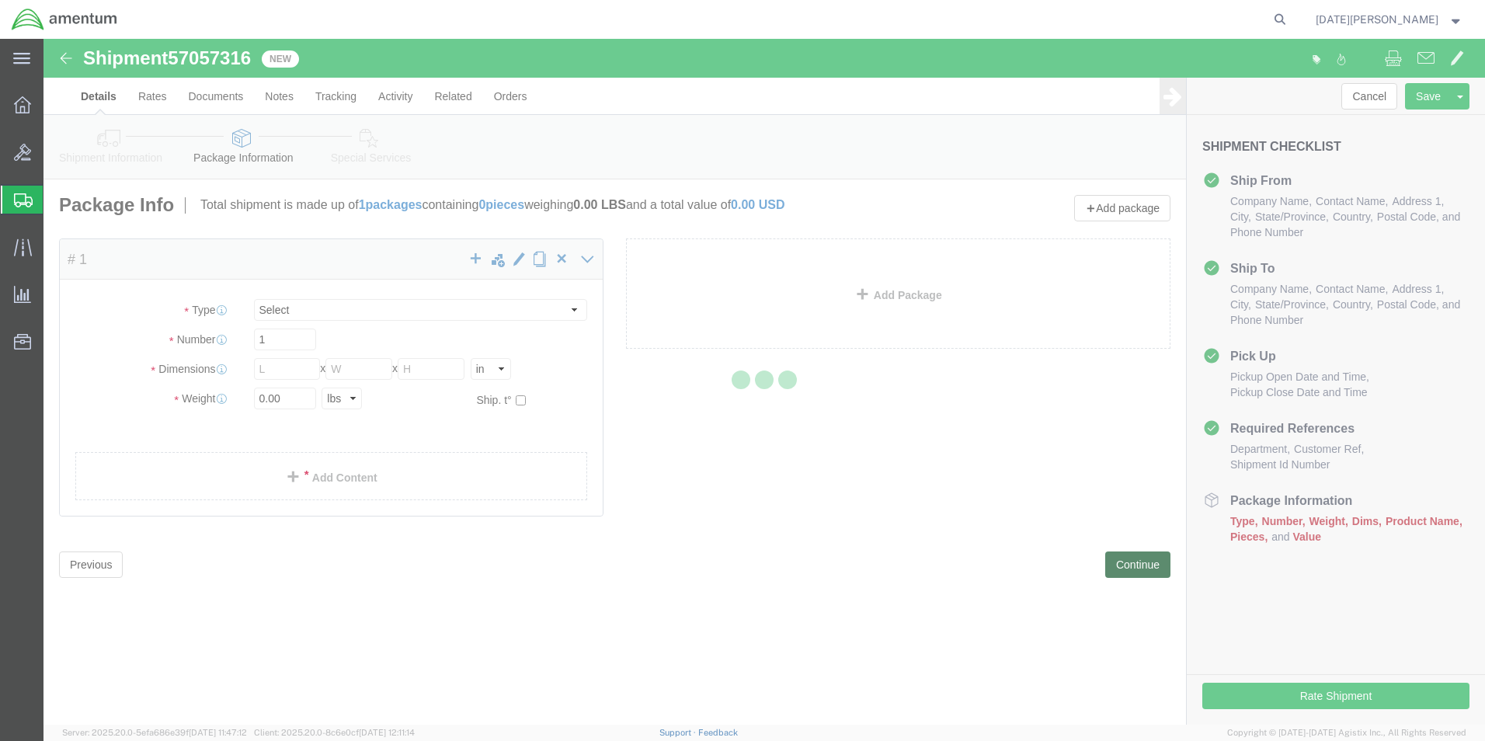
select select "YRPK"
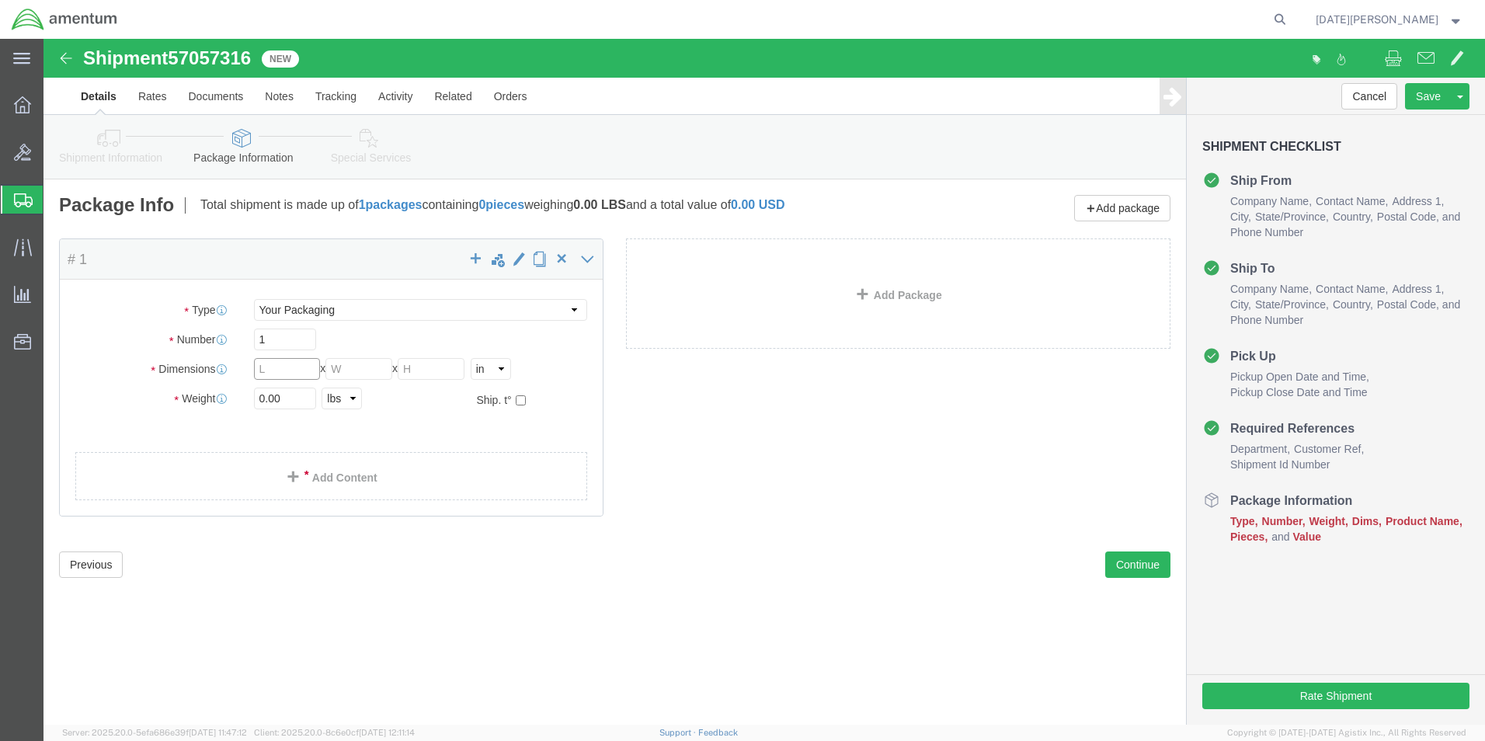
click input "text"
type input "18"
type input "12"
type input "1"
type input "9"
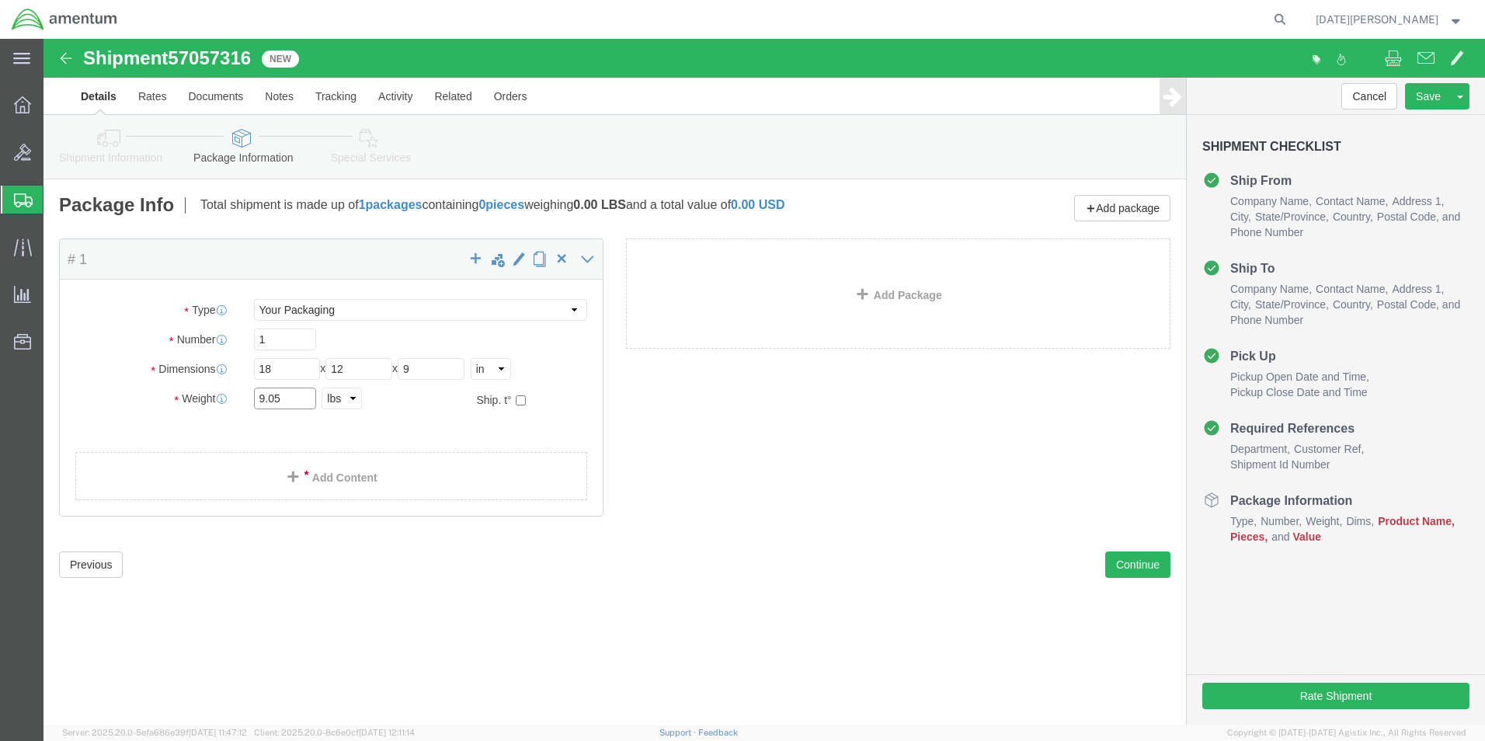
type input "9.05"
click link "Add Content"
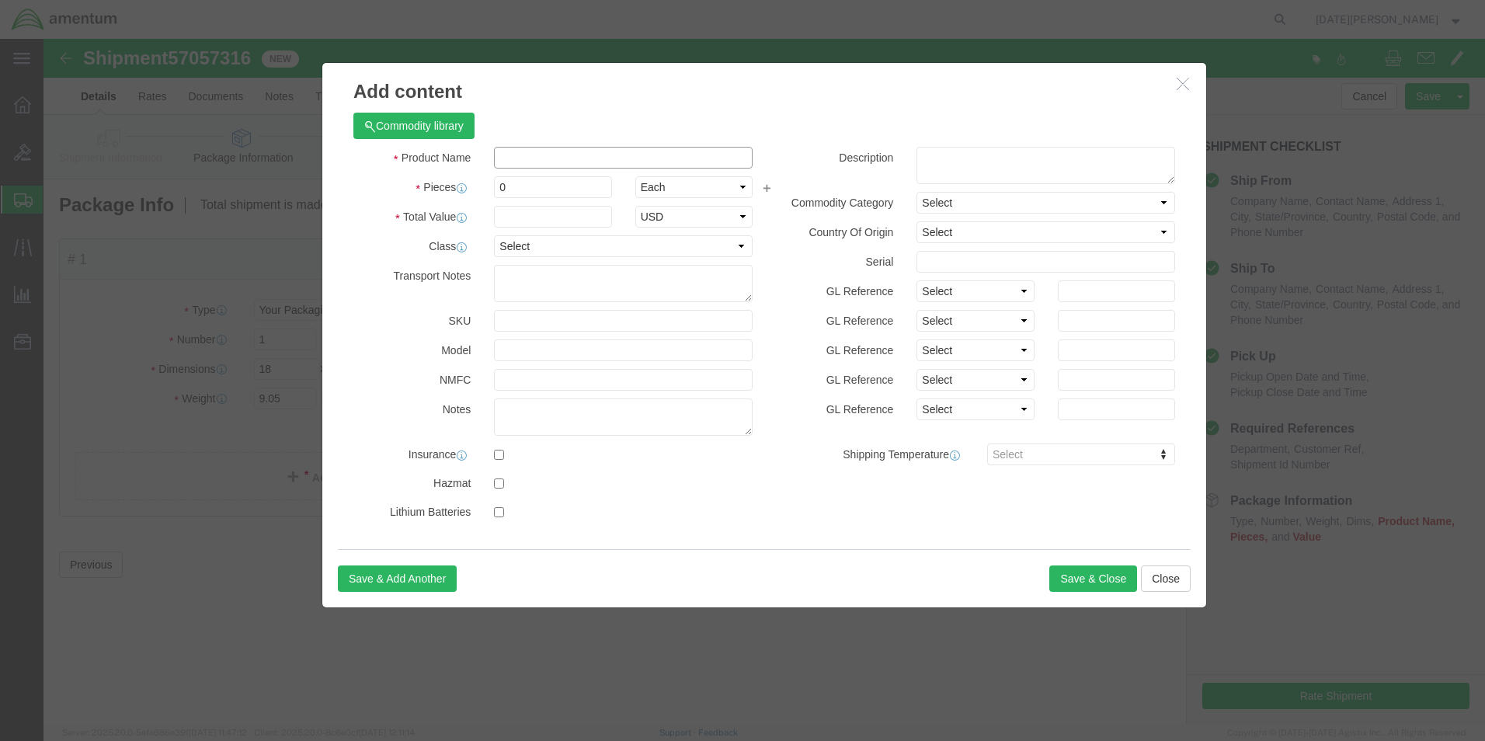
click input "text"
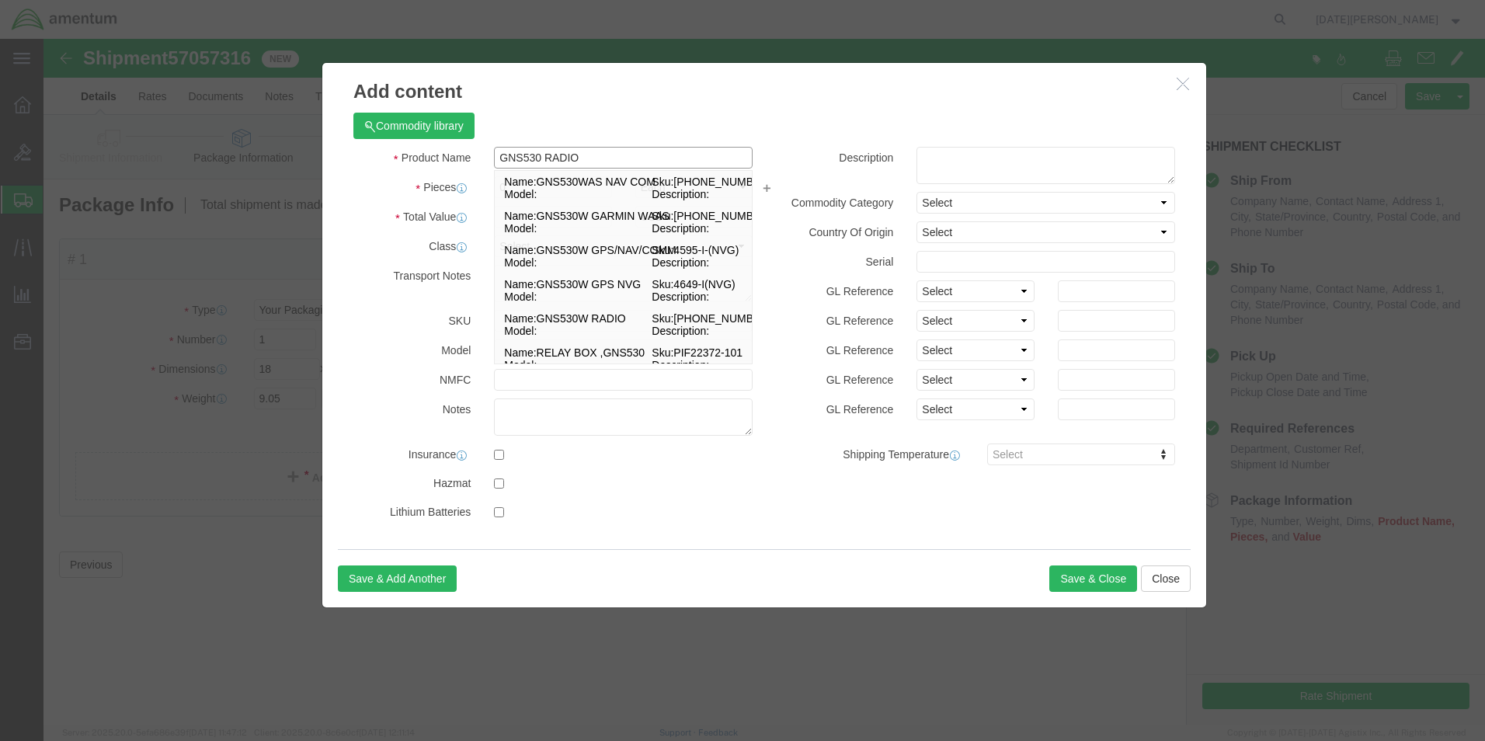
type input "GNS530 RADIO"
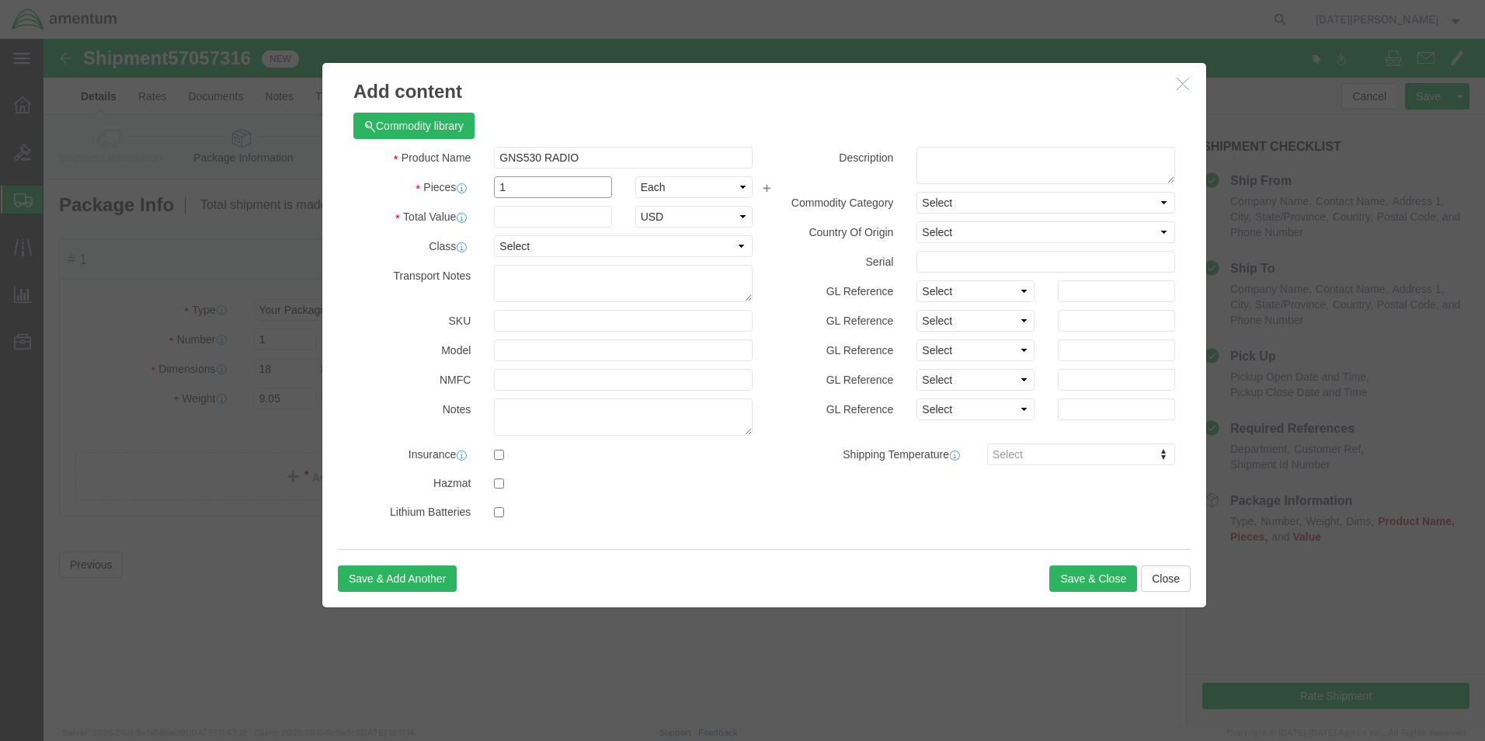
type input "1"
type input "5000"
select select "USD"
click button "Save & Close"
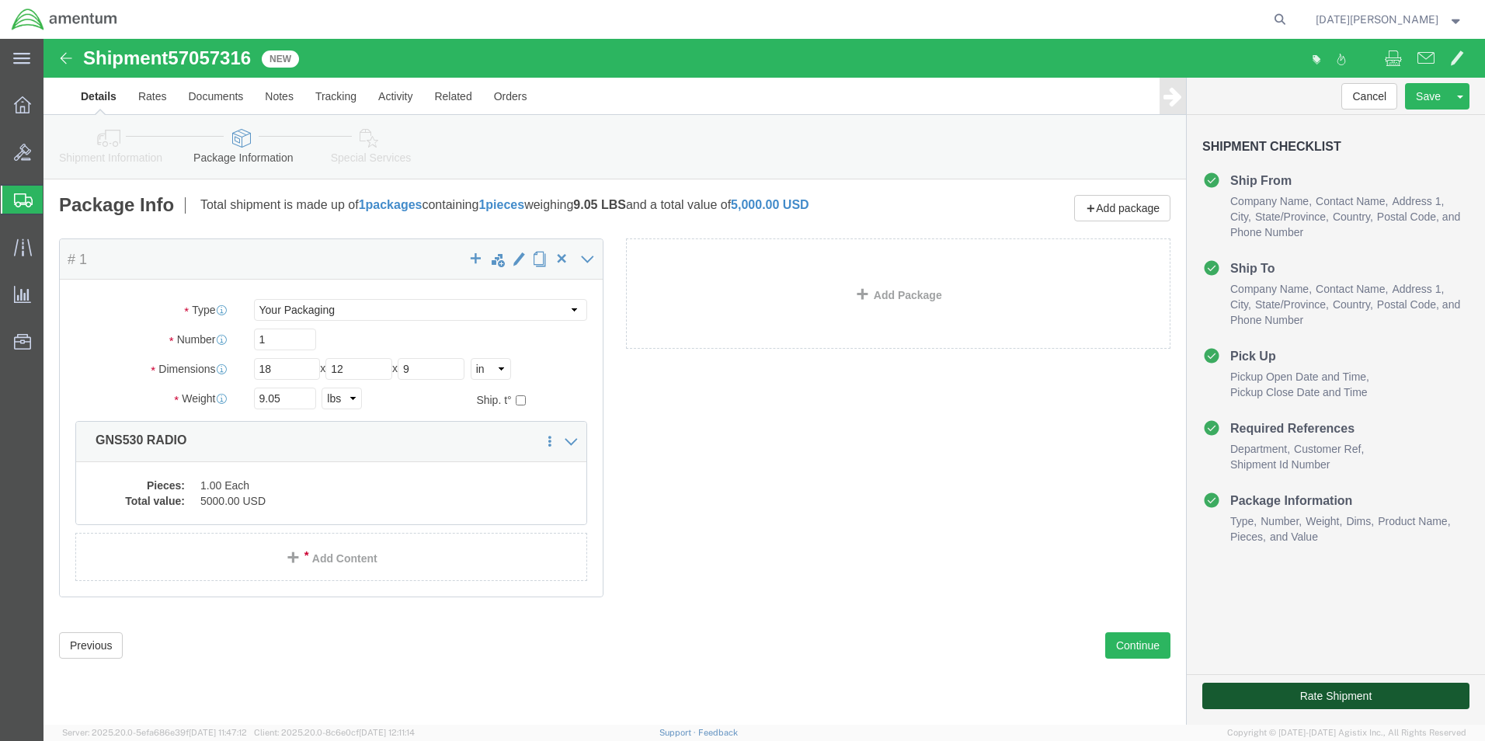
click button "Rate Shipment"
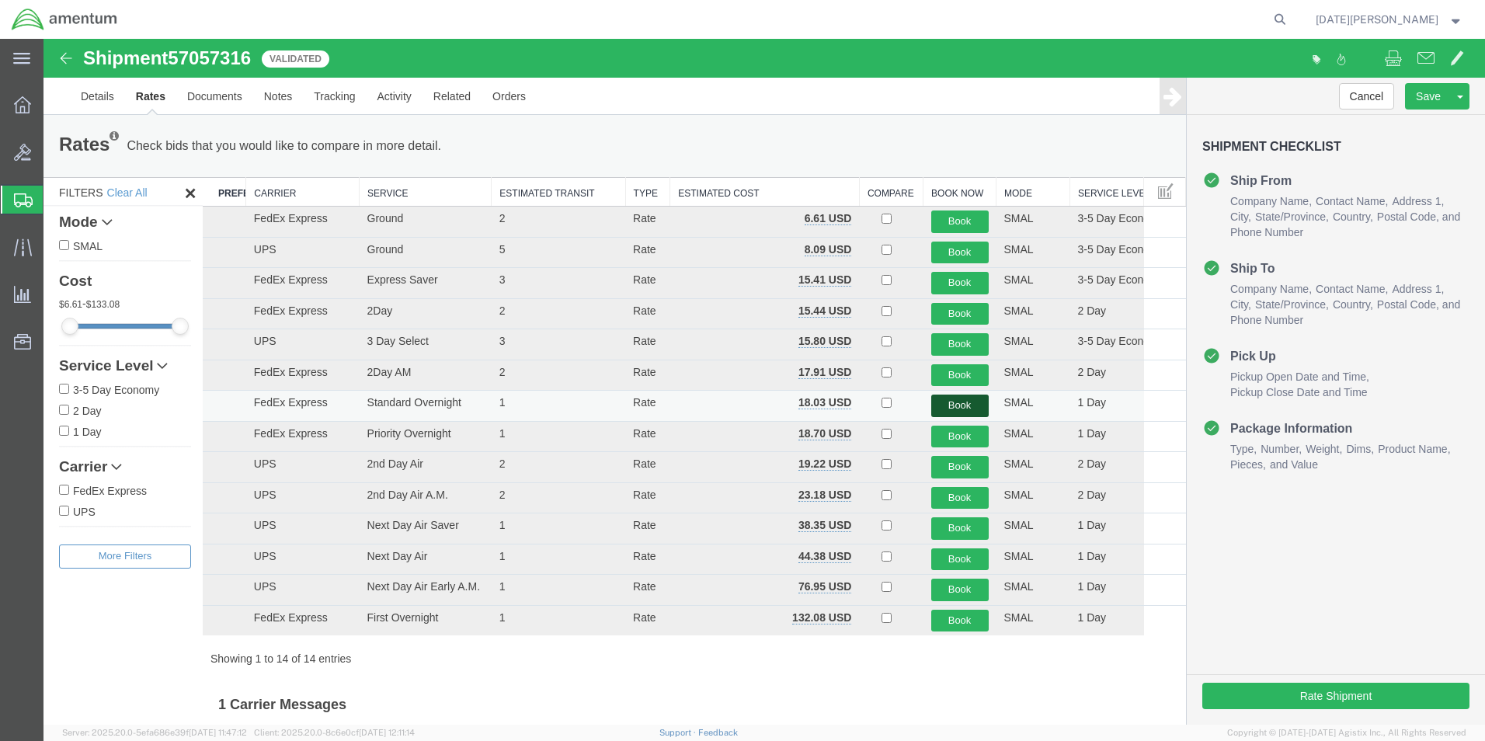
click at [969, 415] on button "Book" at bounding box center [959, 406] width 57 height 23
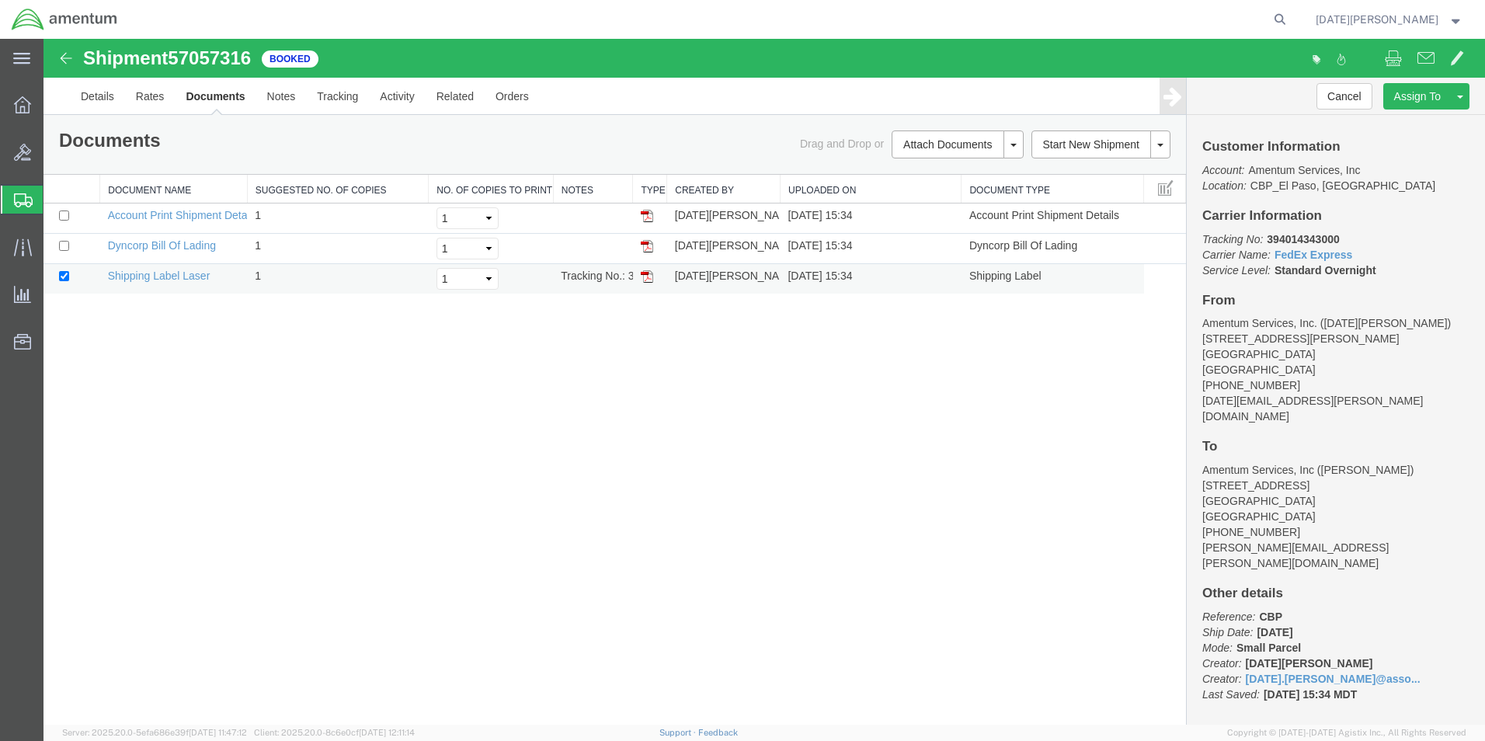
click at [653, 273] on td at bounding box center [650, 279] width 34 height 30
click at [652, 274] on img at bounding box center [647, 276] width 12 height 12
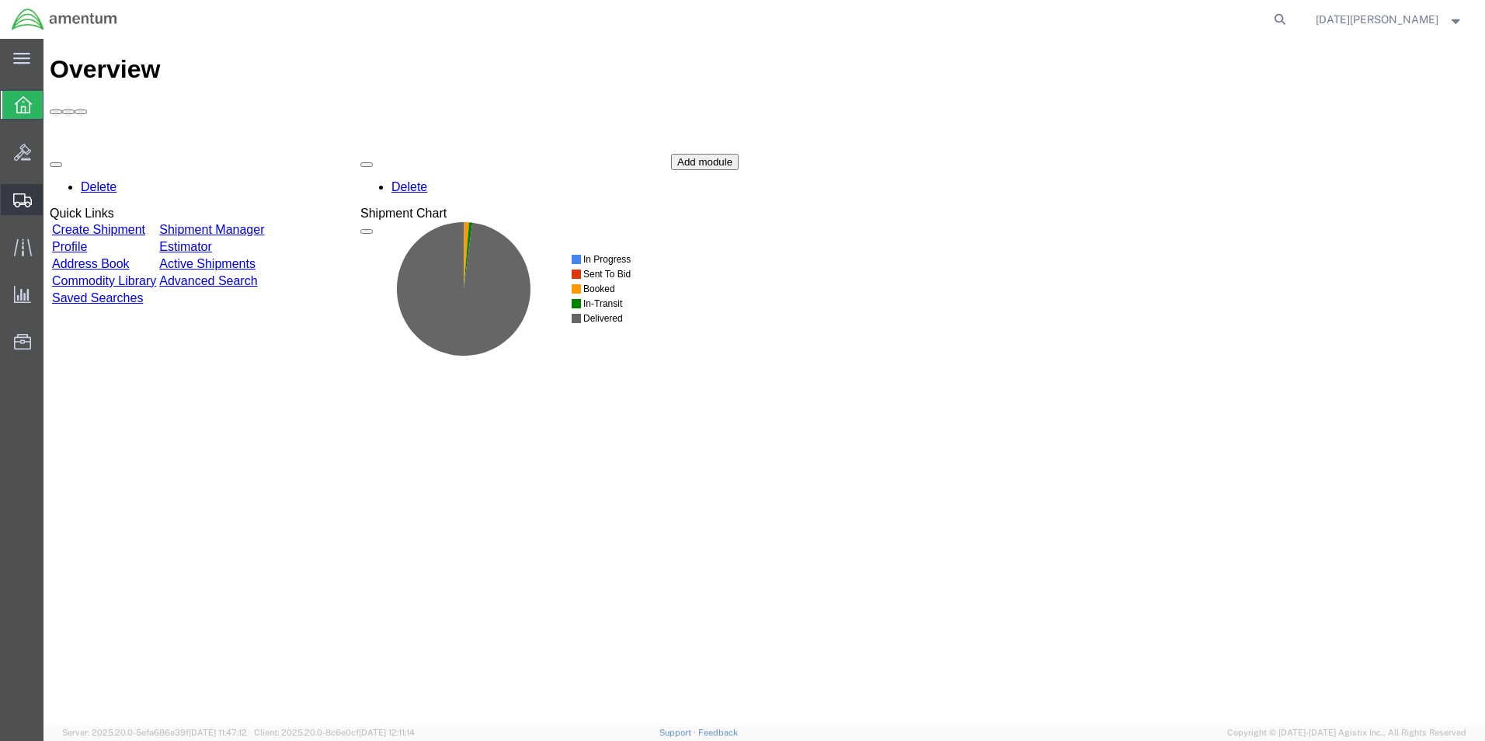
click at [0, 0] on span "Create from Template" at bounding box center [0, 0] width 0 height 0
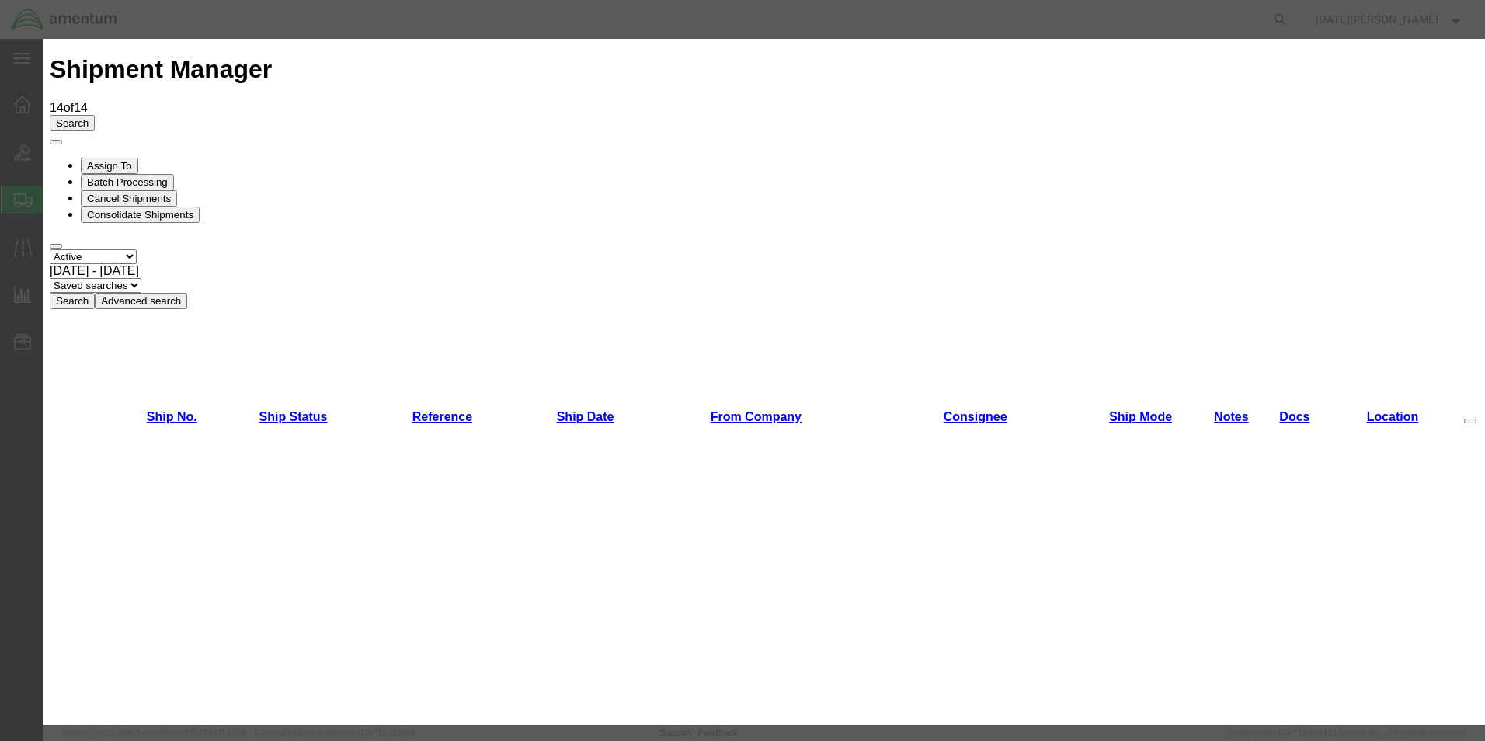
scroll to position [932, 0]
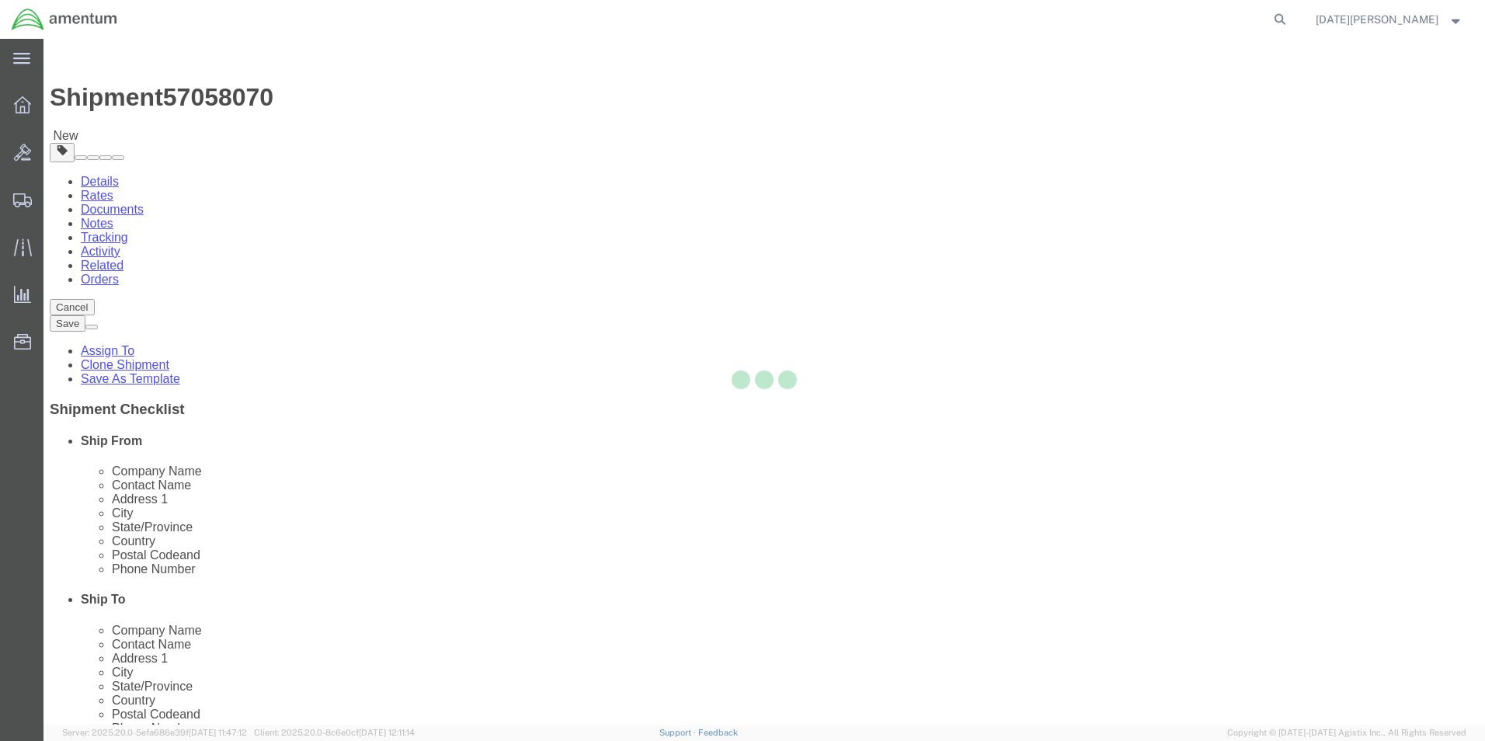
select select "49939"
select select "49947"
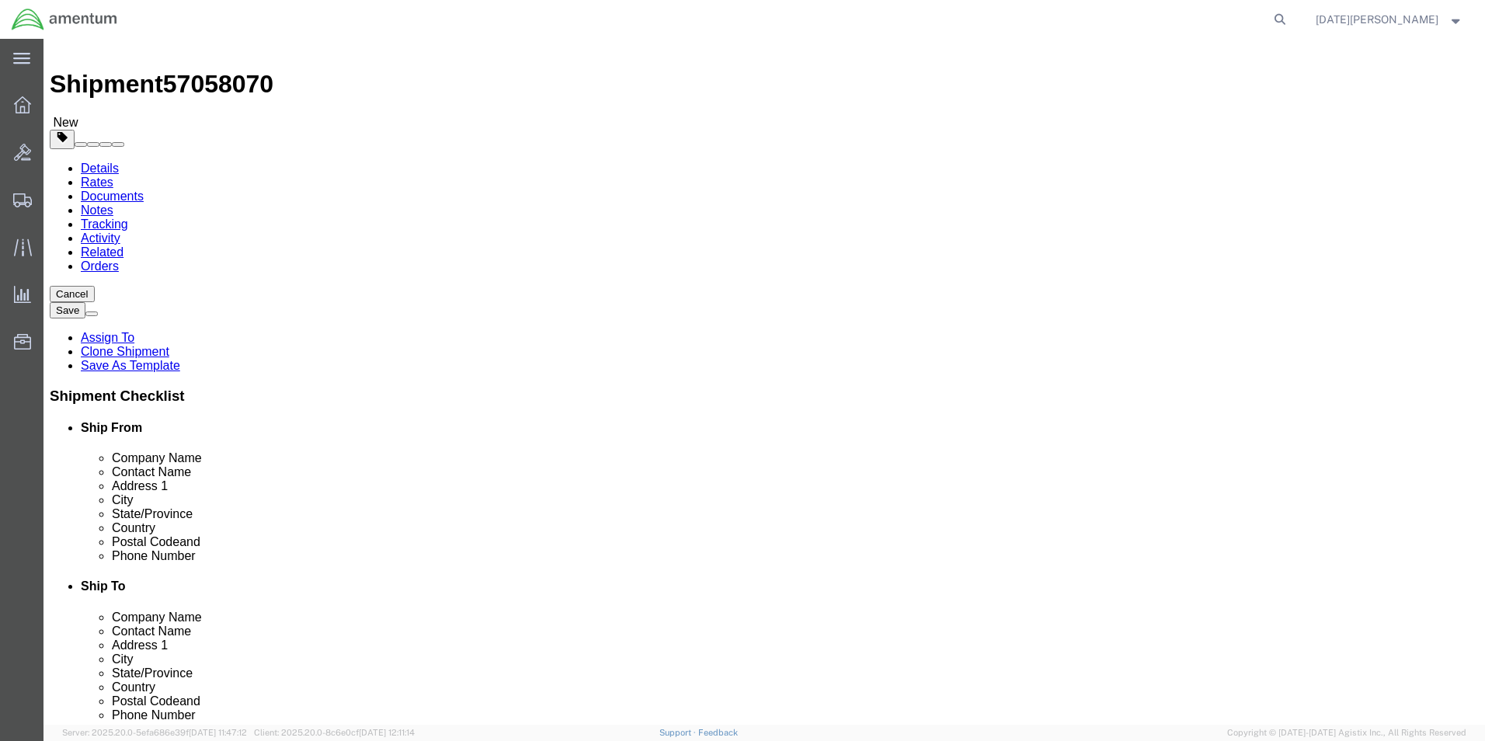
scroll to position [648, 0]
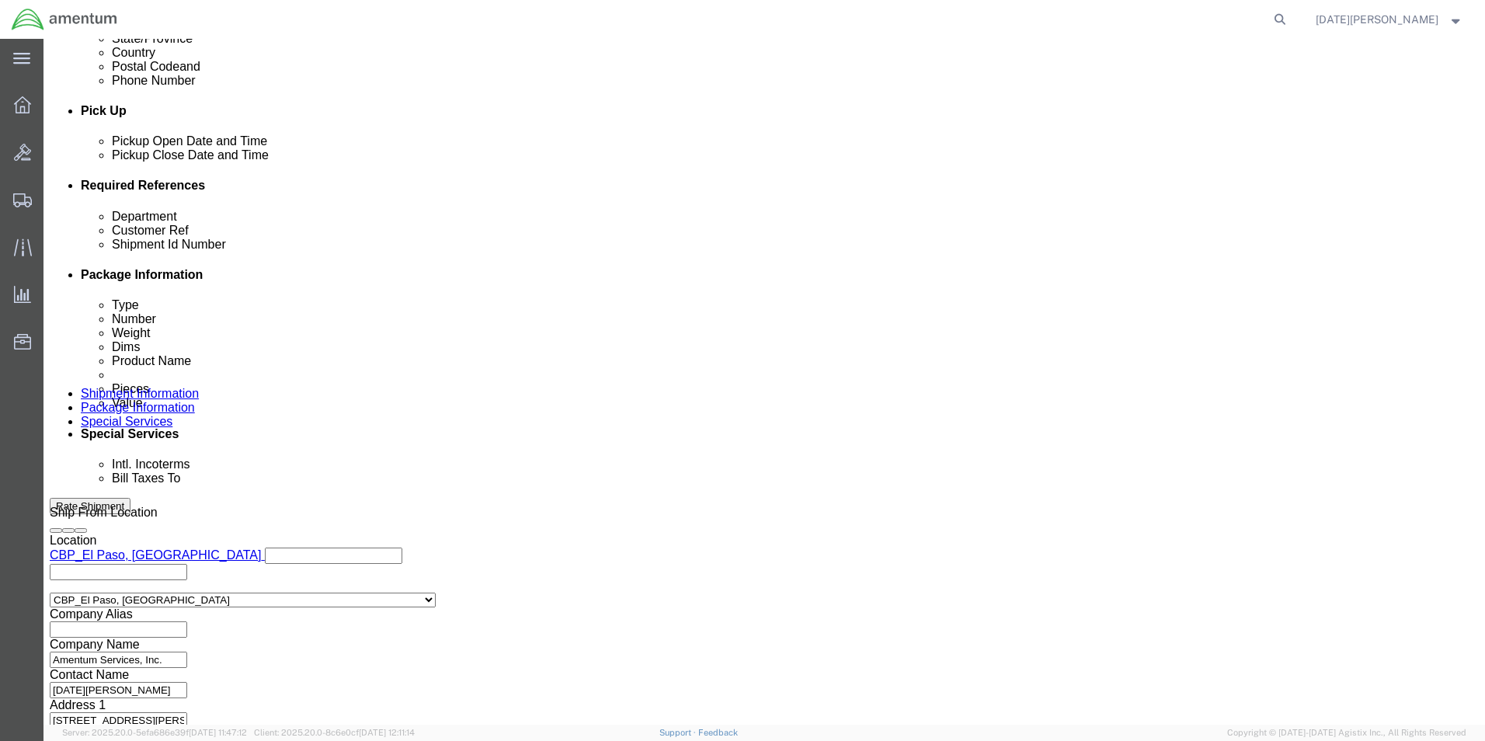
click input "text"
type input "CBP"
type input "SDC PREX"
paste input "SDC PREX"
type input "SDC PREX"
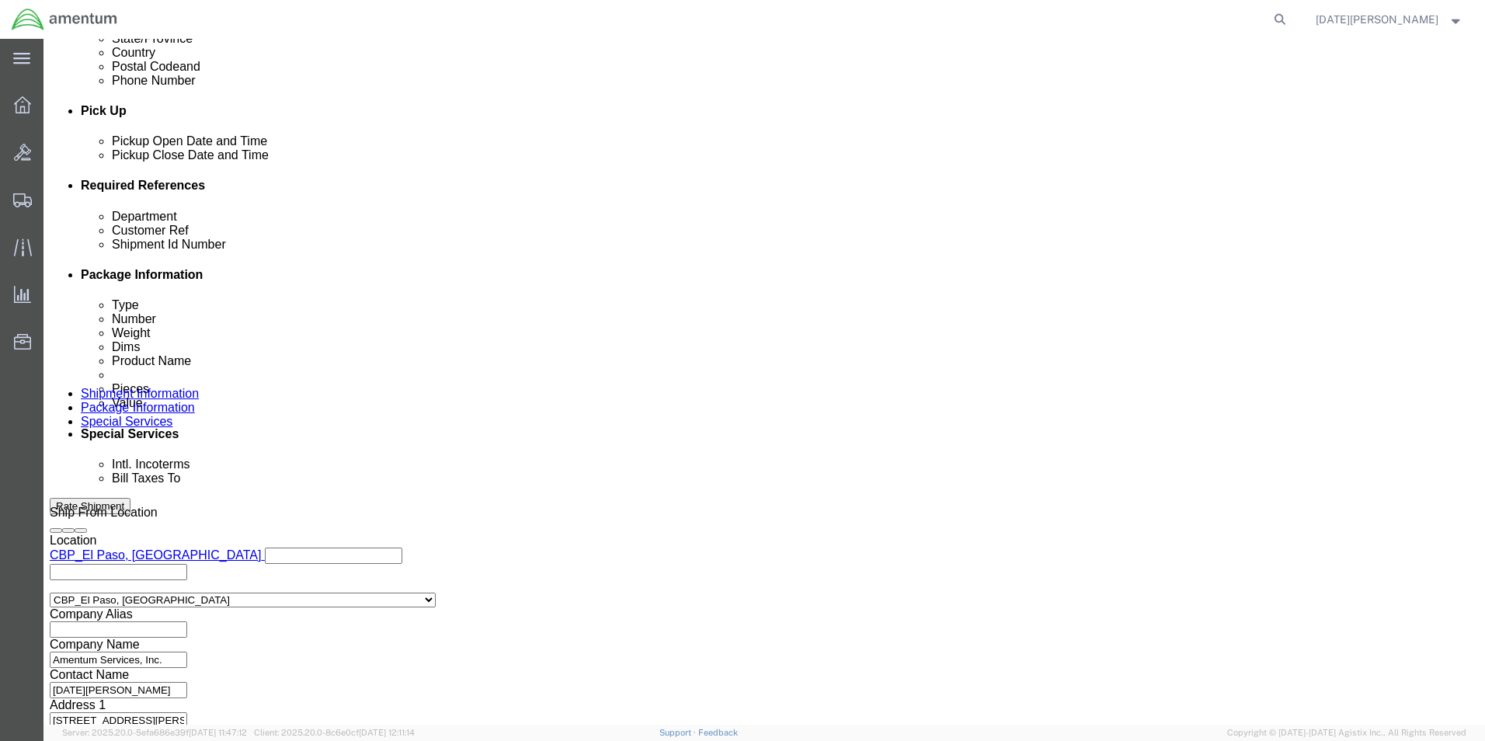
click button "Continue"
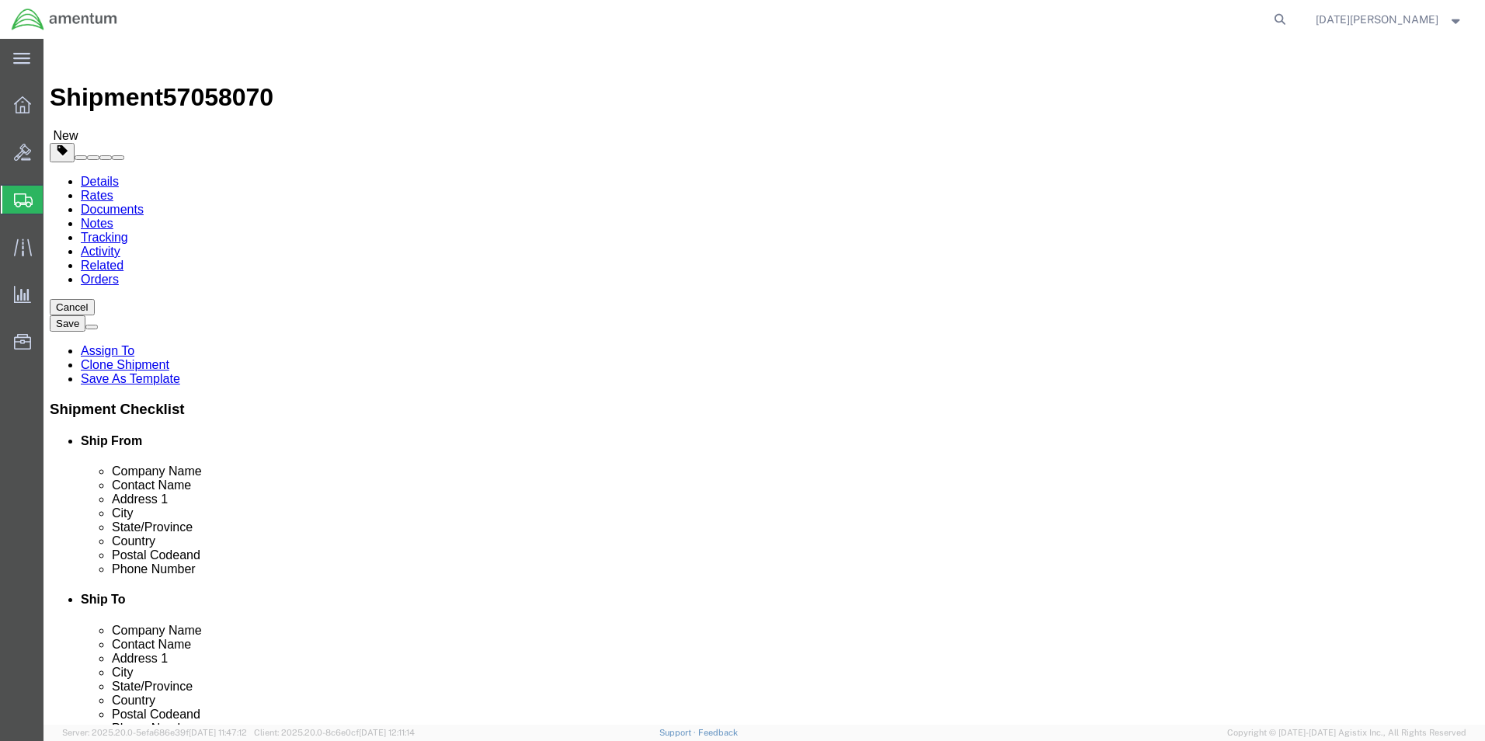
click select "Select Bale(s) Basket(s) Bolt(s) Bottle(s) Buckets Bulk Bundle(s) Can(s) Cardbo…"
select select "MBX"
click select "Select Bale(s) Basket(s) Bolt(s) Bottle(s) Buckets Bulk Bundle(s) Can(s) Cardbo…"
type input "13.00"
type input "11.50"
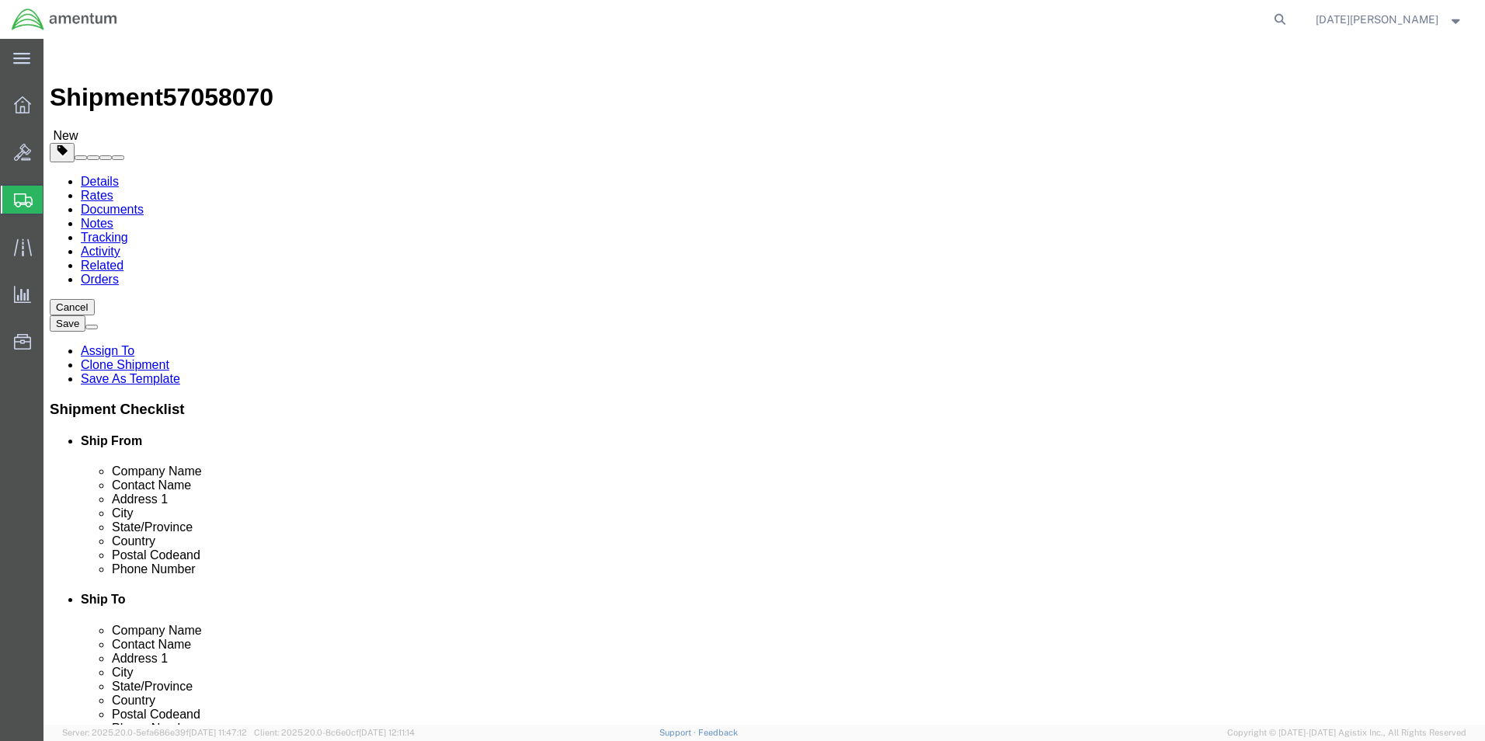
type input "2.50"
drag, startPoint x: 269, startPoint y: 370, endPoint x: 261, endPoint y: 364, distance: 10.4
click div "Package Content # 1 1 x Medium Box Package Type Select Bale(s) Basket(s) Bolt(s…"
drag, startPoint x: 261, startPoint y: 364, endPoint x: 210, endPoint y: 350, distance: 52.4
click input "0.00"
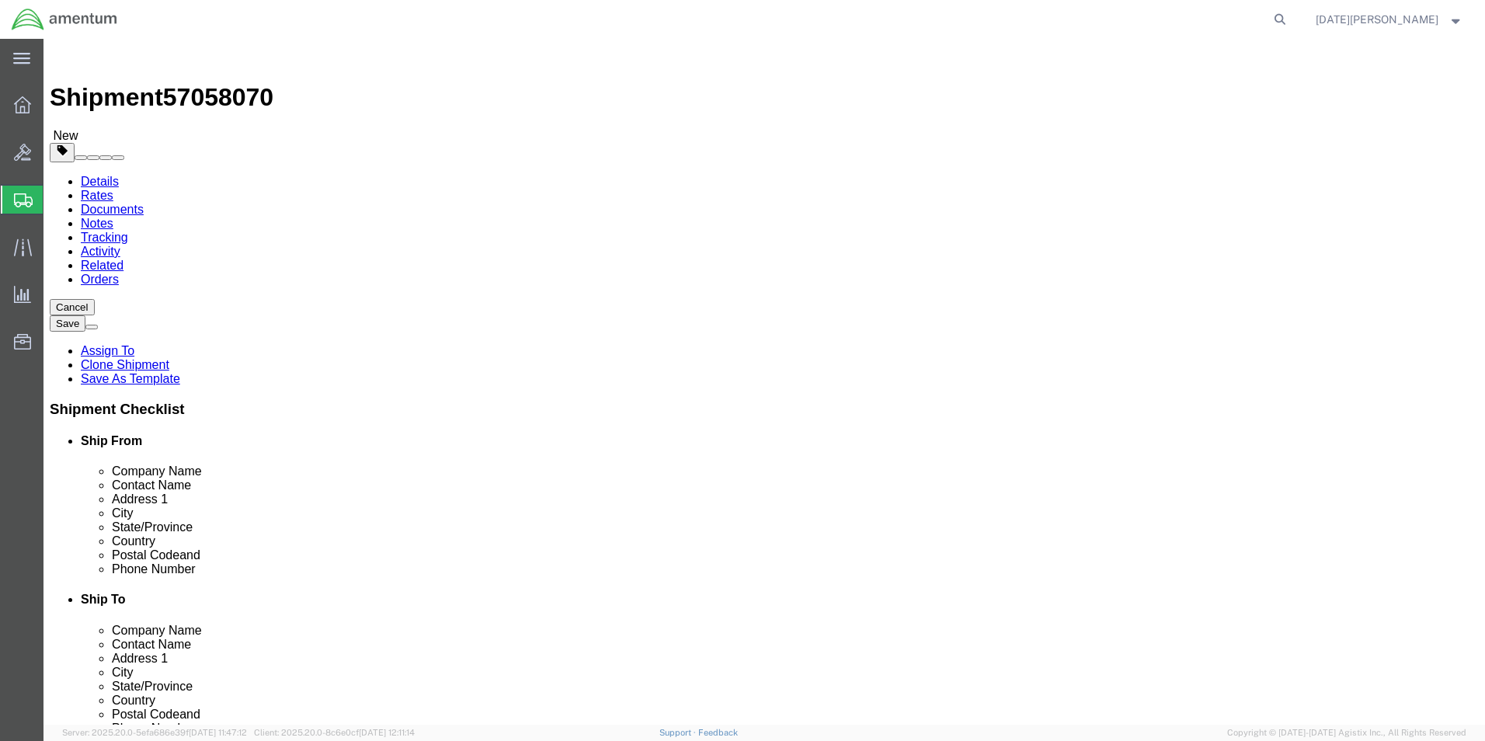
click input "0.00"
type input "1.10"
click link "Add Content"
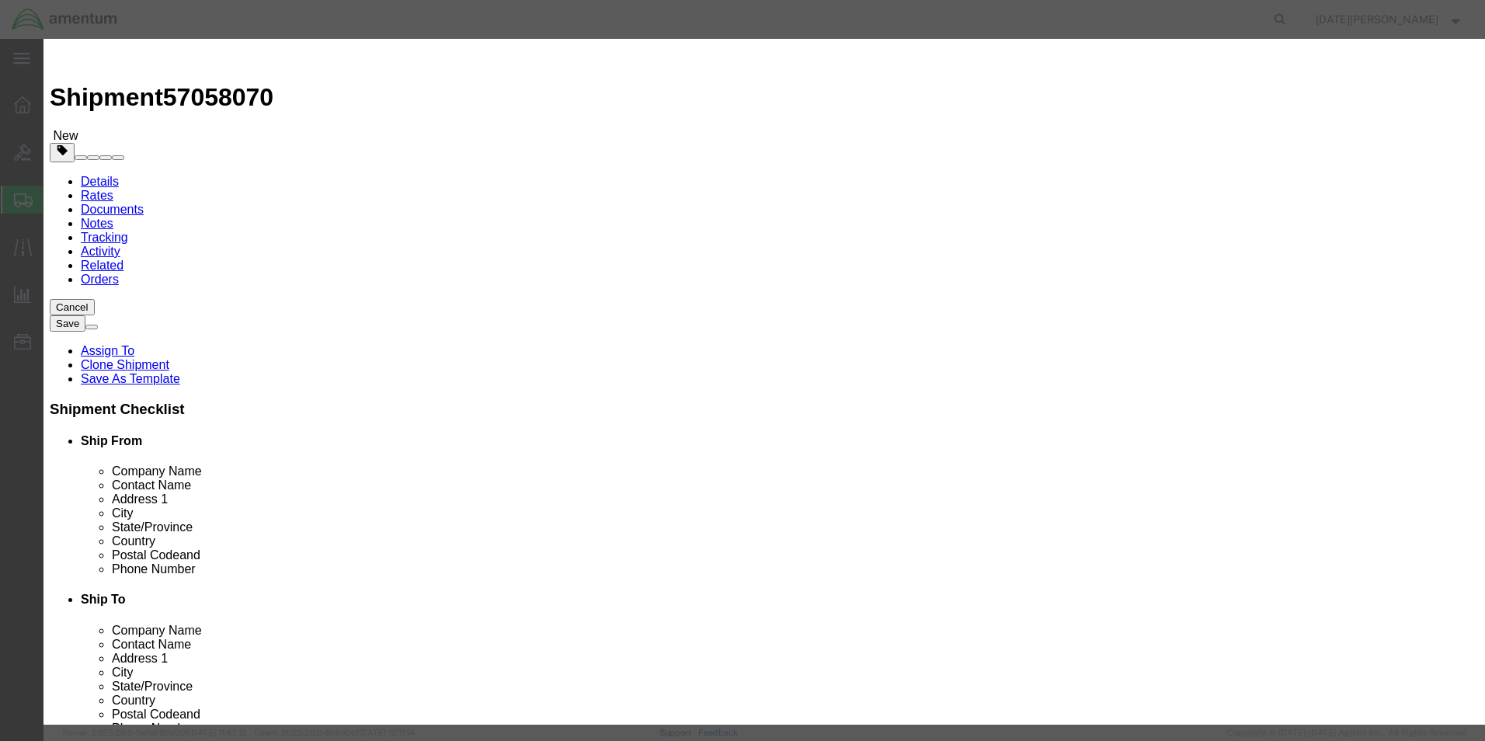
drag, startPoint x: 542, startPoint y: 157, endPoint x: 496, endPoint y: 117, distance: 60.6
click input "text"
click input "AIRCRAFT HARWDWARE"
type input "AIRCRAFT HARDWARE"
type input "50"
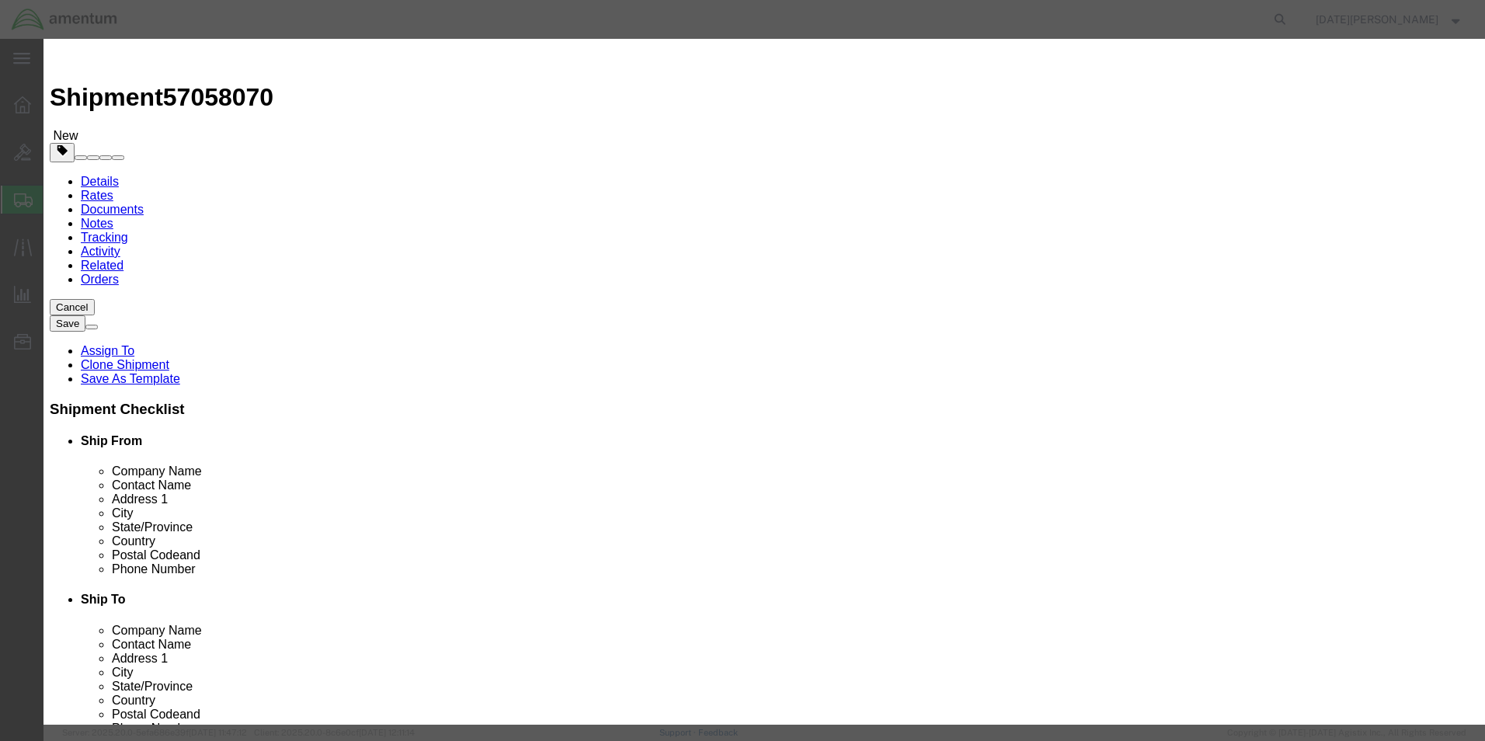
type input "150"
select select "USD"
click button "Save & Close"
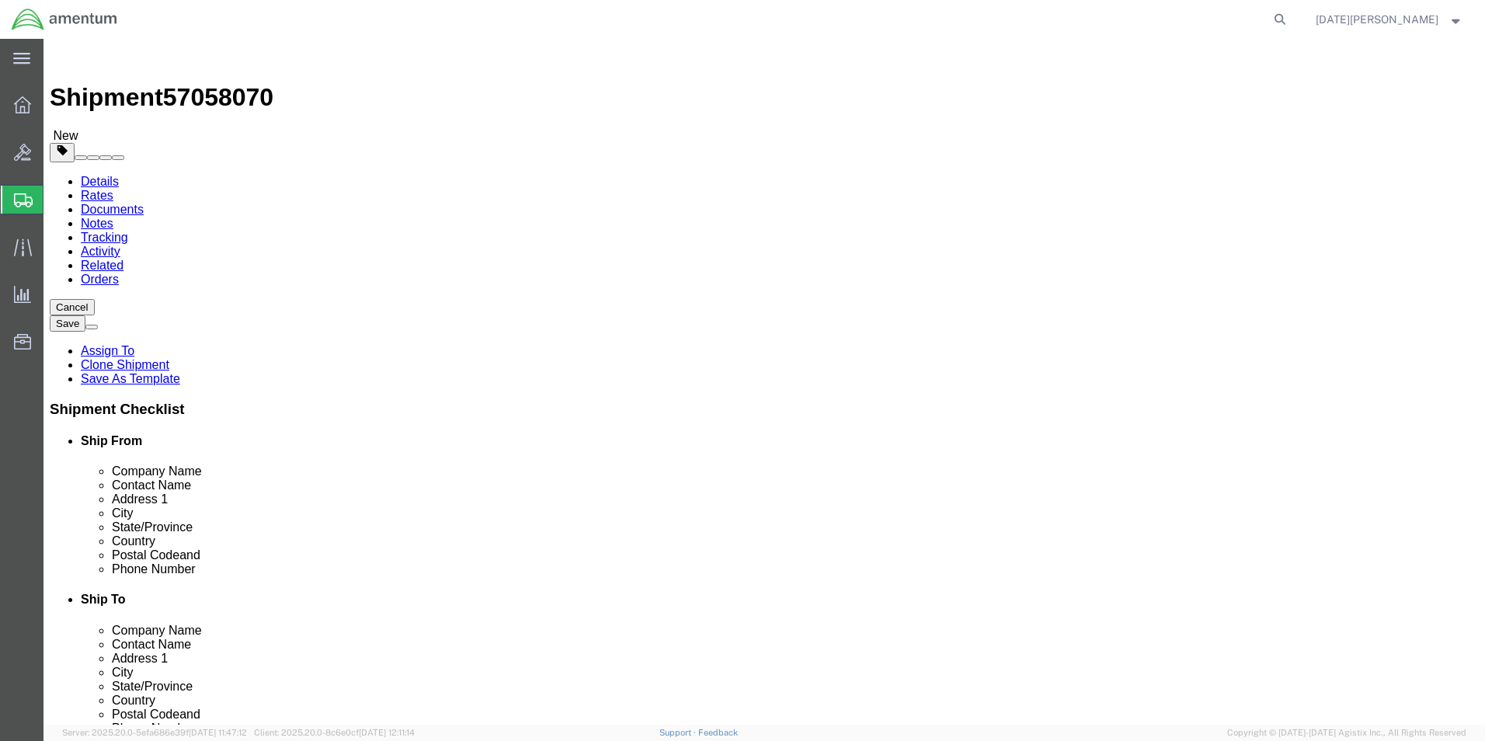
click div "Rate Shipment"
click button "Rate Shipment"
